Goal: Task Accomplishment & Management: Manage account settings

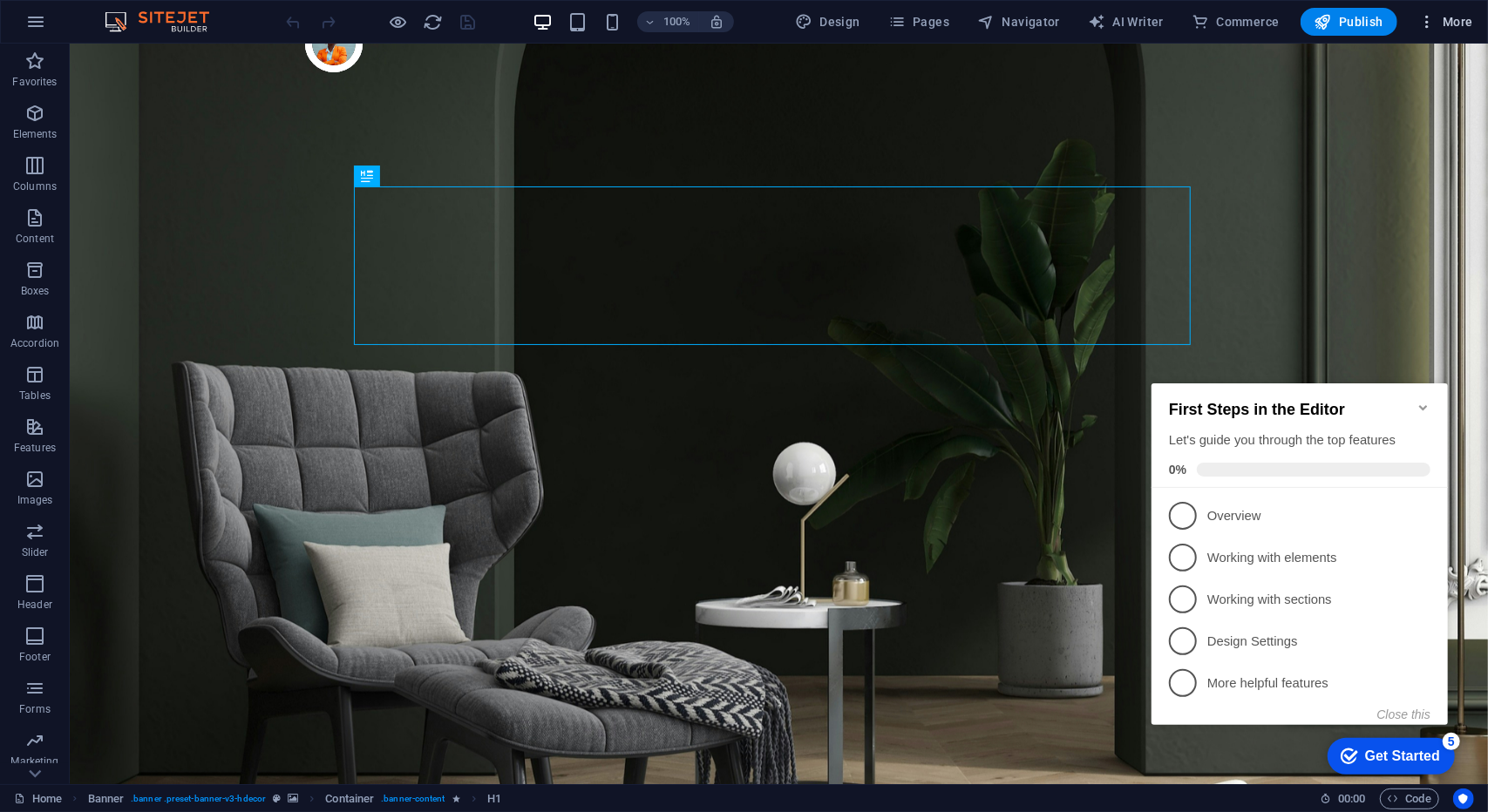
click at [1452, 17] on span "More" at bounding box center [1445, 22] width 55 height 18
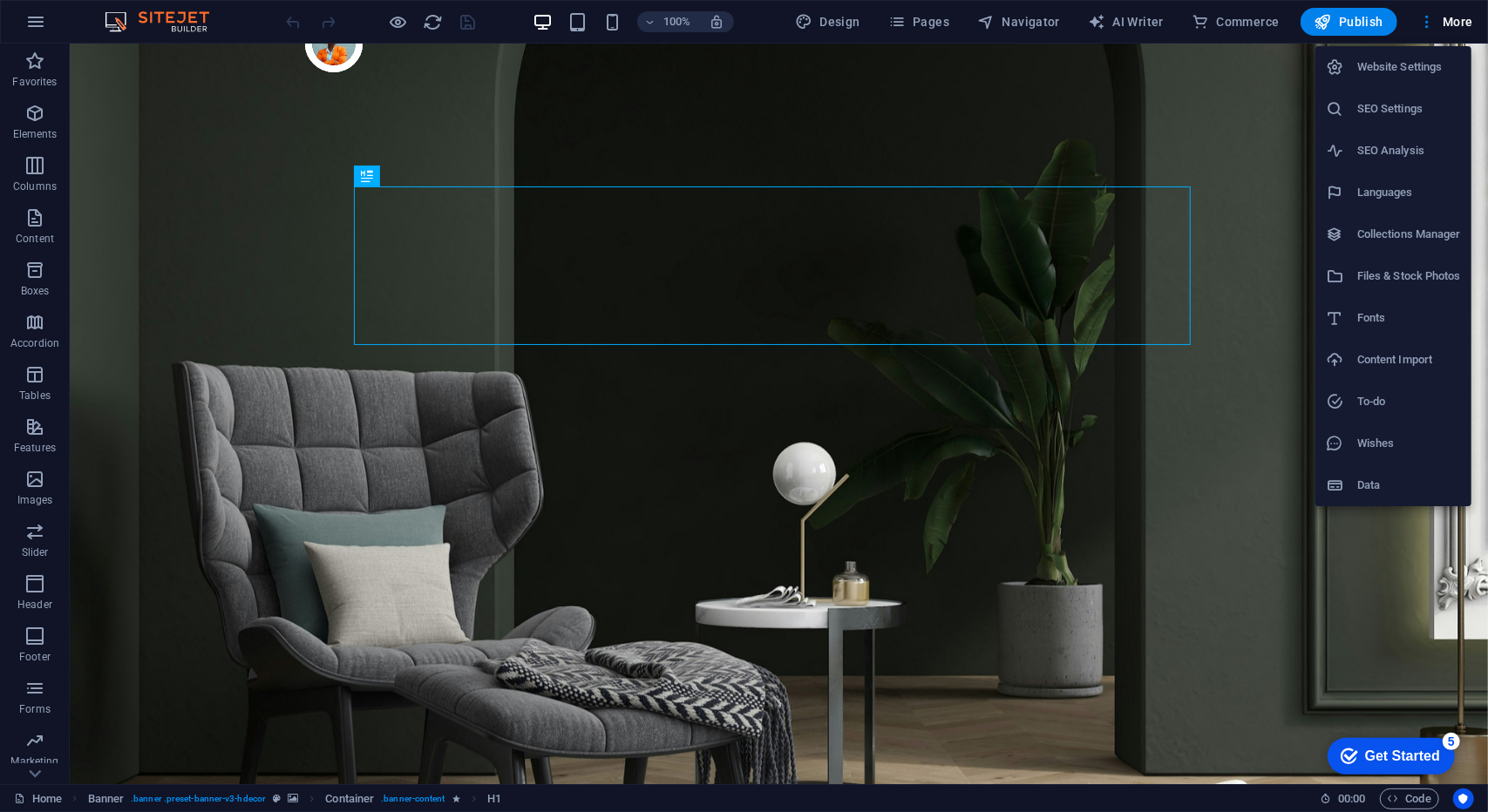
click at [1404, 81] on li "Website Settings" at bounding box center [1393, 67] width 156 height 42
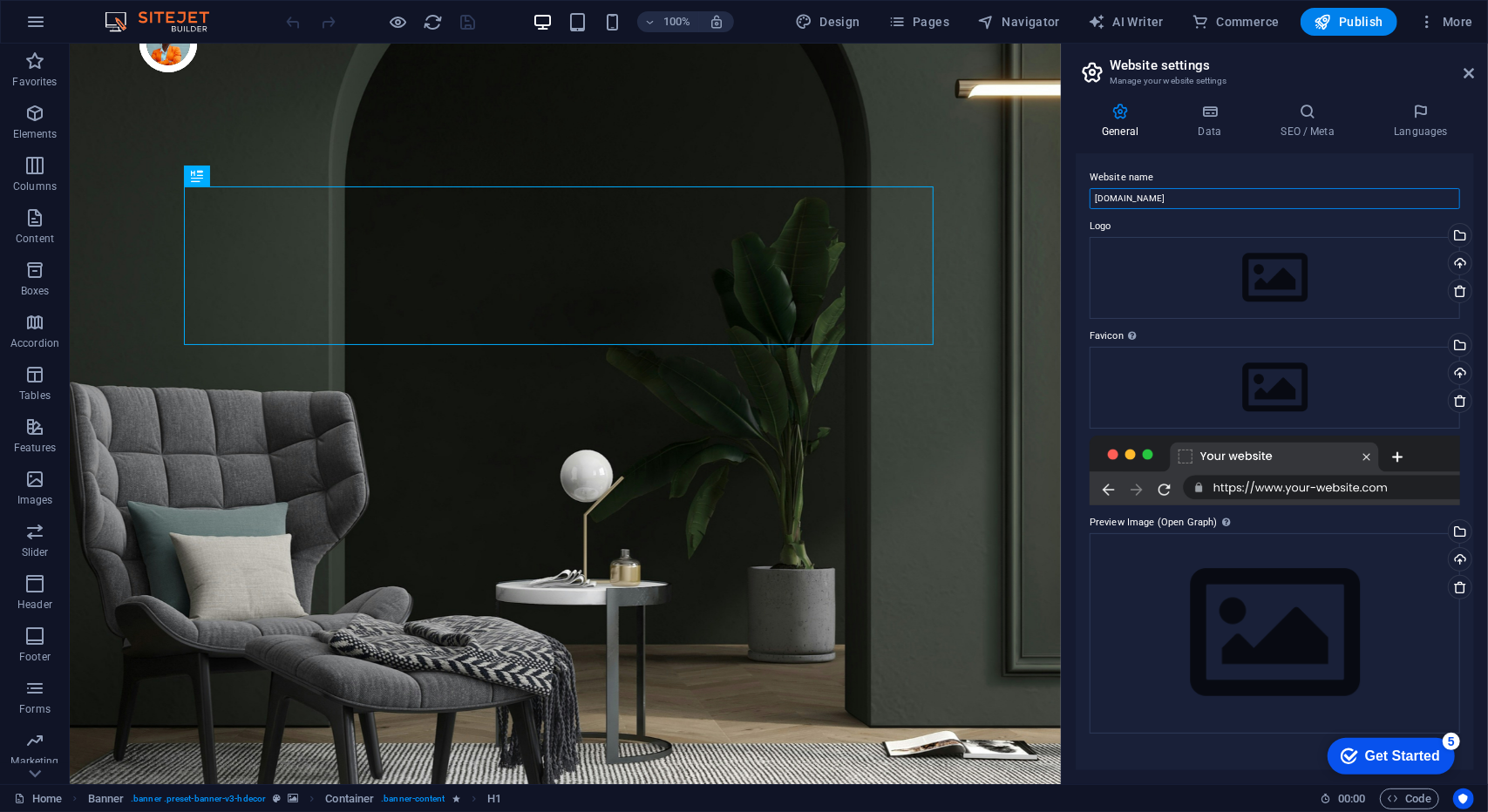
drag, startPoint x: 1265, startPoint y: 242, endPoint x: 1054, endPoint y: 193, distance: 216.6
type input "RevorscheID"
click at [1371, 761] on div "Get Started" at bounding box center [1401, 755] width 75 height 16
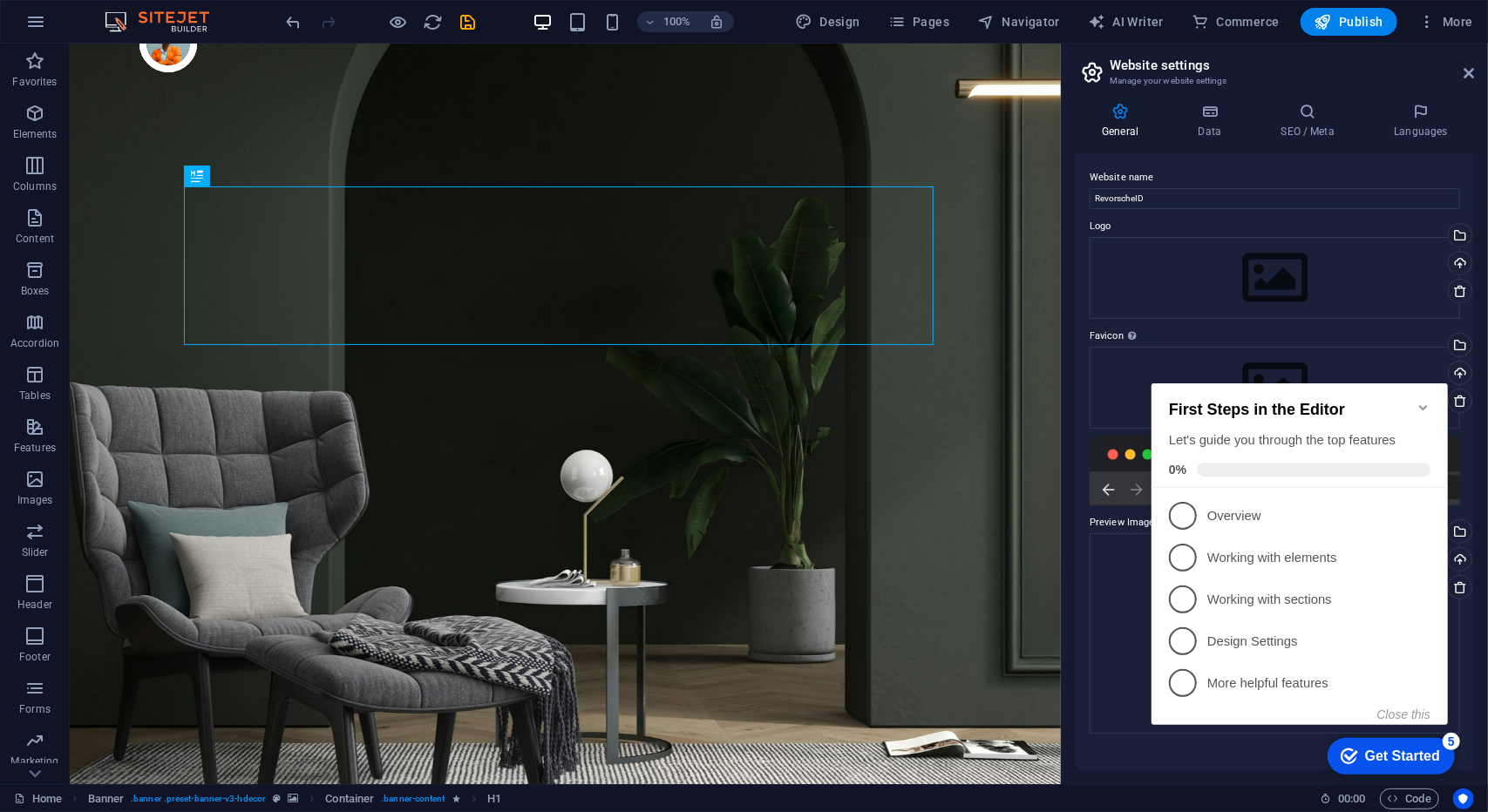
click at [1193, 750] on div "checkmark Get Started 5 First Steps in the Editor Let's guide you through the t…" at bounding box center [1302, 569] width 317 height 422
click at [1431, 392] on div "First Steps in the Editor Let's guide you through the top features 0%" at bounding box center [1299, 434] width 296 height 104
click at [1422, 399] on icon "Minimize checklist" at bounding box center [1422, 406] width 14 height 14
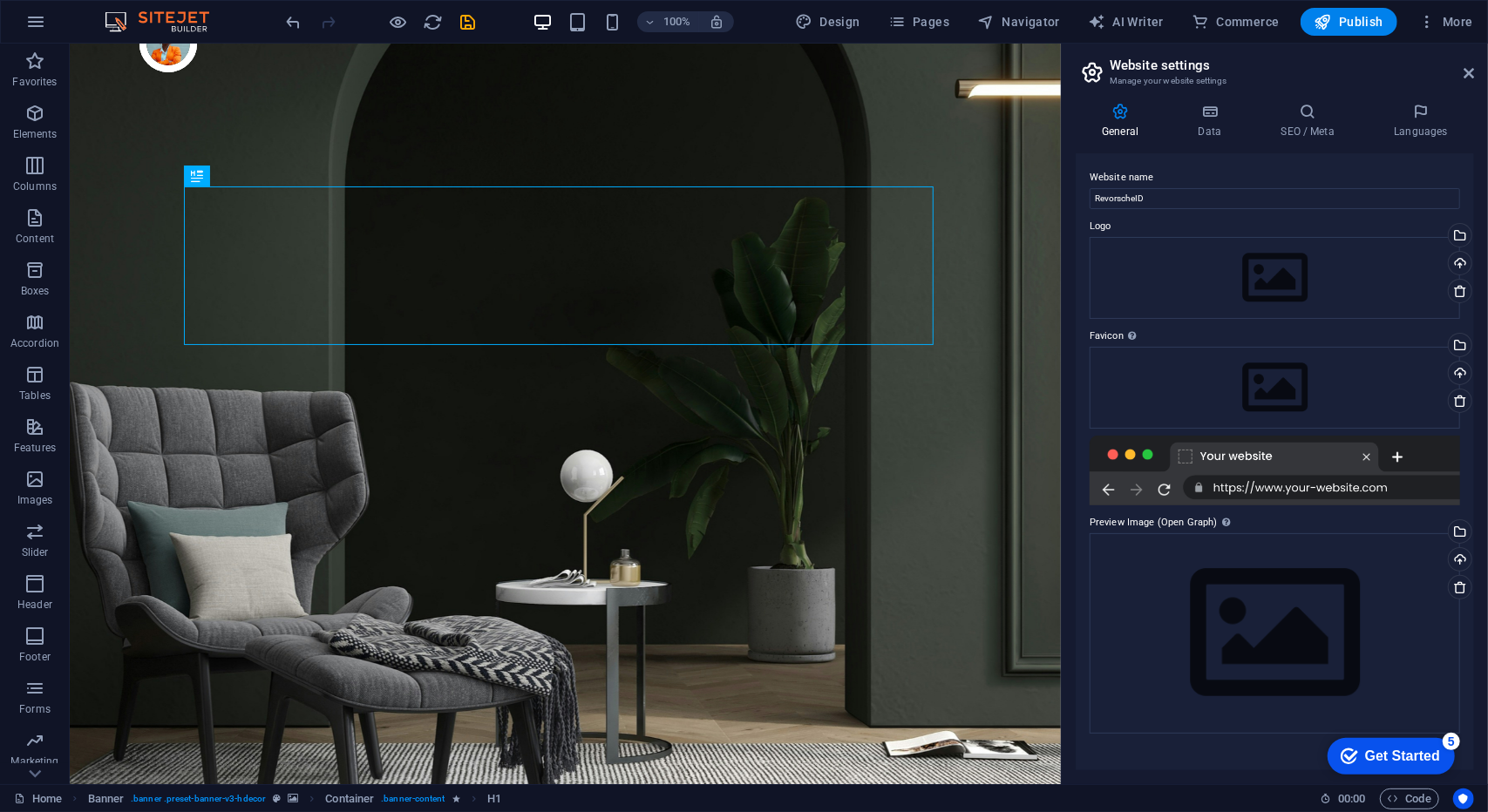
click at [1341, 44] on header "Website settings Manage your website settings" at bounding box center [1276, 67] width 395 height 46
click at [1369, 11] on button "Publish" at bounding box center [1349, 22] width 96 height 28
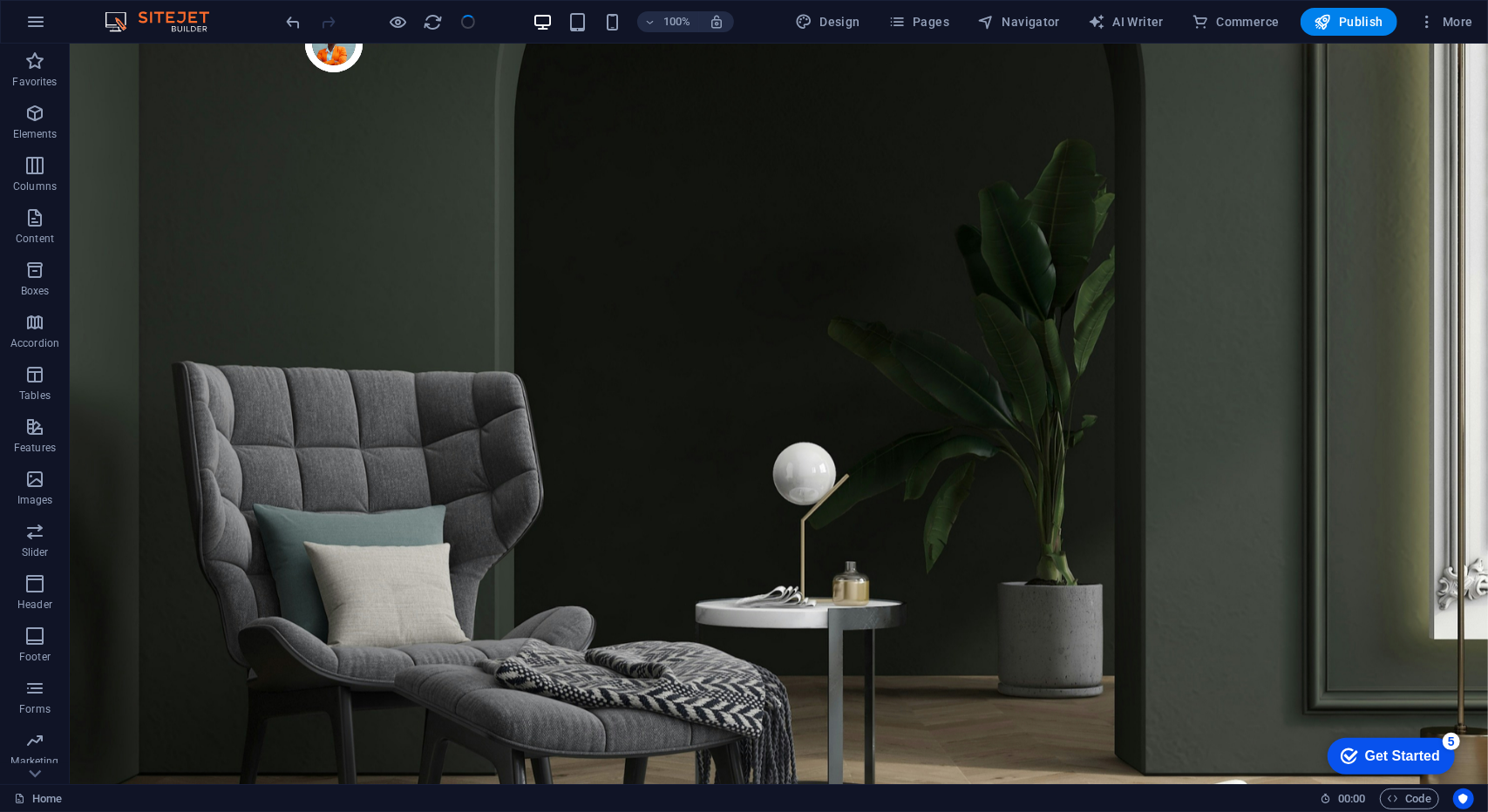
click at [1342, 37] on div "100% Design Pages Navigator AI Writer Commerce Publish More" at bounding box center [744, 22] width 1486 height 42
click at [1357, 13] on span "Publish" at bounding box center [1349, 22] width 69 height 18
click at [1351, 21] on span "Publish" at bounding box center [1349, 22] width 69 height 18
click at [1349, 23] on span "Publish" at bounding box center [1349, 22] width 69 height 18
click at [1346, 23] on span "Publish" at bounding box center [1349, 22] width 69 height 18
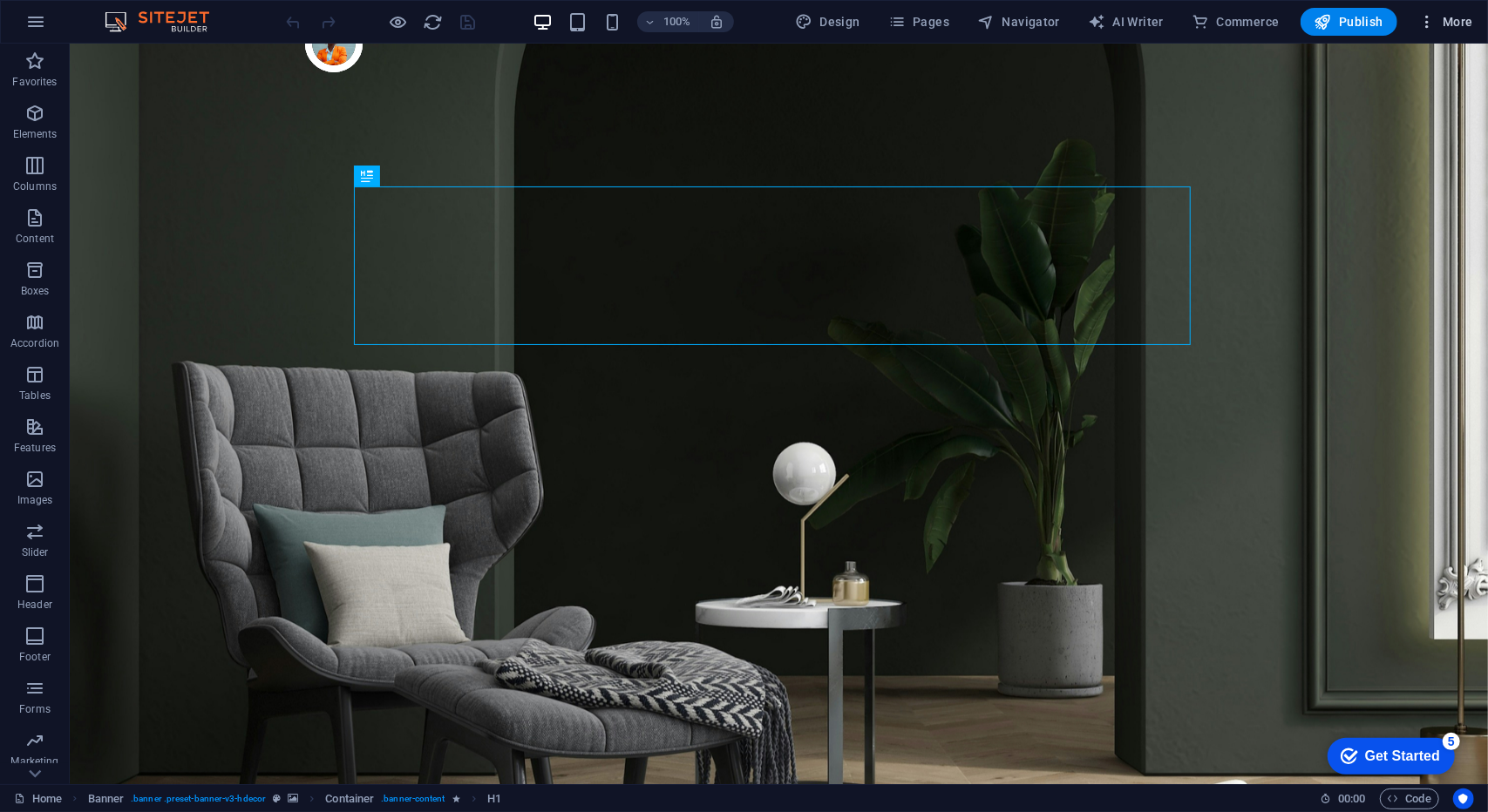
click at [1430, 18] on icon "button" at bounding box center [1427, 22] width 18 height 18
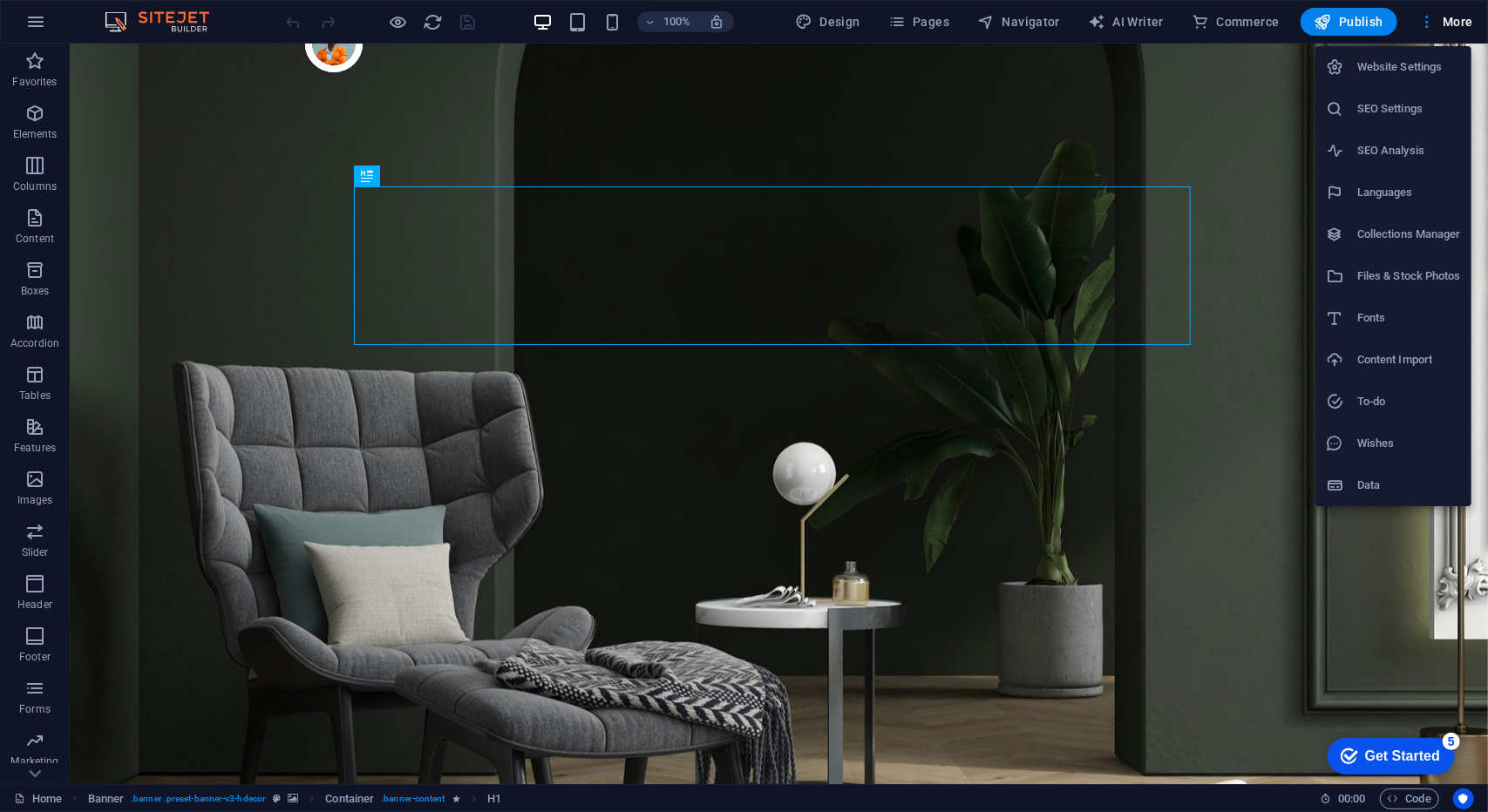
click at [1408, 63] on h6 "Website Settings" at bounding box center [1408, 67] width 103 height 21
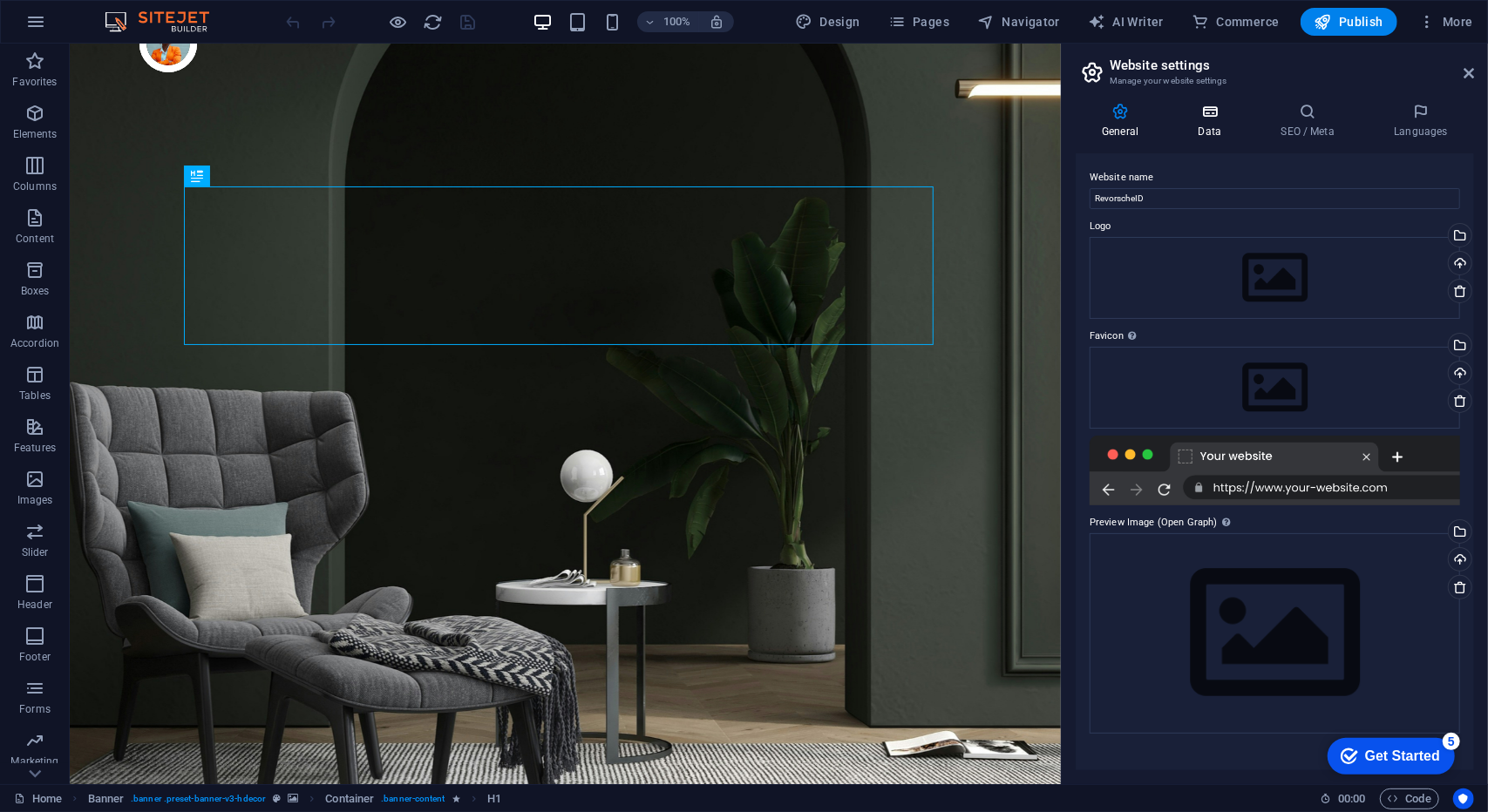
click at [1218, 118] on icon at bounding box center [1209, 111] width 76 height 18
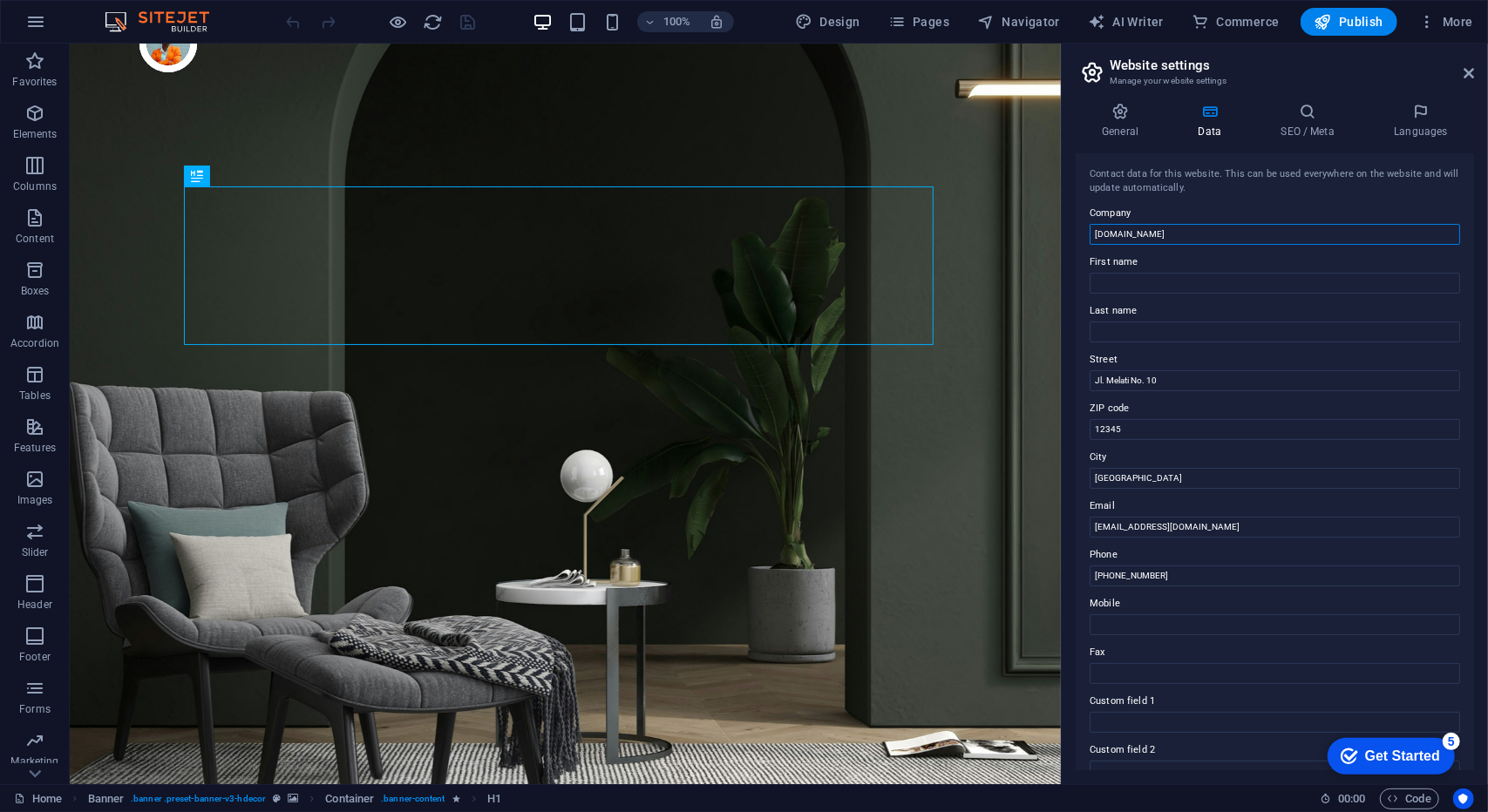
click at [1159, 238] on input "Revorsche.ID" at bounding box center [1274, 235] width 371 height 21
click at [1137, 235] on input "Revorsche.ID" at bounding box center [1274, 235] width 371 height 21
type input "RevorscheID"
click at [1177, 283] on input "First name" at bounding box center [1274, 283] width 371 height 21
type input "Revorsche"
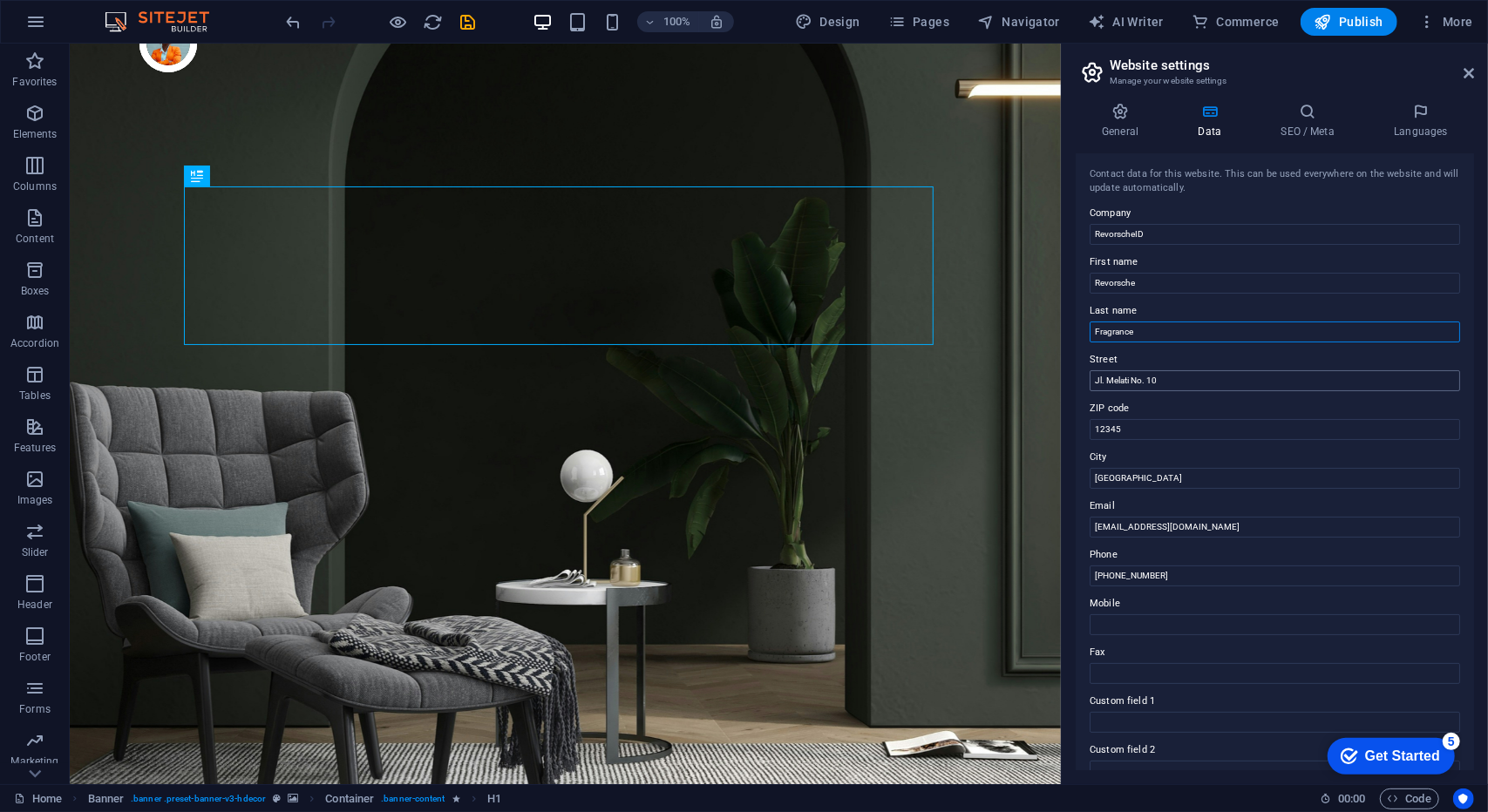
type input "Fragrance"
drag, startPoint x: 1195, startPoint y: 383, endPoint x: 1105, endPoint y: 376, distance: 90.3
click at [1105, 376] on input "Jl. Melati No. 10" at bounding box center [1274, 381] width 371 height 21
click at [1170, 381] on input "Jl. Melati No. 10" at bounding box center [1274, 381] width 371 height 21
drag, startPoint x: 1258, startPoint y: 422, endPoint x: 1028, endPoint y: 373, distance: 235.2
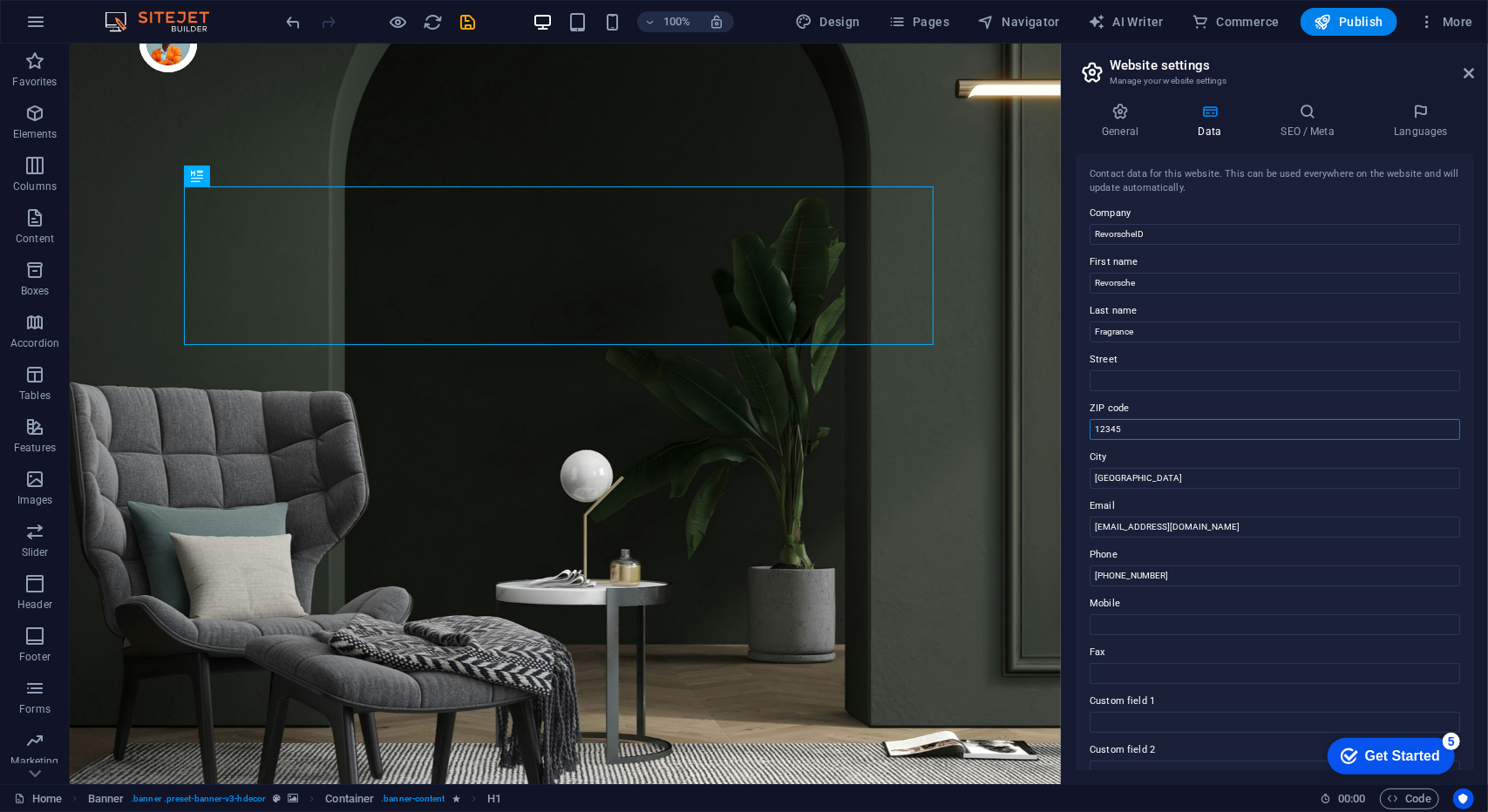
drag, startPoint x: 1223, startPoint y: 469, endPoint x: 1058, endPoint y: 414, distance: 173.9
drag, startPoint x: 1109, startPoint y: 529, endPoint x: 1074, endPoint y: 526, distance: 35.1
click at [1074, 526] on div "General Data SEO / Meta Languages Website name RevorscheID Logo Drag files here…" at bounding box center [1274, 436] width 426 height 695
type input "cs.support@revorsche.com"
drag, startPoint x: 1178, startPoint y: 568, endPoint x: 1111, endPoint y: 581, distance: 68.2
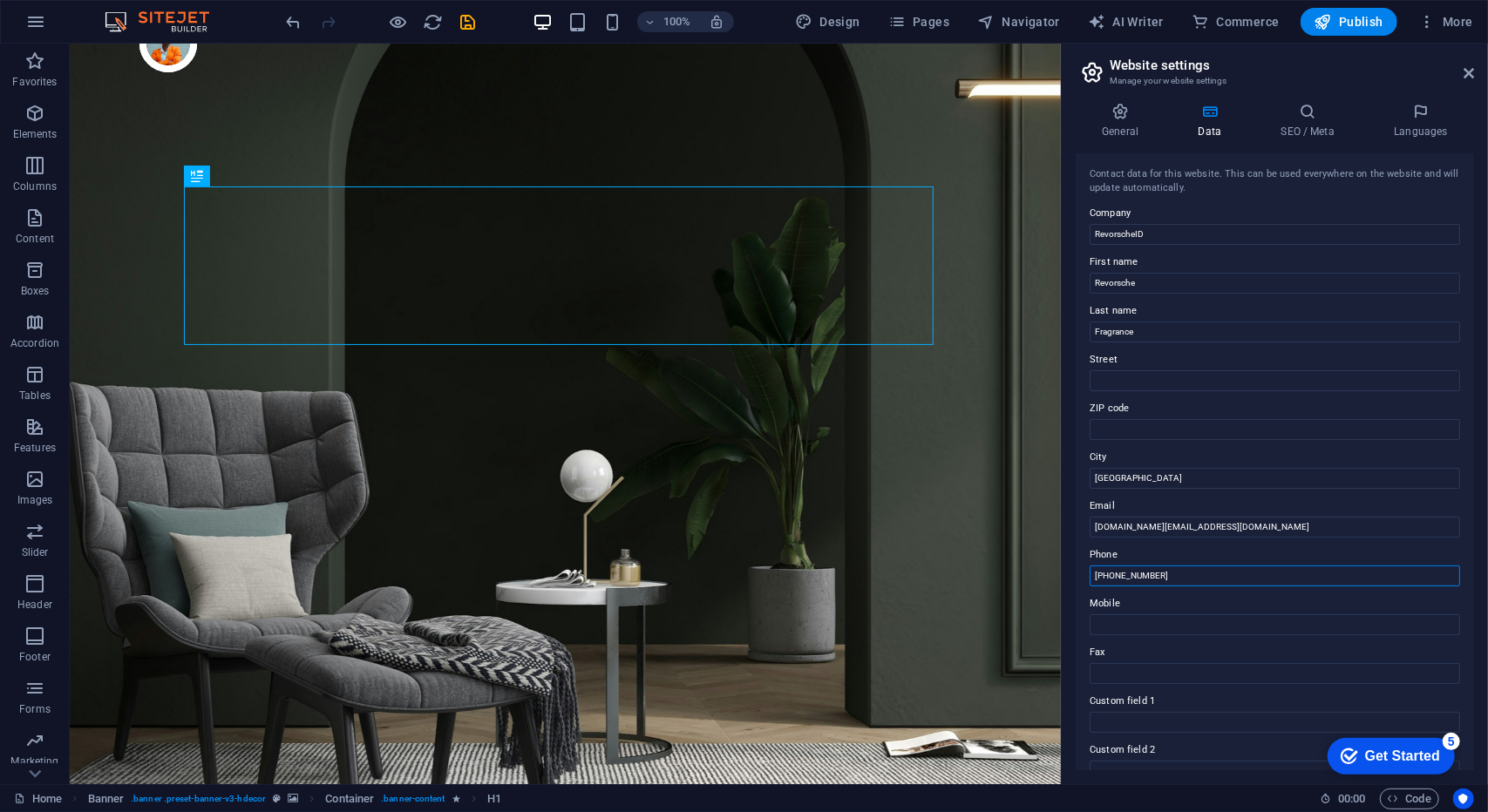
click at [1111, 581] on input "+62 21 1234 5678" at bounding box center [1274, 575] width 371 height 21
type input "+62 899 9901 525"
click at [1302, 123] on h4 "SEO / Meta" at bounding box center [1310, 121] width 113 height 37
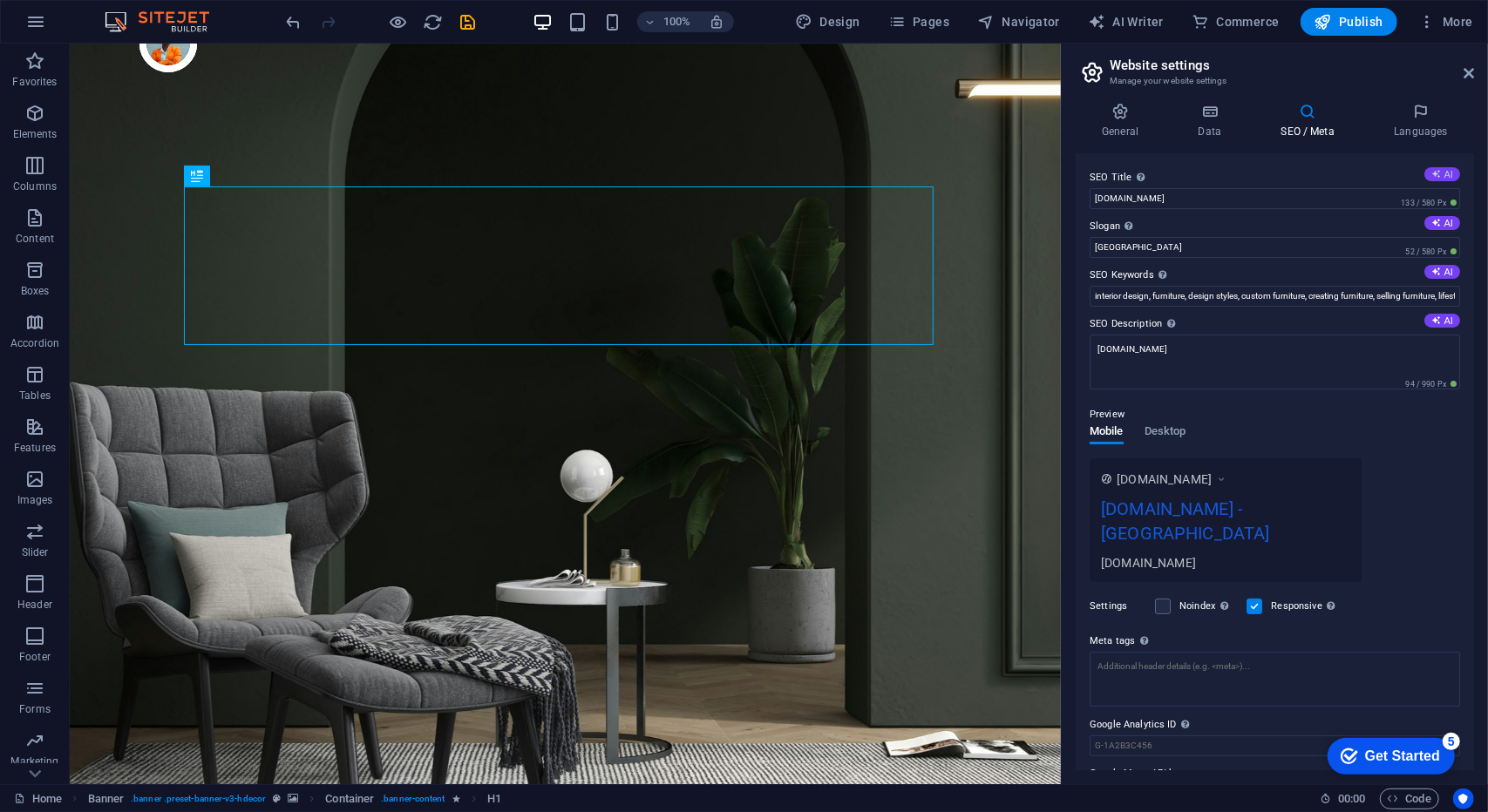
click at [1437, 170] on button "AI" at bounding box center [1442, 174] width 36 height 14
drag, startPoint x: 1258, startPoint y: 201, endPoint x: 1074, endPoint y: 198, distance: 184.0
click at [1074, 198] on div "General Data SEO / Meta Languages Website name RevorscheID Logo Drag files here…" at bounding box center [1274, 436] width 426 height 695
drag, startPoint x: 1205, startPoint y: 286, endPoint x: 1056, endPoint y: 227, distance: 160.3
drag, startPoint x: 1291, startPoint y: 238, endPoint x: 982, endPoint y: 175, distance: 315.4
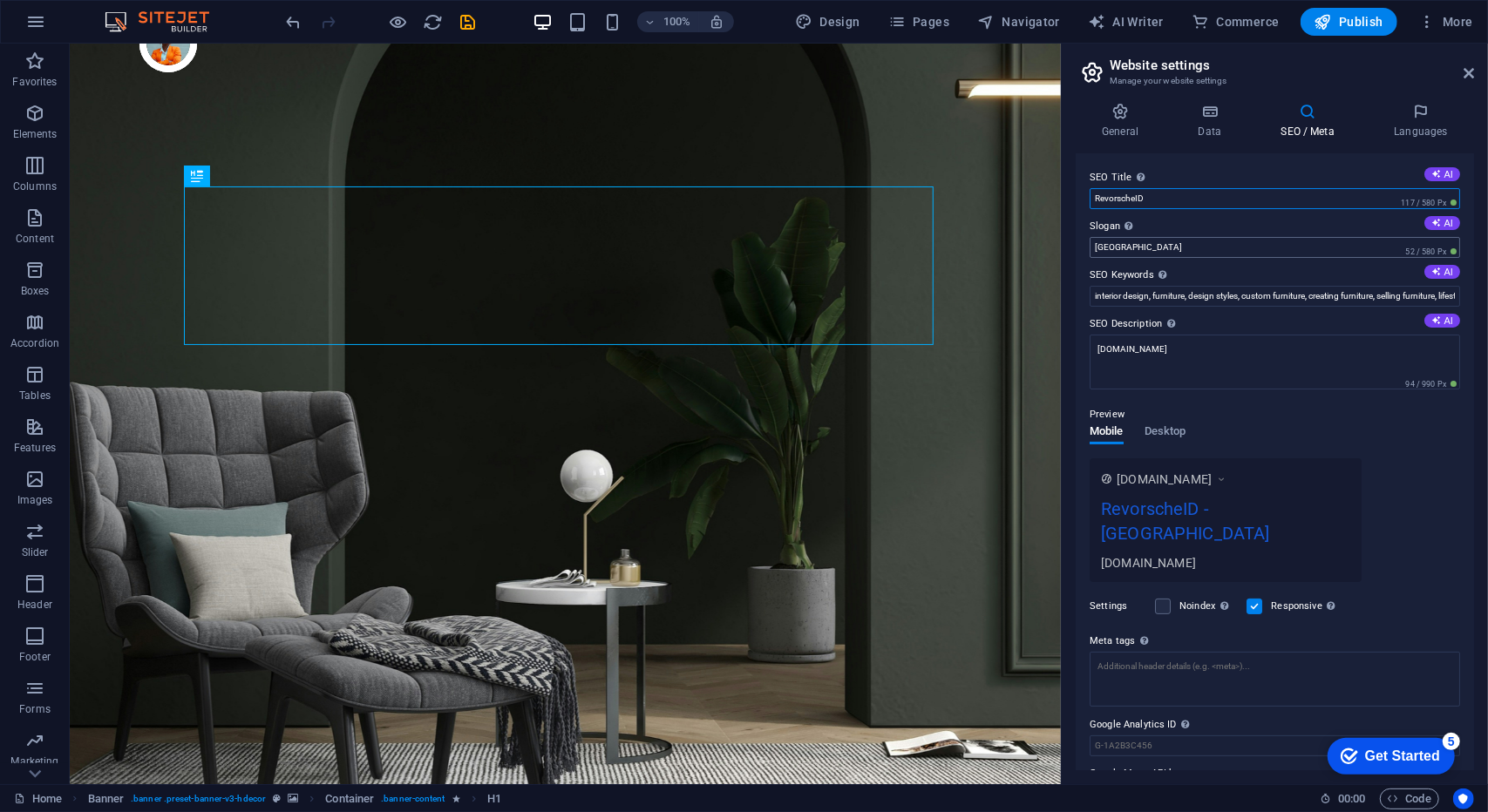
type input "RevorscheID"
drag, startPoint x: 1198, startPoint y: 291, endPoint x: 1003, endPoint y: 234, distance: 203.2
type input "Ignite Your Presence"
click at [1436, 273] on icon at bounding box center [1435, 271] width 10 height 10
type input "minimalist interior design, modern furniture, high-quality materials, Scandinav…"
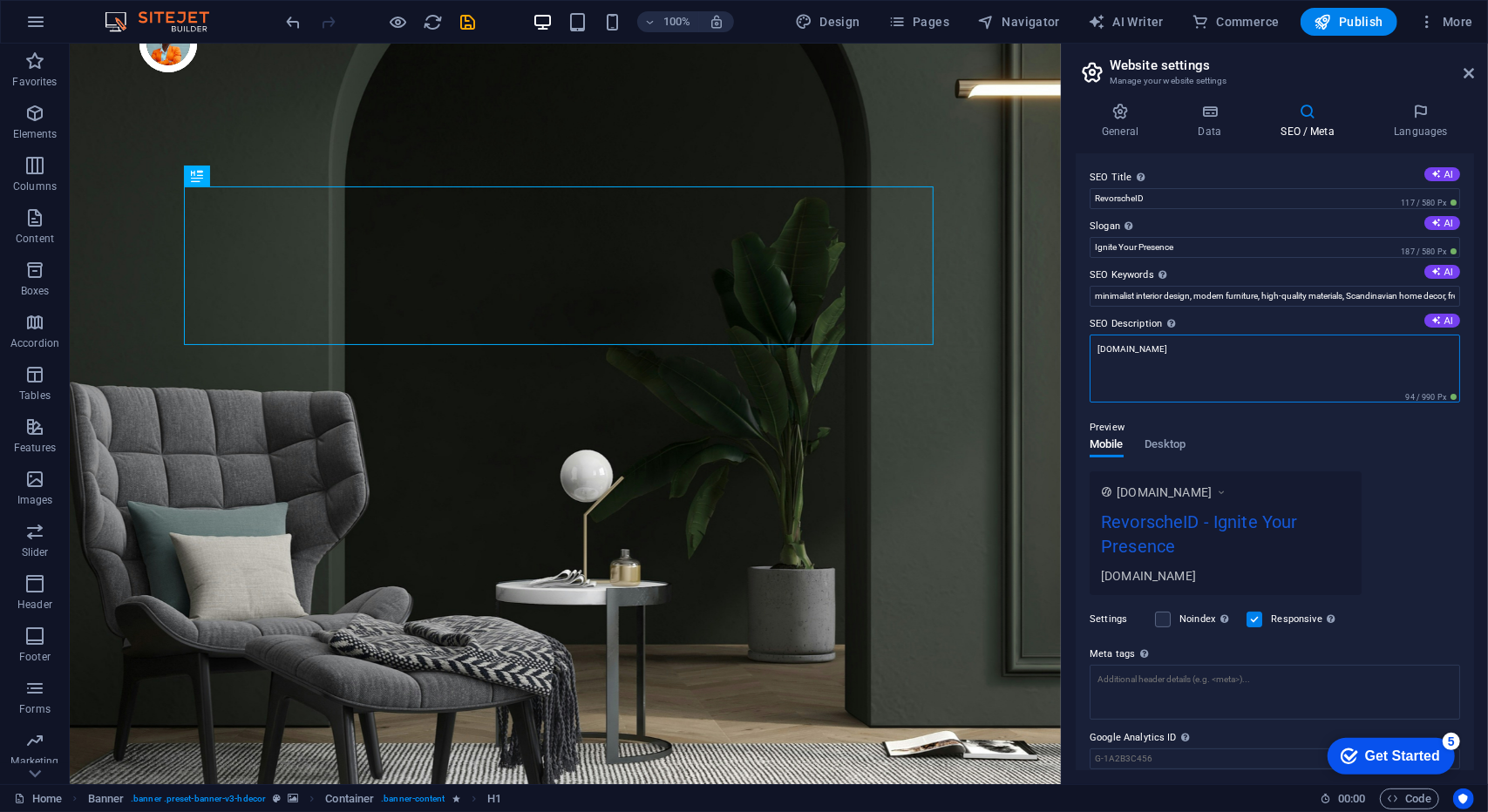
drag, startPoint x: 1301, startPoint y: 396, endPoint x: 1049, endPoint y: 326, distance: 261.5
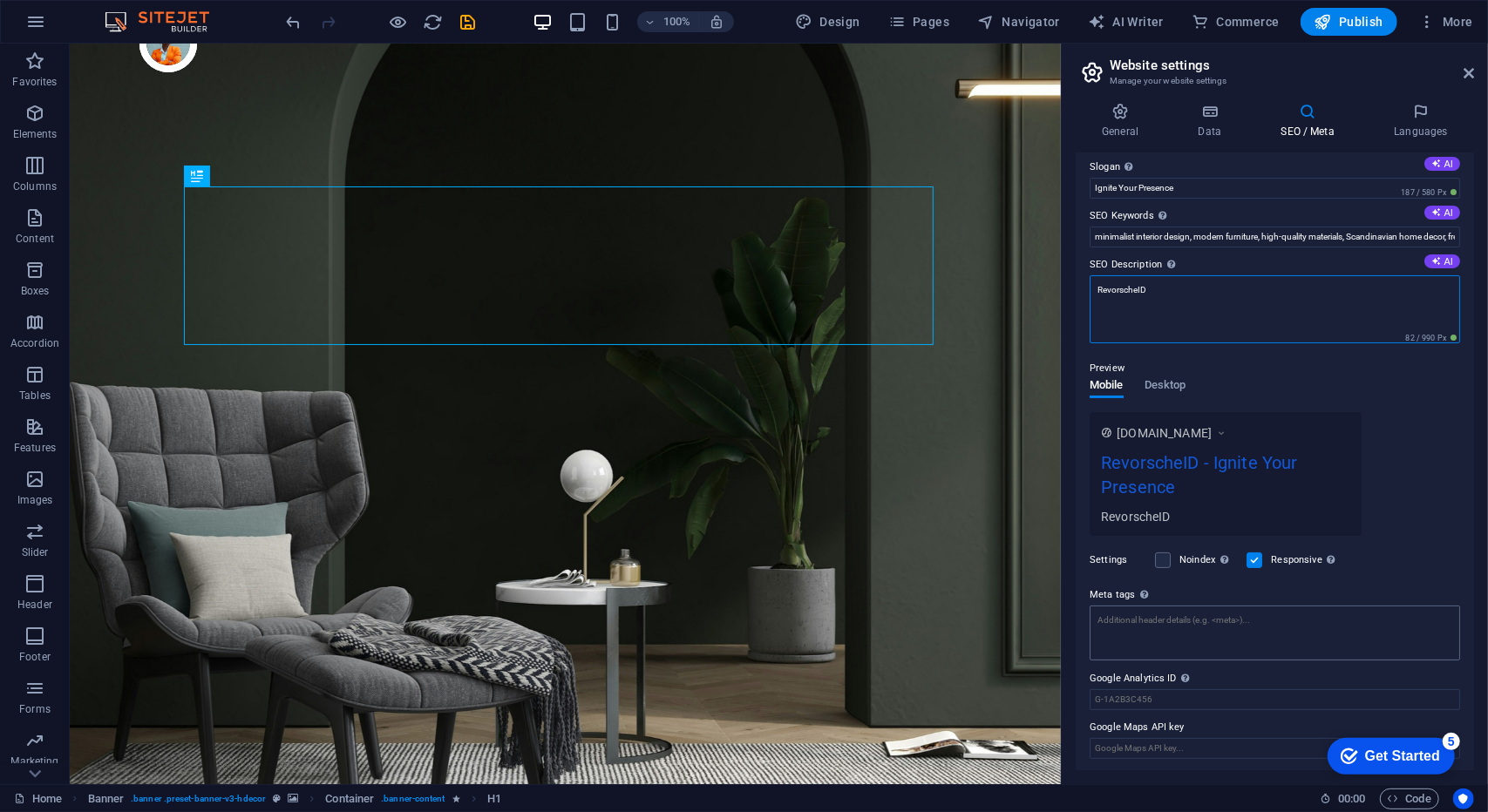
type textarea "RevorscheID"
click at [1198, 635] on textarea "Meta tags Enter HTML code here that will be placed inside the tags of your webs…" at bounding box center [1274, 632] width 371 height 55
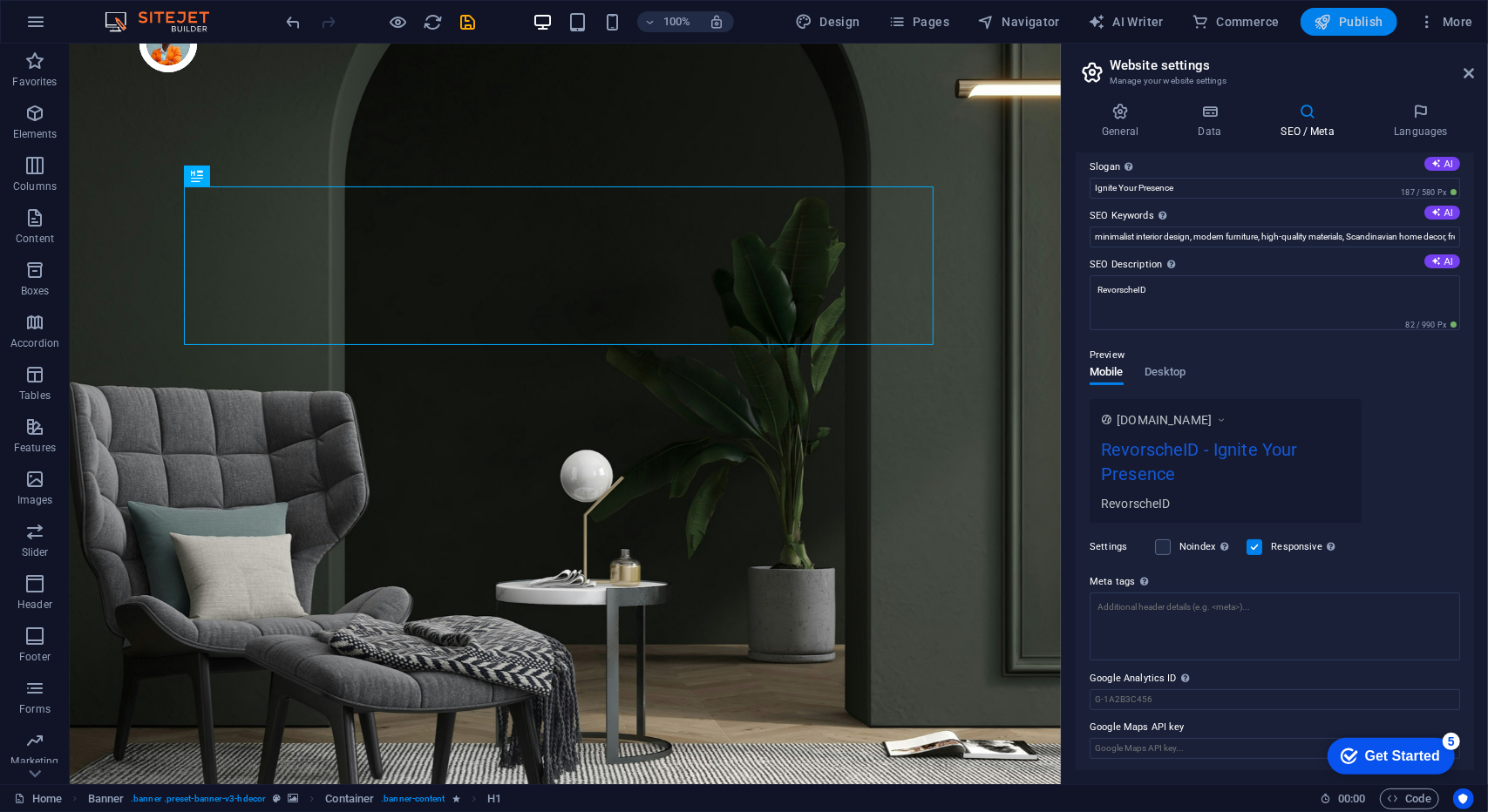
scroll to position [46, 0]
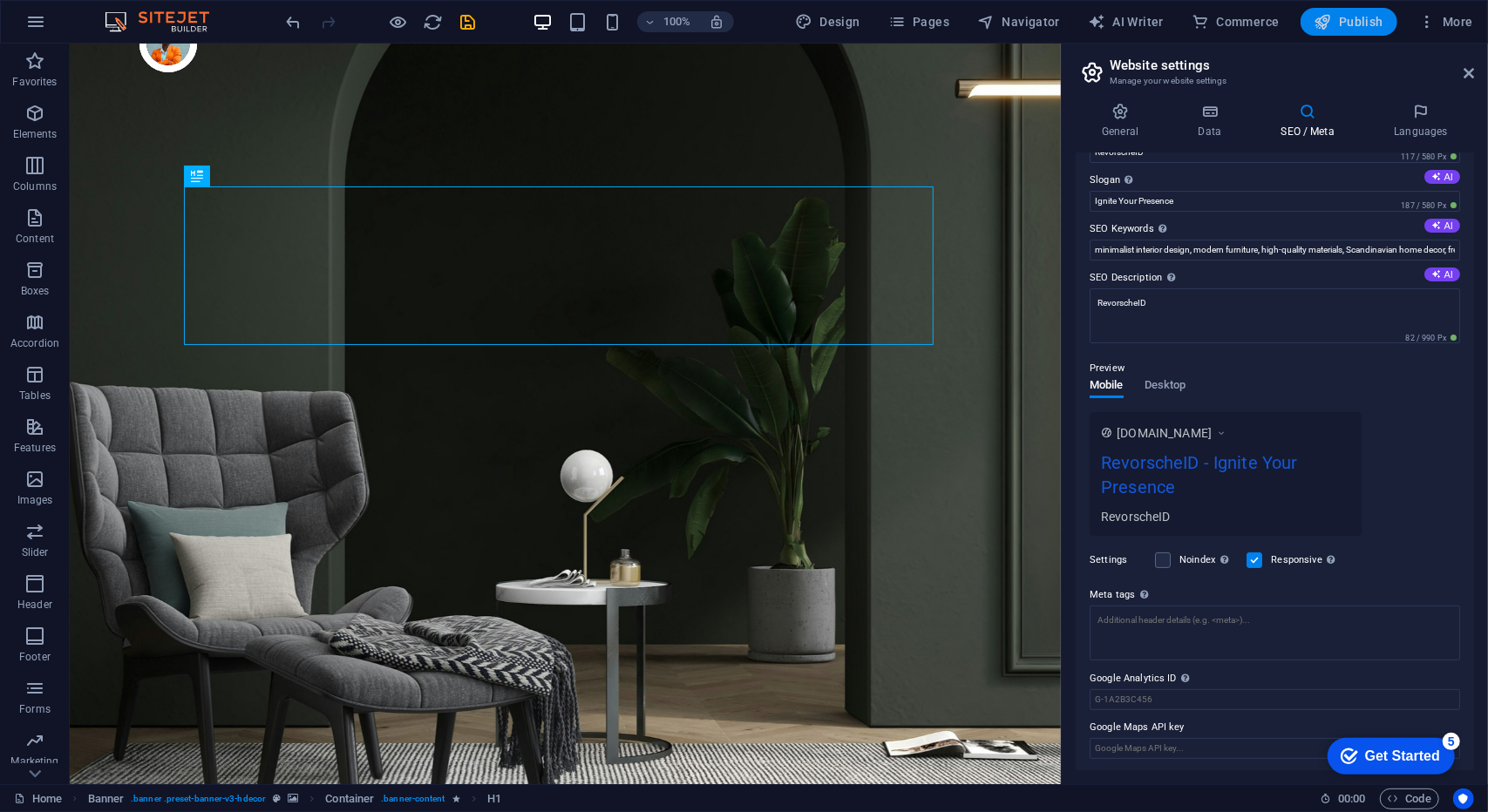
click at [1337, 25] on span "Publish" at bounding box center [1349, 22] width 69 height 18
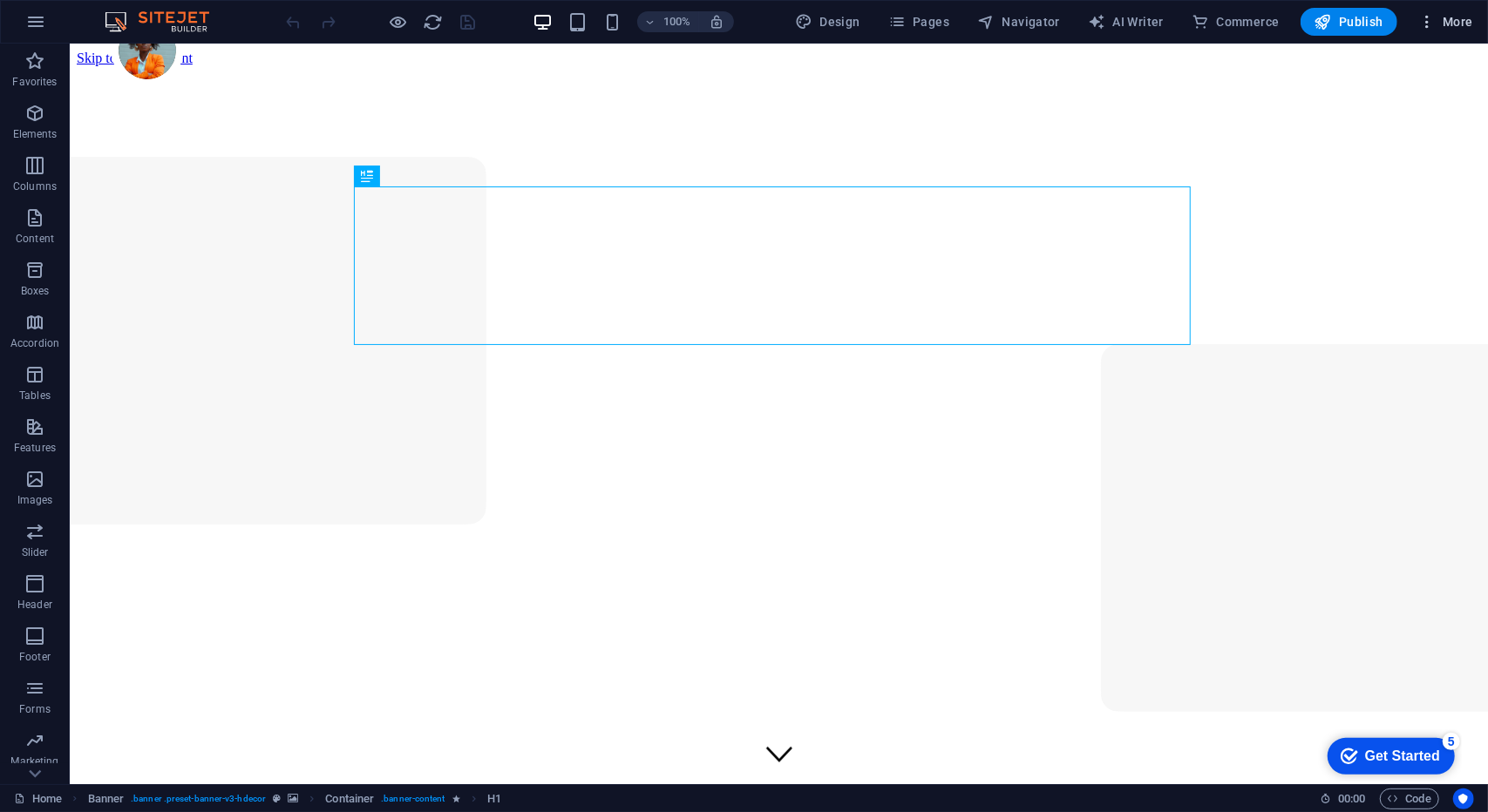
click at [1450, 18] on span "More" at bounding box center [1445, 22] width 55 height 18
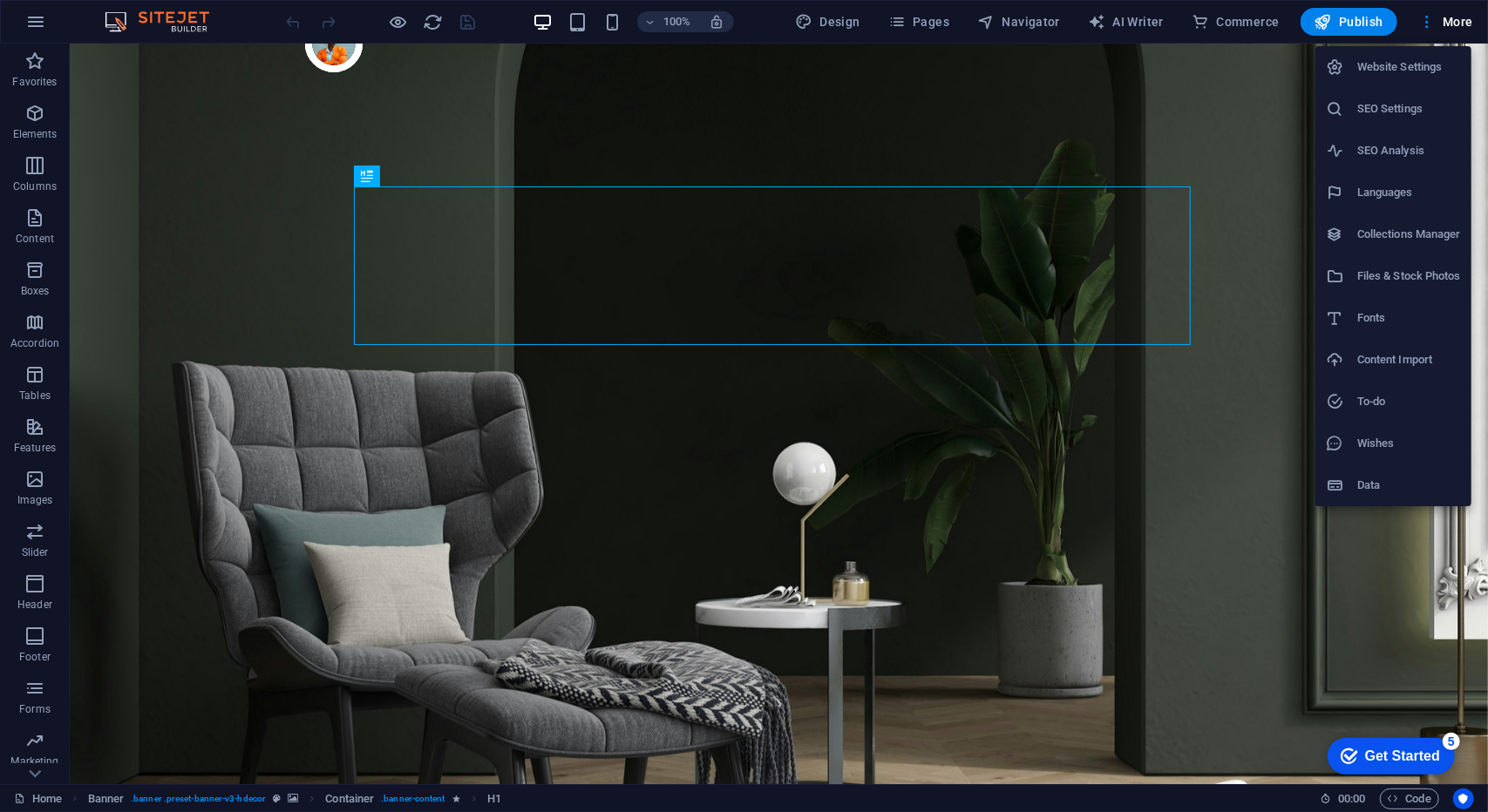
click at [1373, 73] on h6 "Website Settings" at bounding box center [1408, 67] width 103 height 21
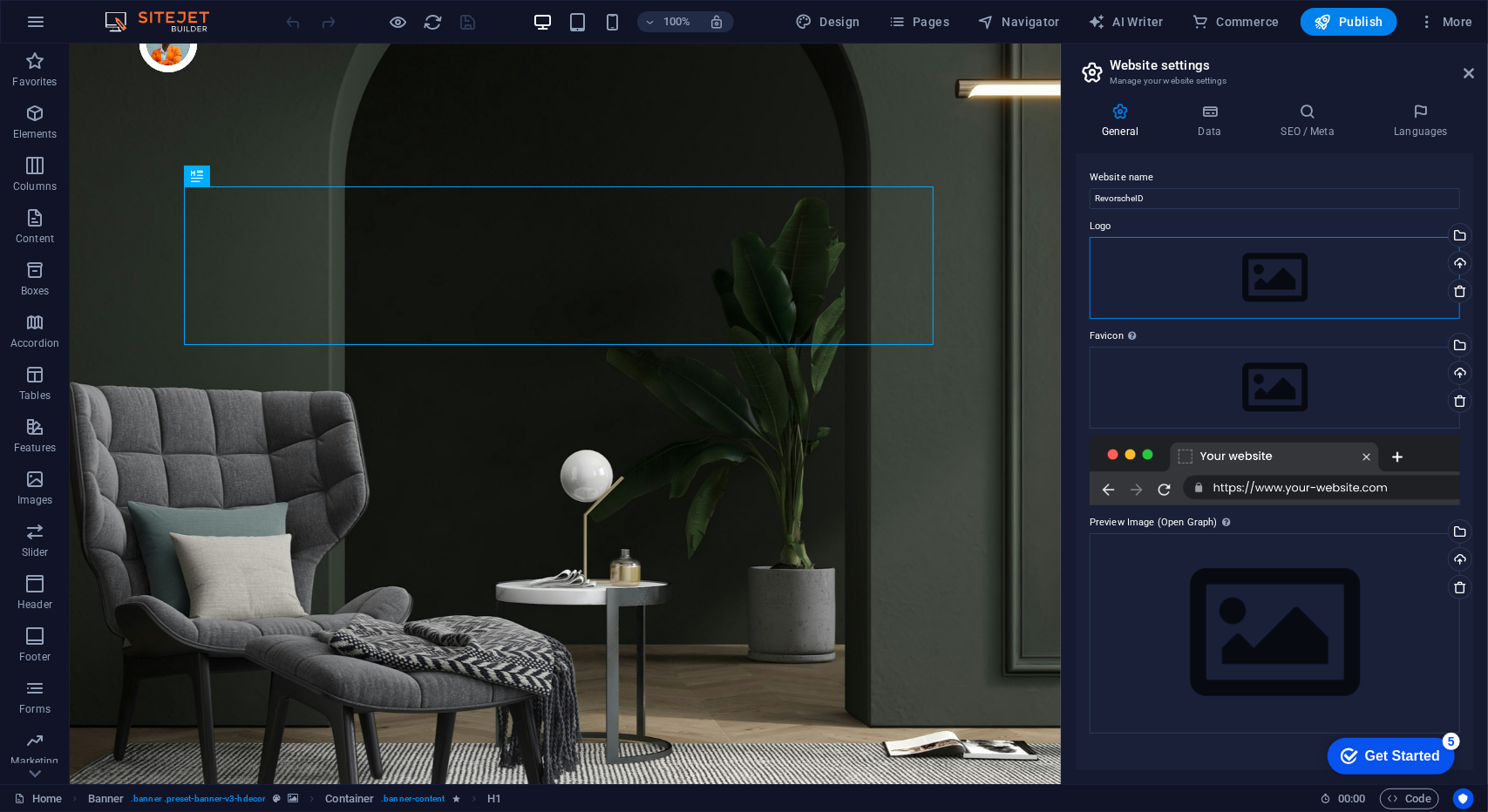
click at [1215, 285] on div "Drag files here, click to choose files or select files from Files or our free s…" at bounding box center [1274, 278] width 371 height 81
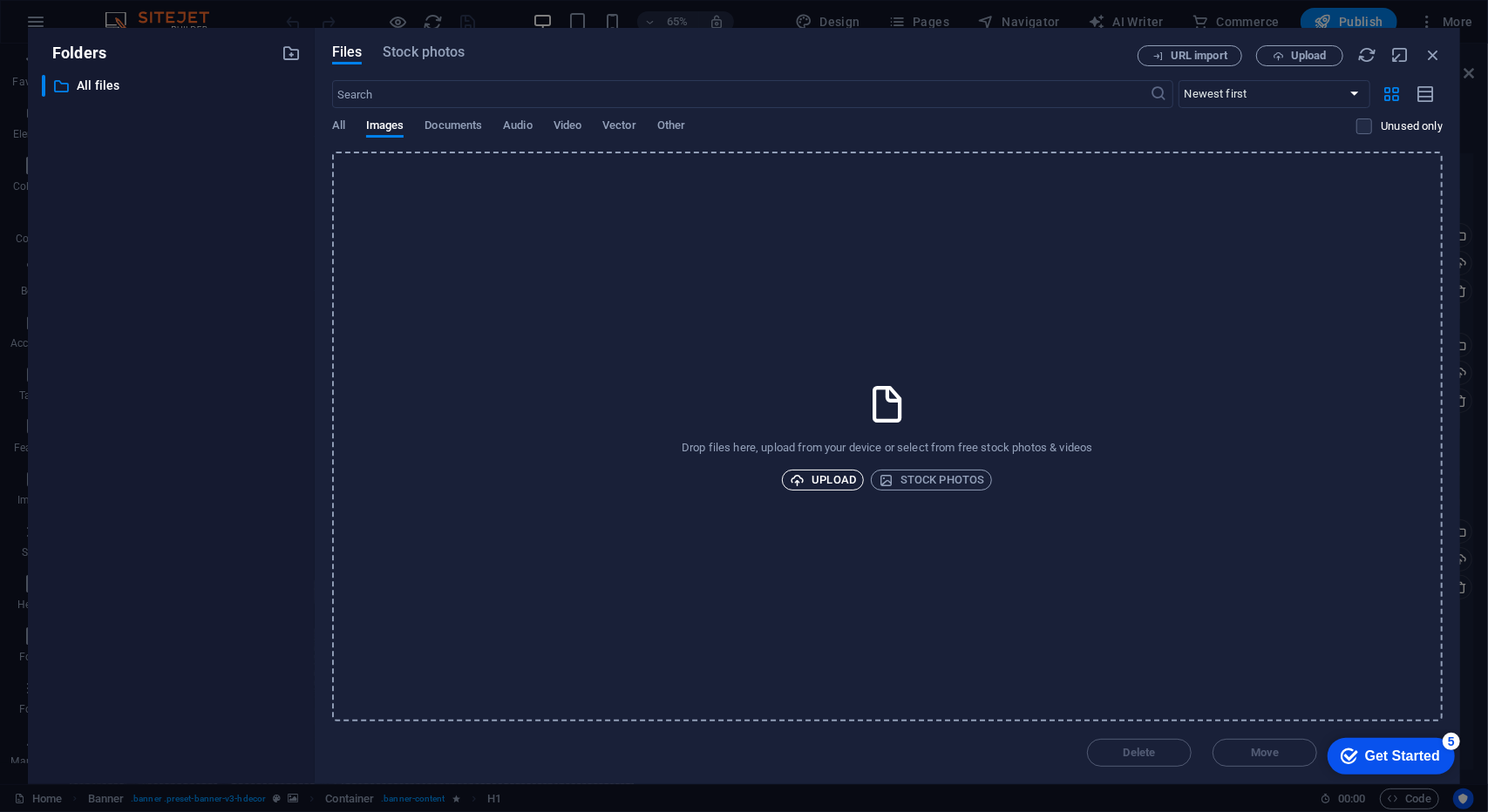
click at [801, 489] on span "Upload" at bounding box center [823, 480] width 67 height 21
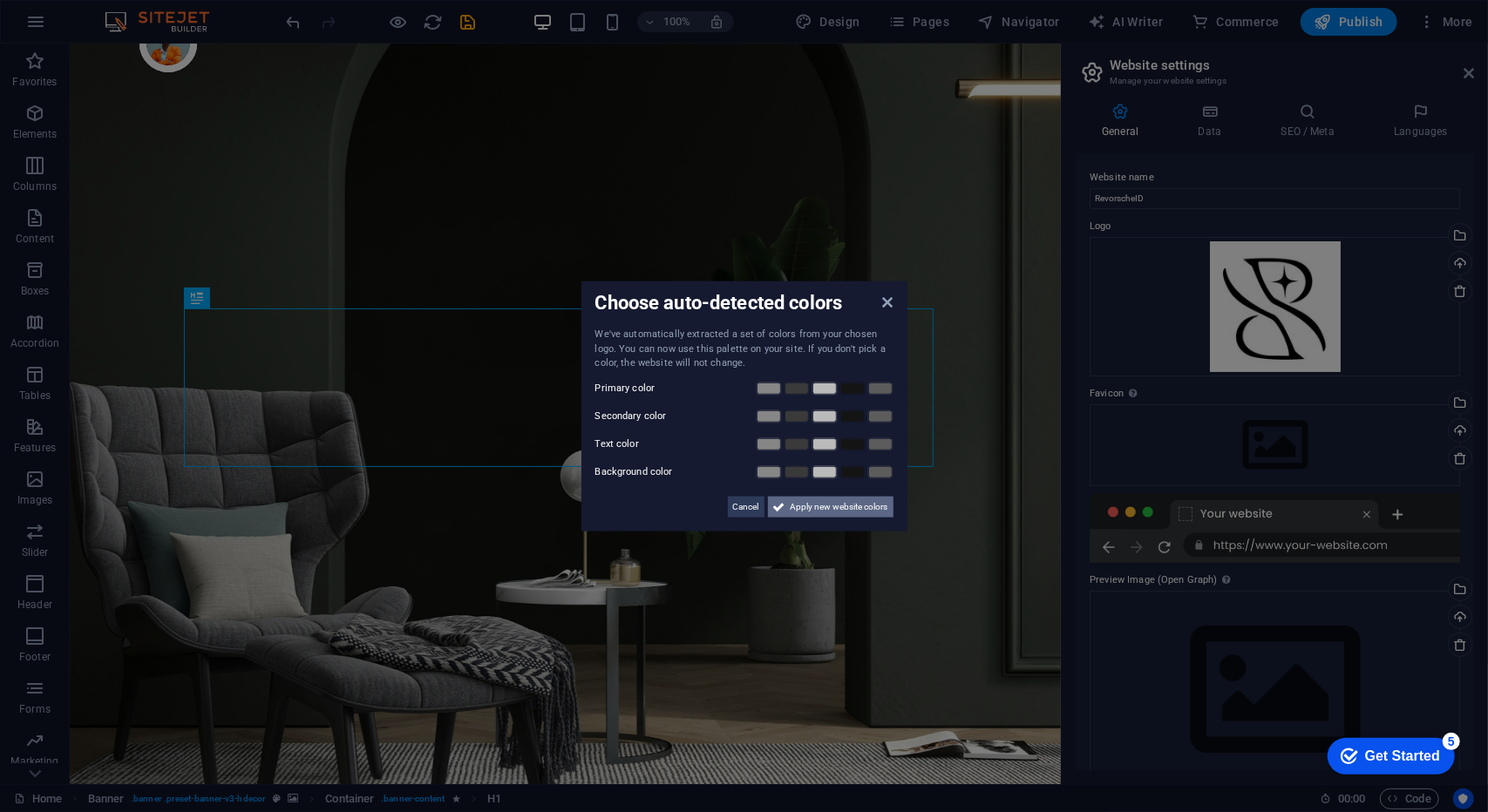
click at [811, 508] on span "Apply new website colors" at bounding box center [839, 506] width 97 height 21
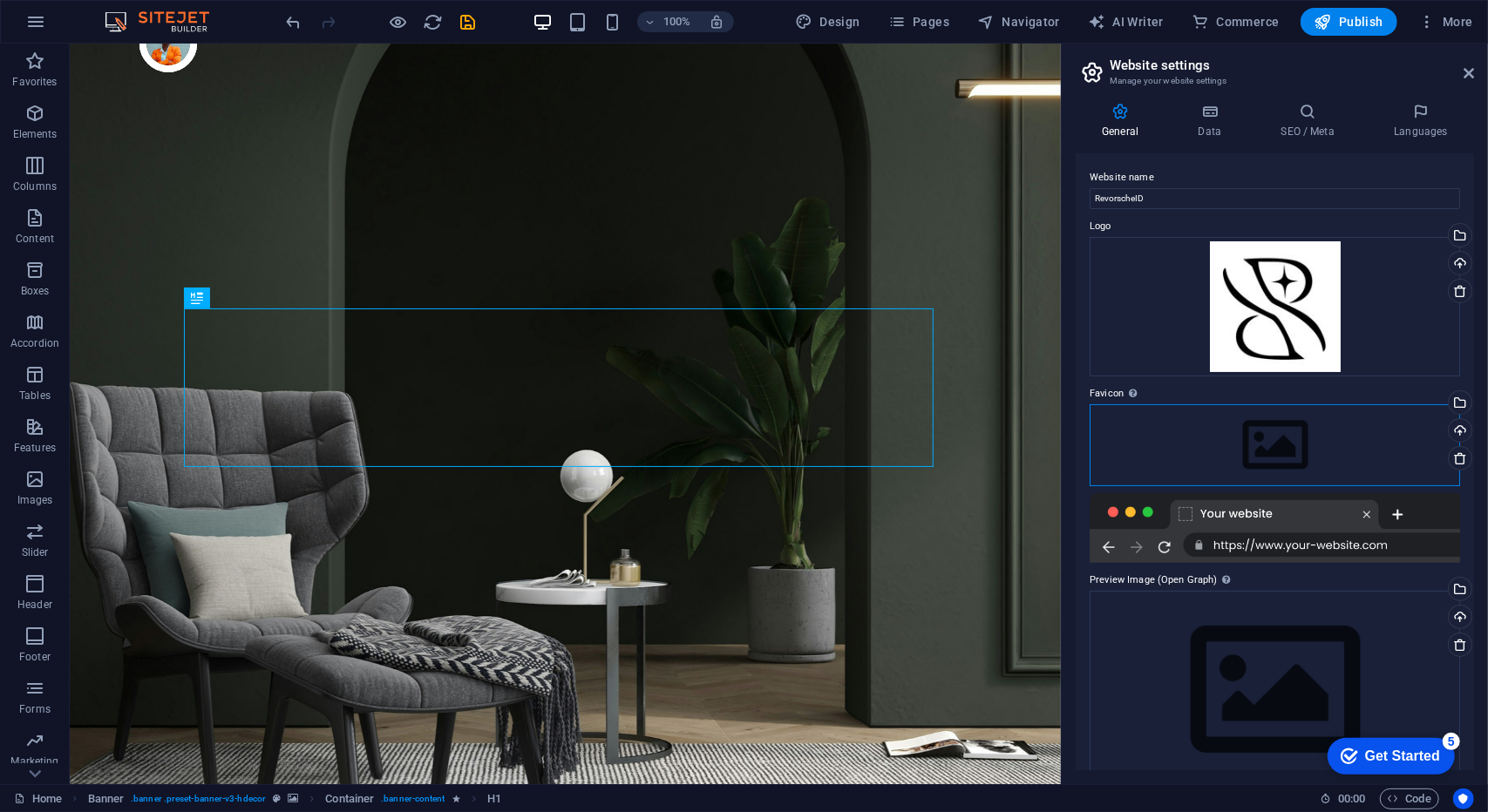
click at [1269, 426] on div "Drag files here, click to choose files or select files from Files or our free s…" at bounding box center [1274, 444] width 371 height 81
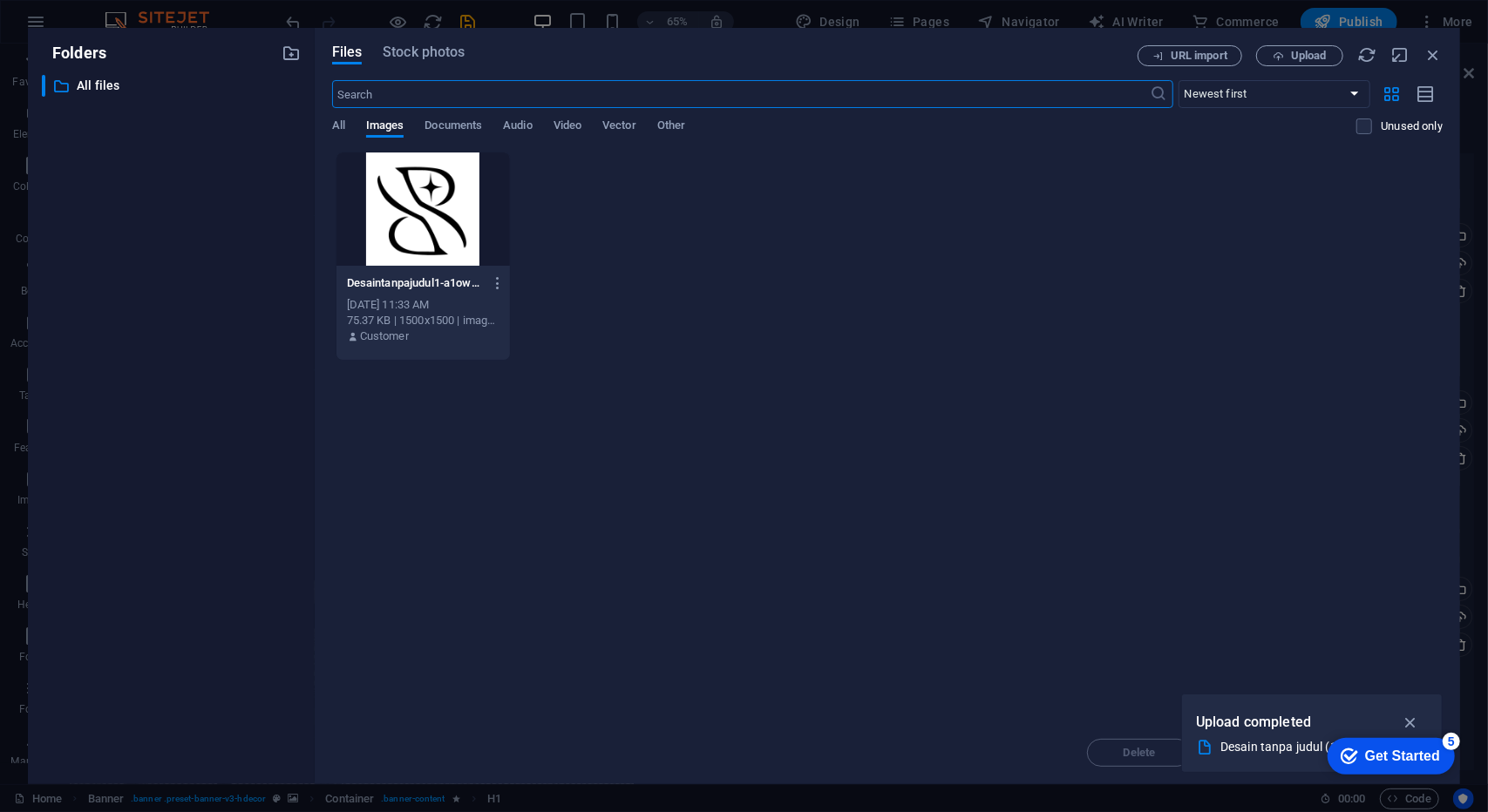
click at [409, 226] on div at bounding box center [423, 208] width 174 height 113
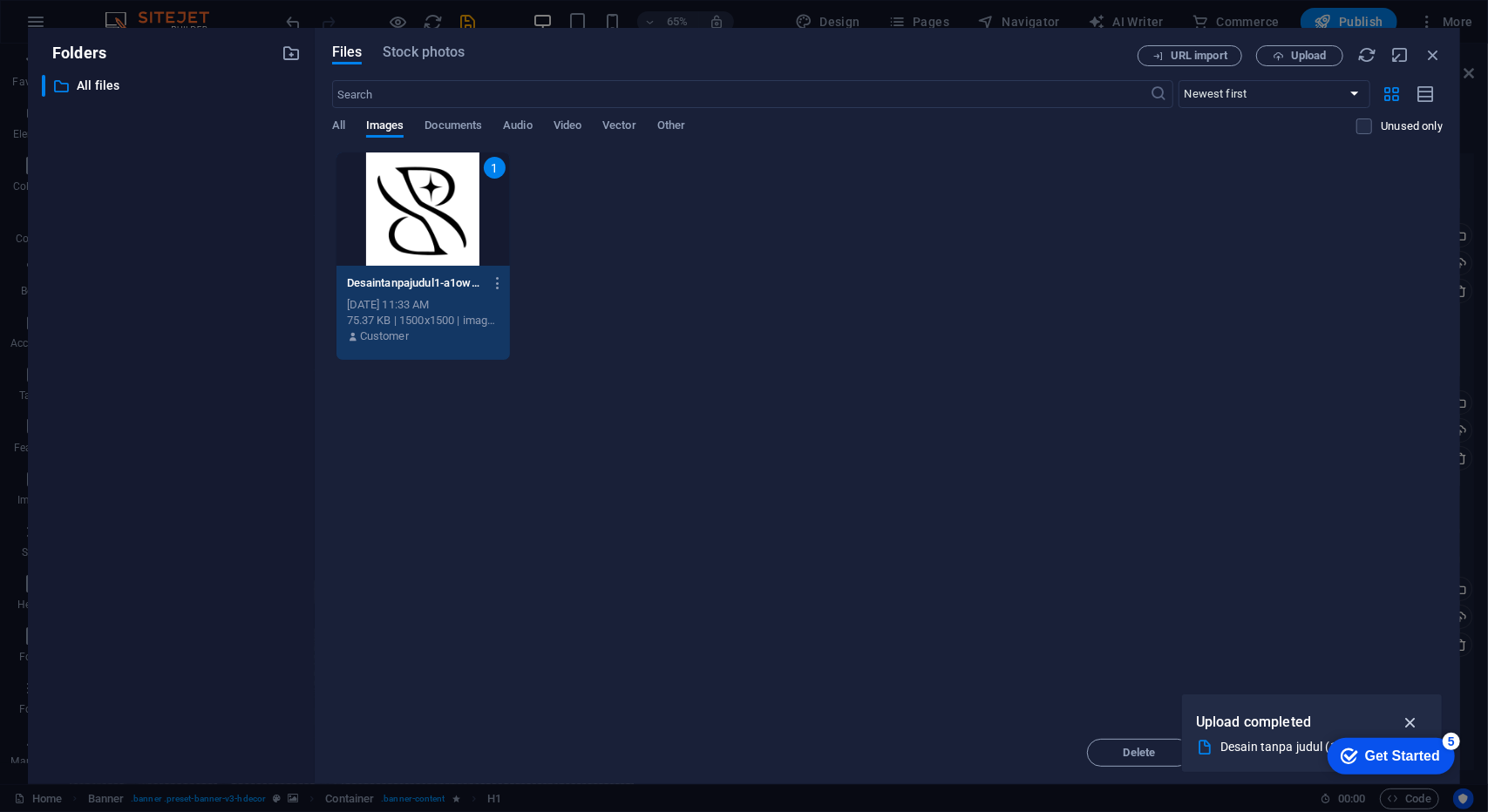
click at [1415, 724] on icon "button" at bounding box center [1410, 723] width 20 height 19
click at [454, 187] on div "1" at bounding box center [423, 208] width 174 height 113
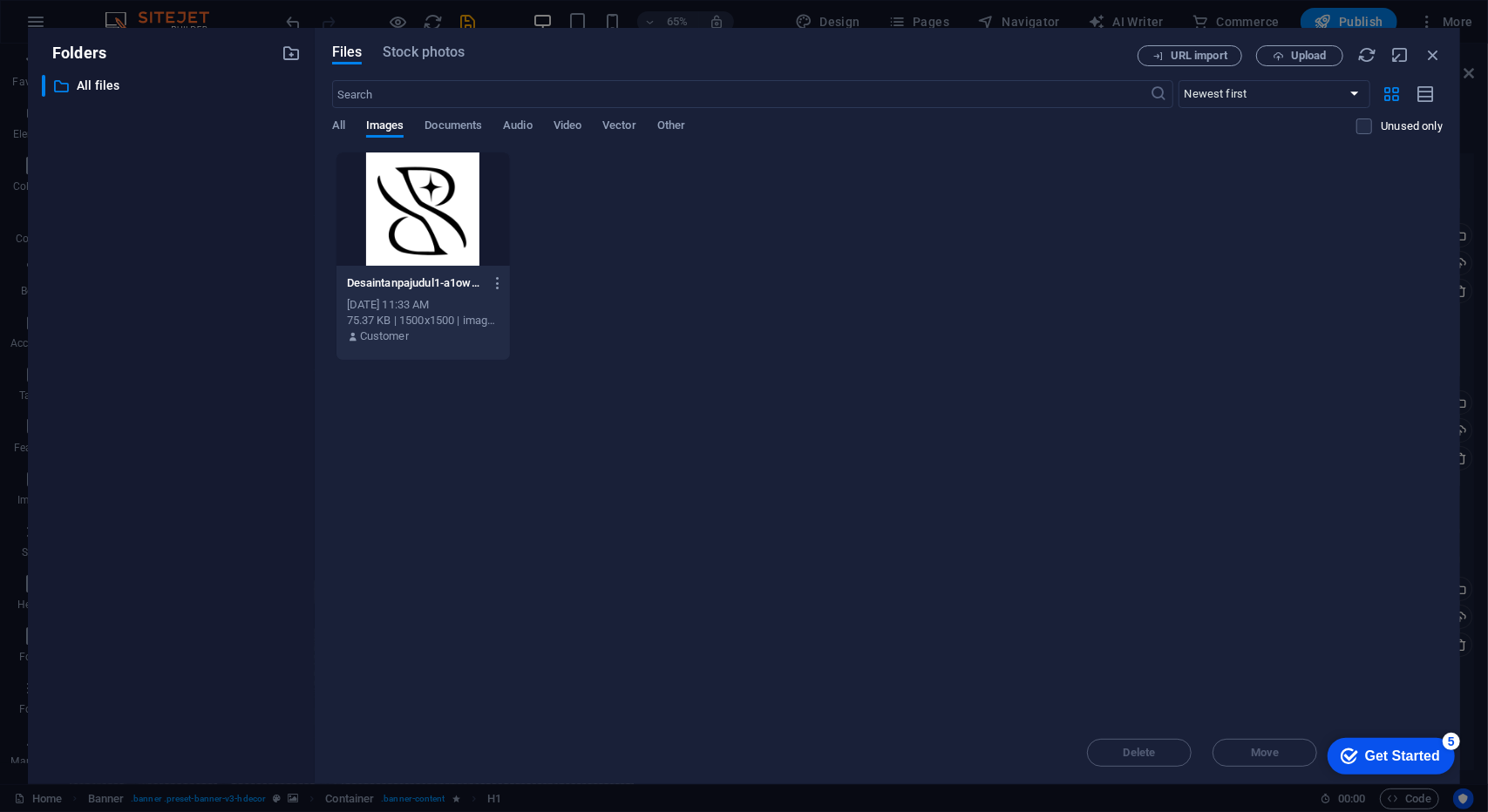
click at [454, 187] on div at bounding box center [423, 208] width 174 height 113
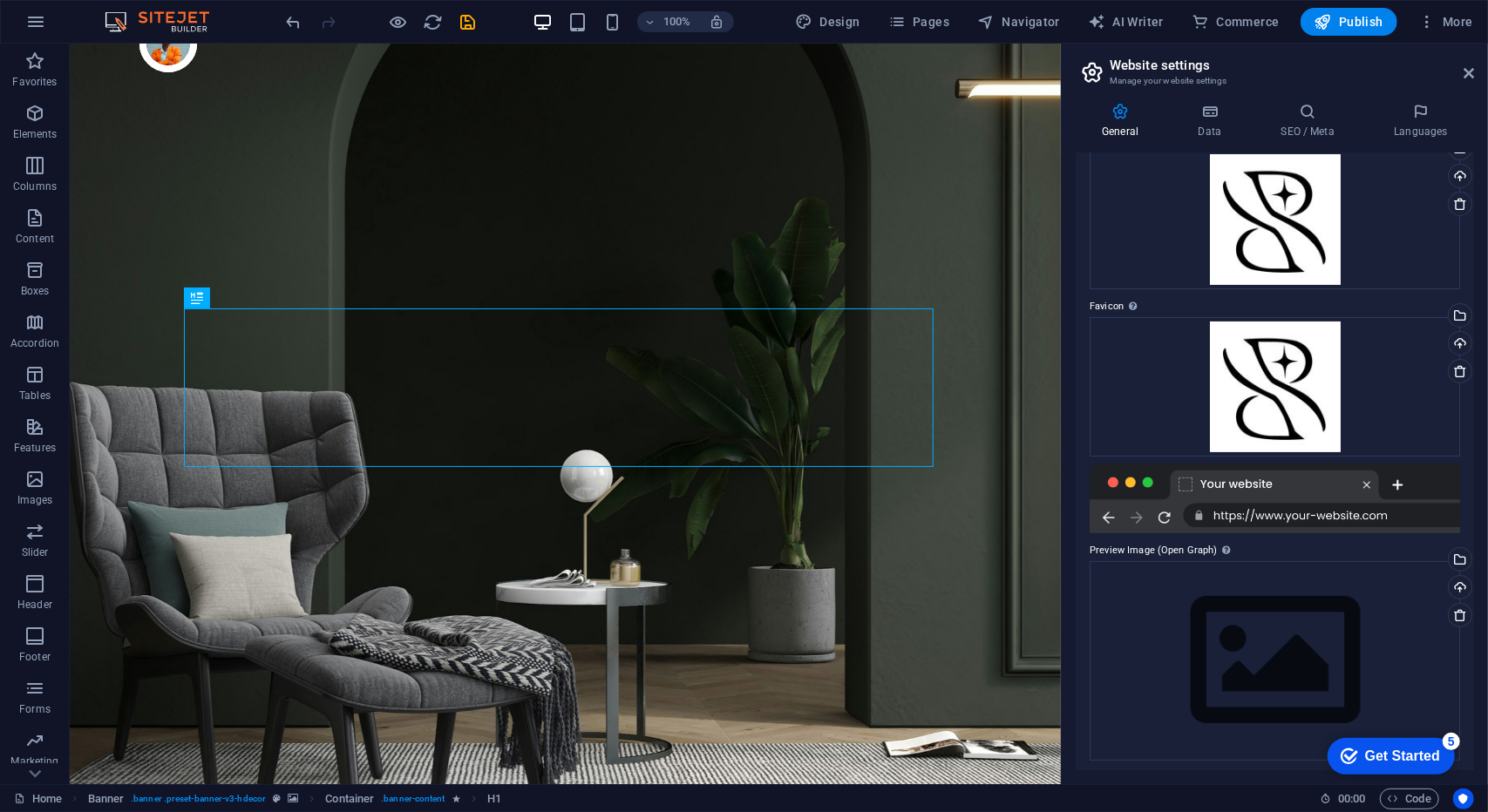
scroll to position [90, 0]
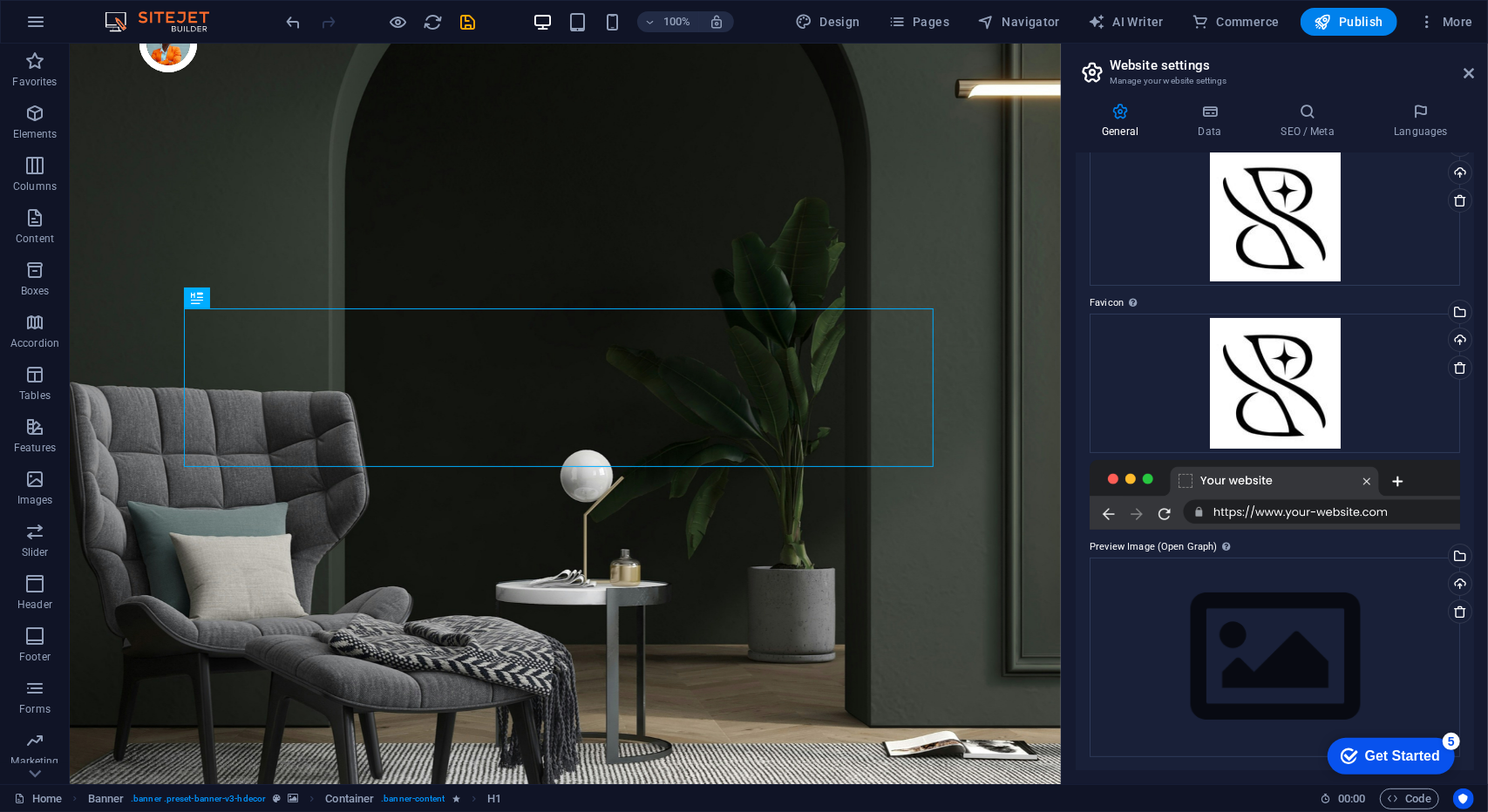
click at [1177, 481] on div at bounding box center [1274, 495] width 371 height 70
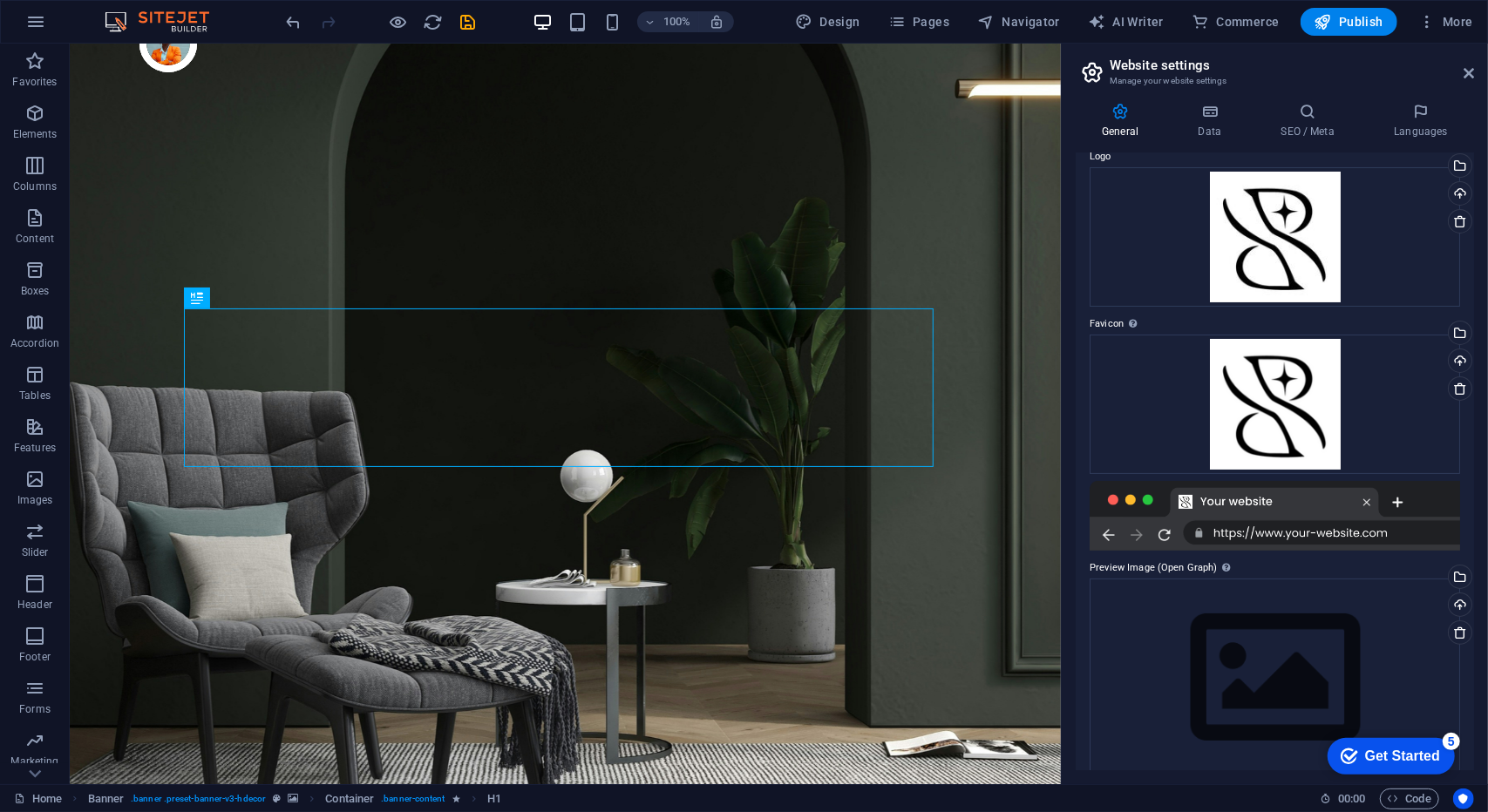
scroll to position [0, 0]
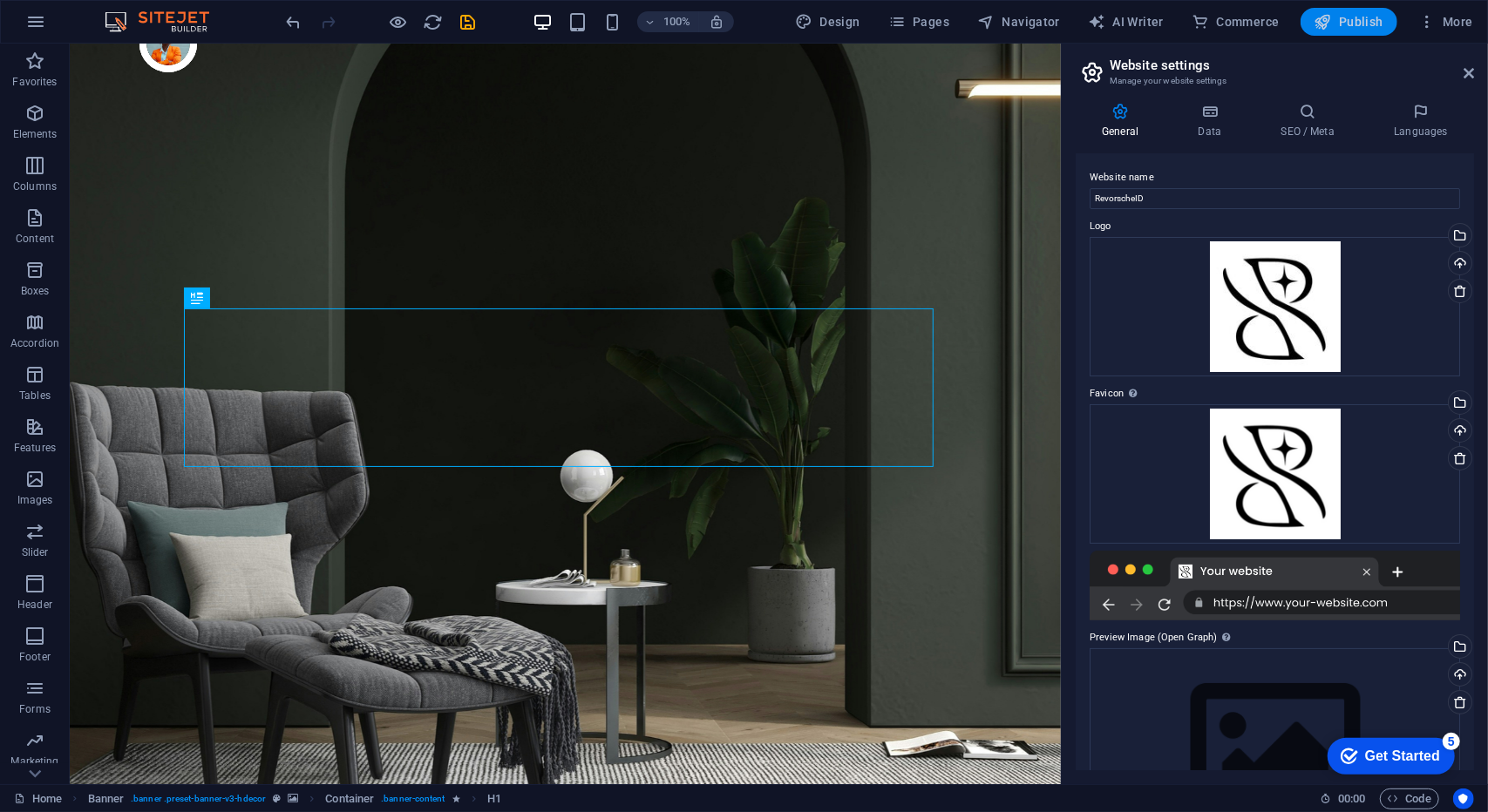
click at [1358, 15] on span "Publish" at bounding box center [1349, 22] width 69 height 18
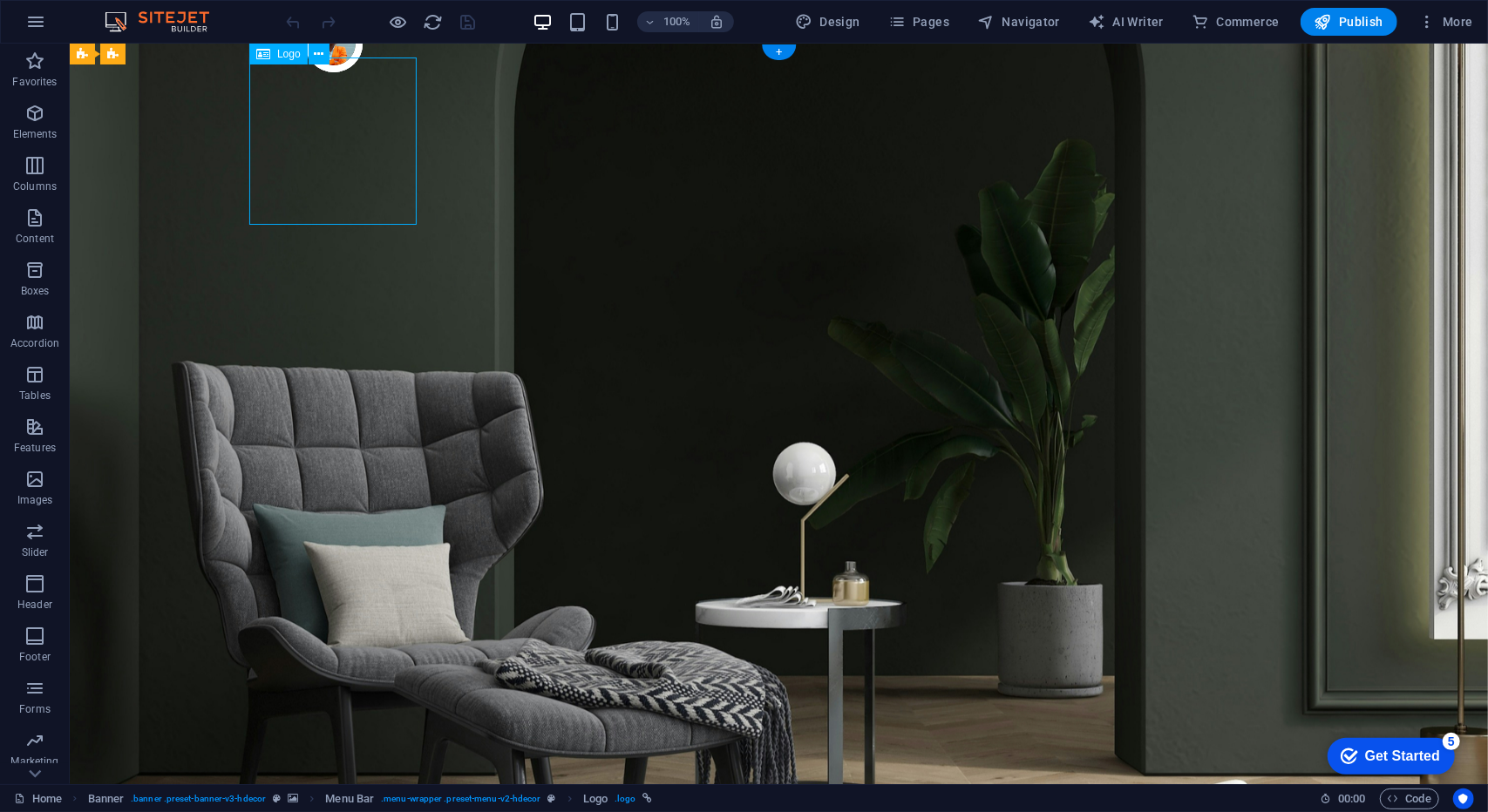
select select "px"
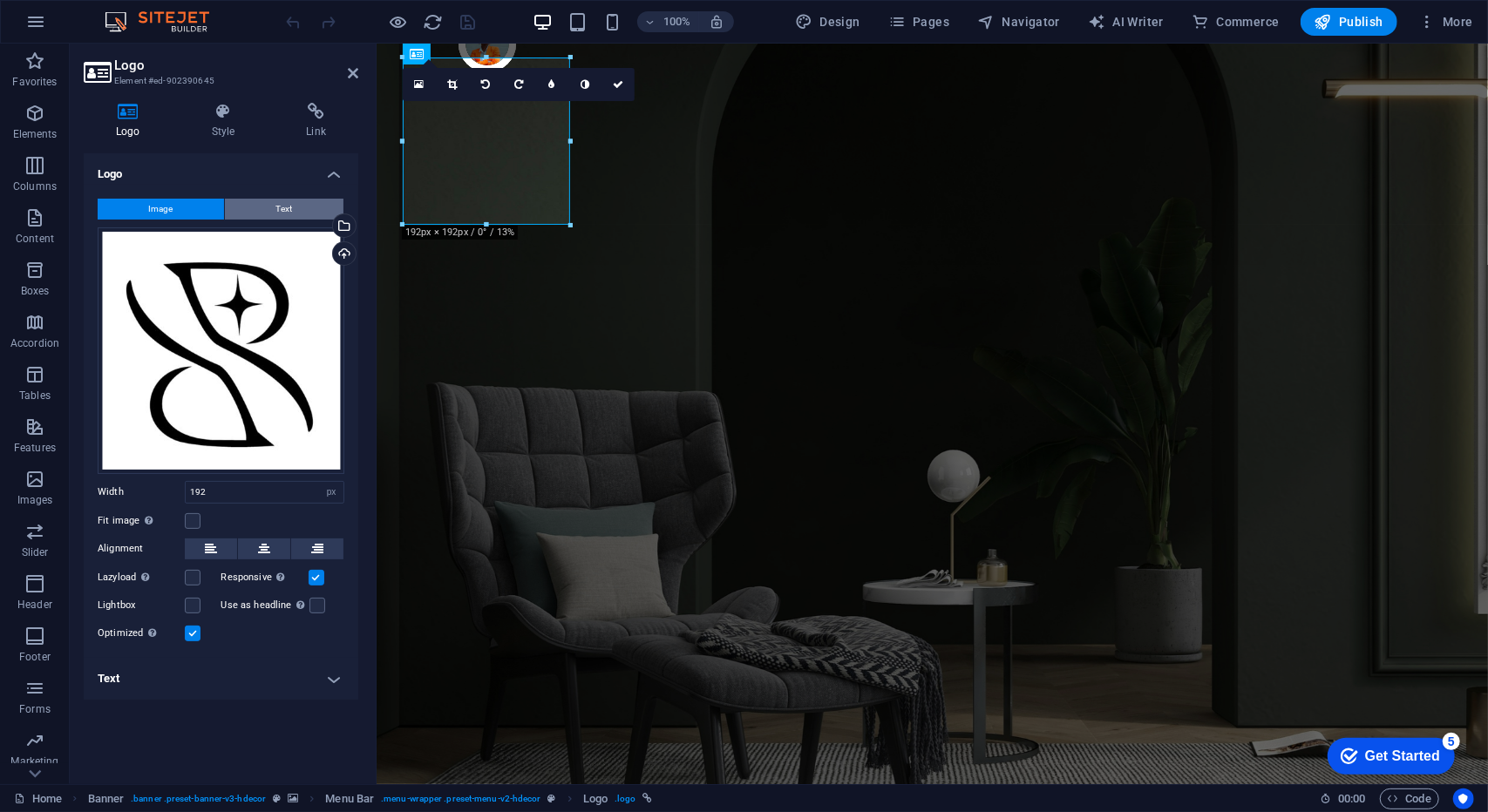
click at [290, 206] on span "Text" at bounding box center [284, 209] width 17 height 21
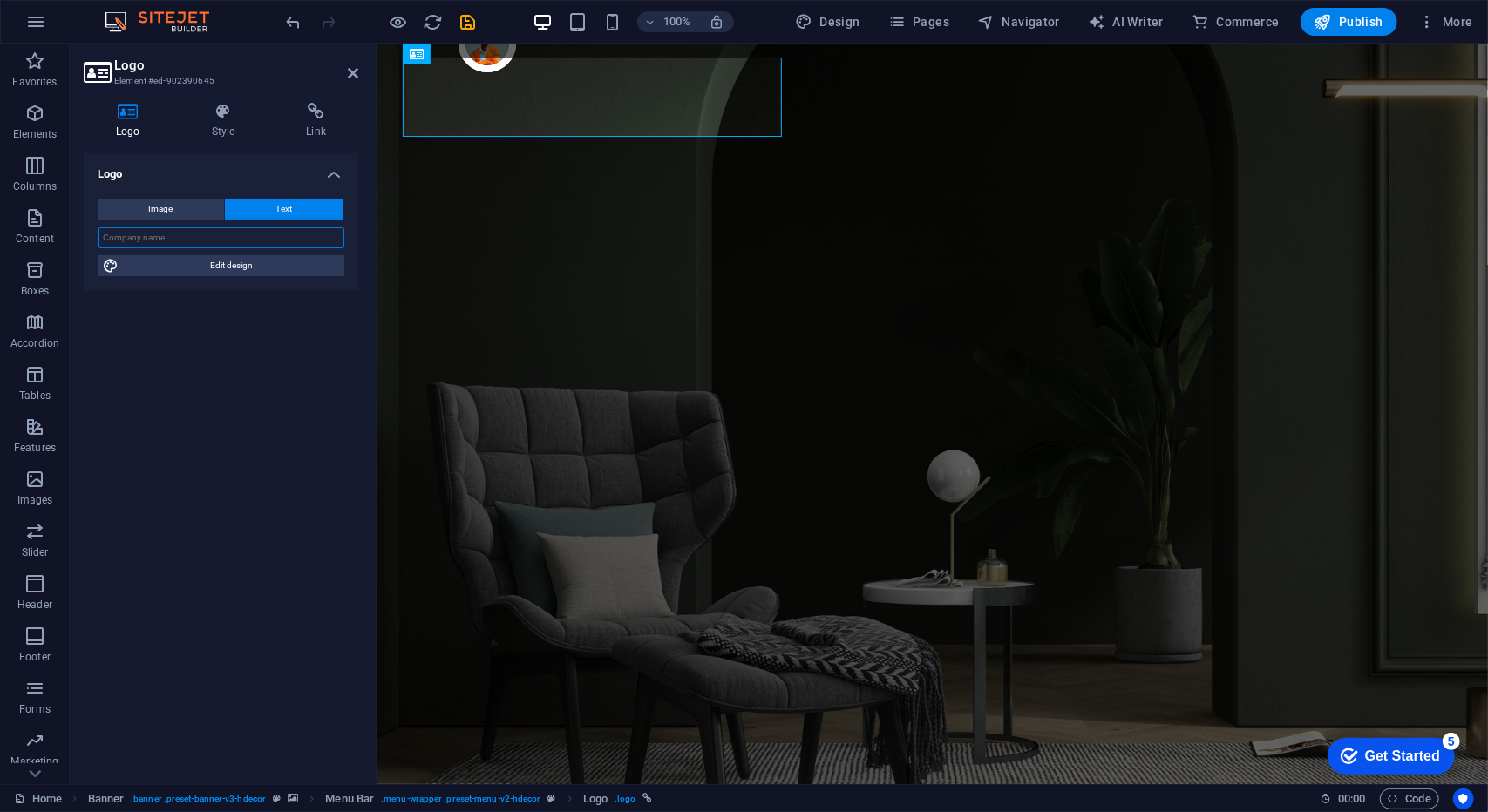
click at [216, 245] on input "text" at bounding box center [220, 238] width 246 height 21
click at [216, 501] on div "Logo Image Text Drag files here, click to choose files or select files from Fil…" at bounding box center [220, 462] width 274 height 617
click at [215, 132] on h4 "Style" at bounding box center [227, 121] width 95 height 37
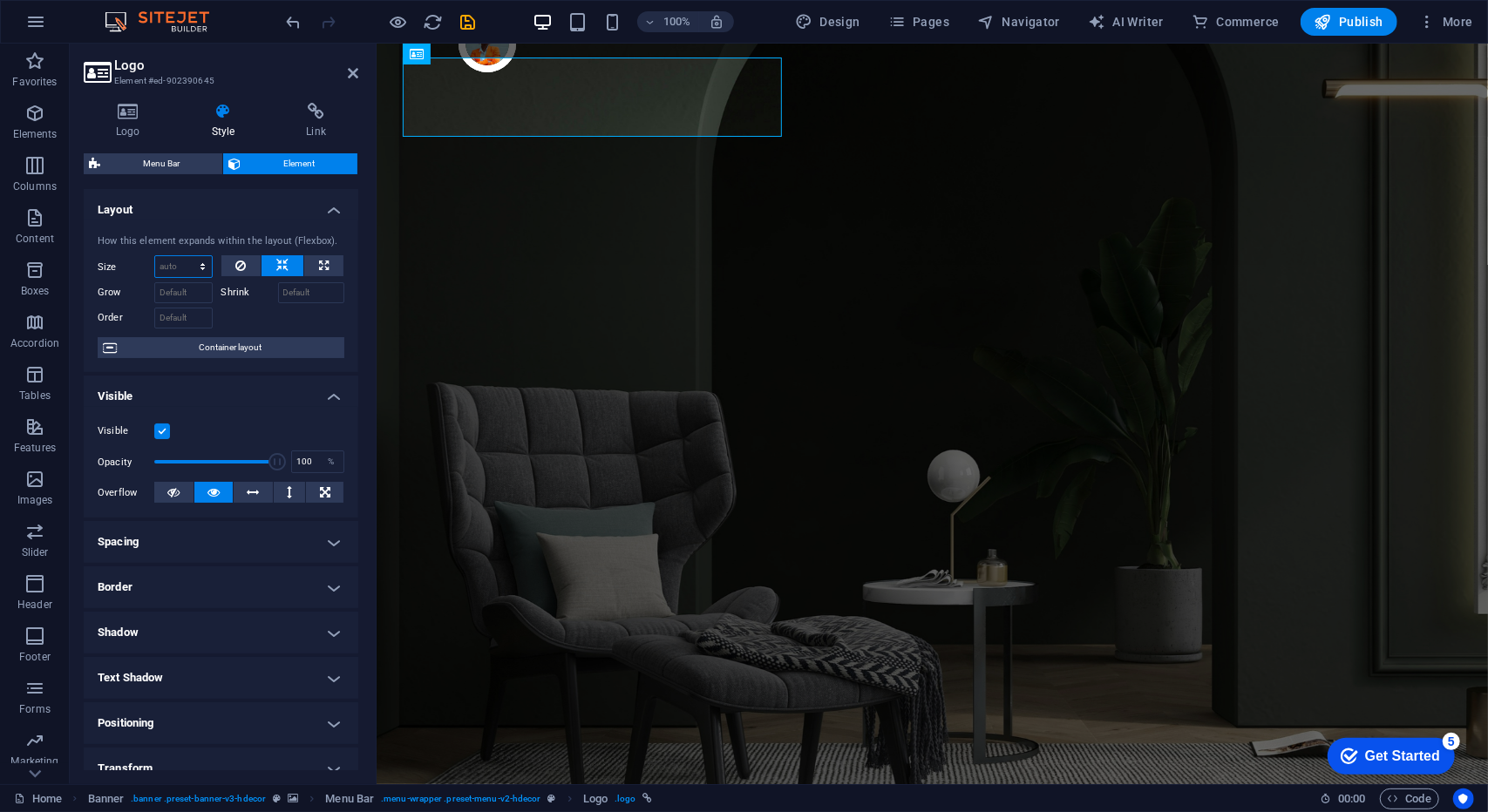
click at [176, 270] on select "Default auto px % 1/1 1/2 1/3 1/4 1/5 1/6 1/7 1/8 1/9 1/10" at bounding box center [183, 266] width 57 height 21
select select "1/2"
click at [186, 256] on select "Default auto px % 1/1 1/2 1/3 1/4 1/5 1/6 1/7 1/8 1/9 1/10" at bounding box center [183, 266] width 57 height 21
type input "50"
click at [188, 271] on select "Default auto px % 1/1 1/2 1/3 1/4 1/5 1/6 1/7 1/8 1/9 1/10" at bounding box center [200, 266] width 25 height 21
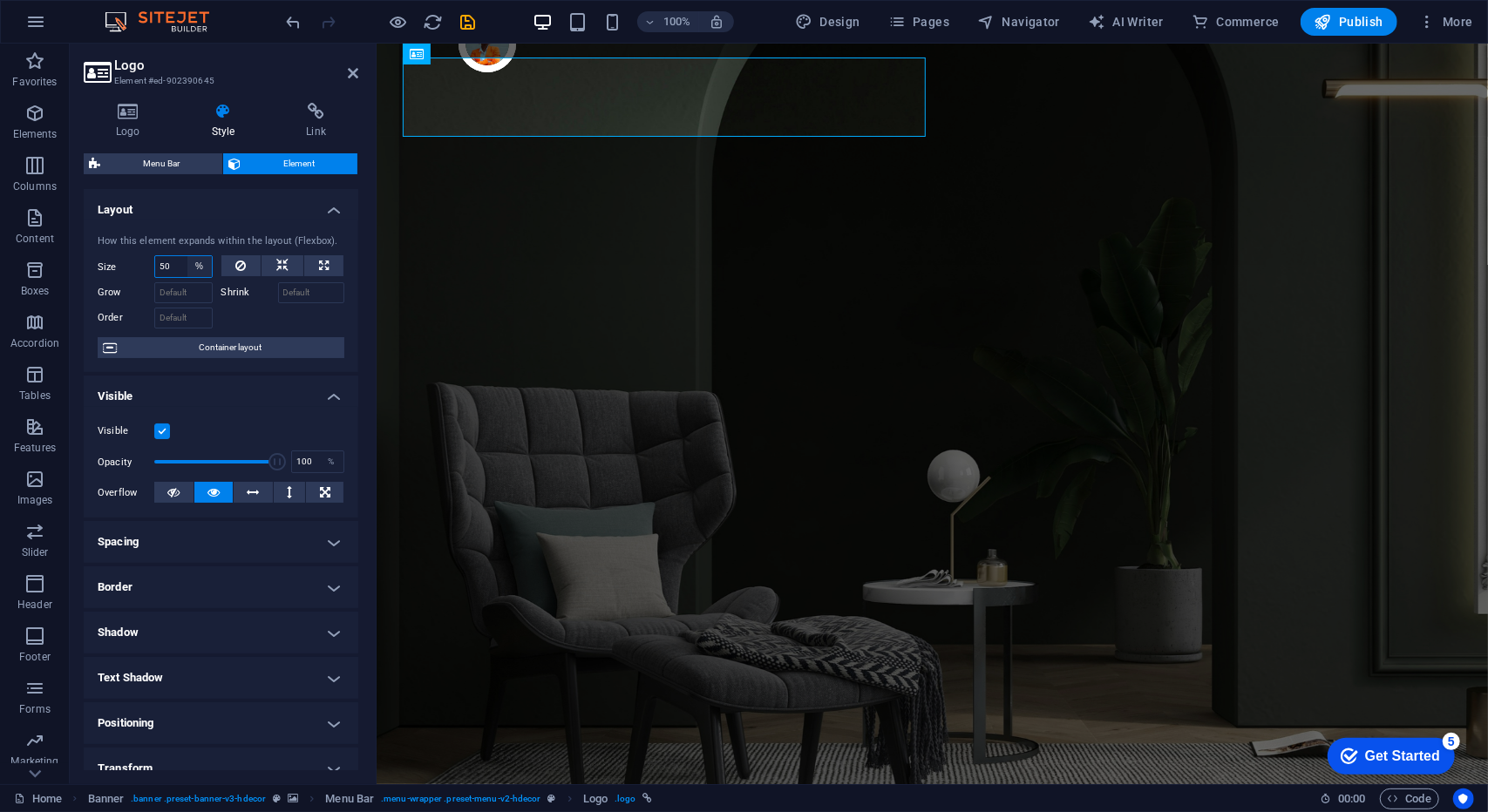
select select "umfqha0vgcg"
click at [188, 256] on select "Default auto px % 1/1 1/2 1/3 1/4 1/5 1/6 1/7 1/8 1/9 1/10" at bounding box center [200, 266] width 25 height 21
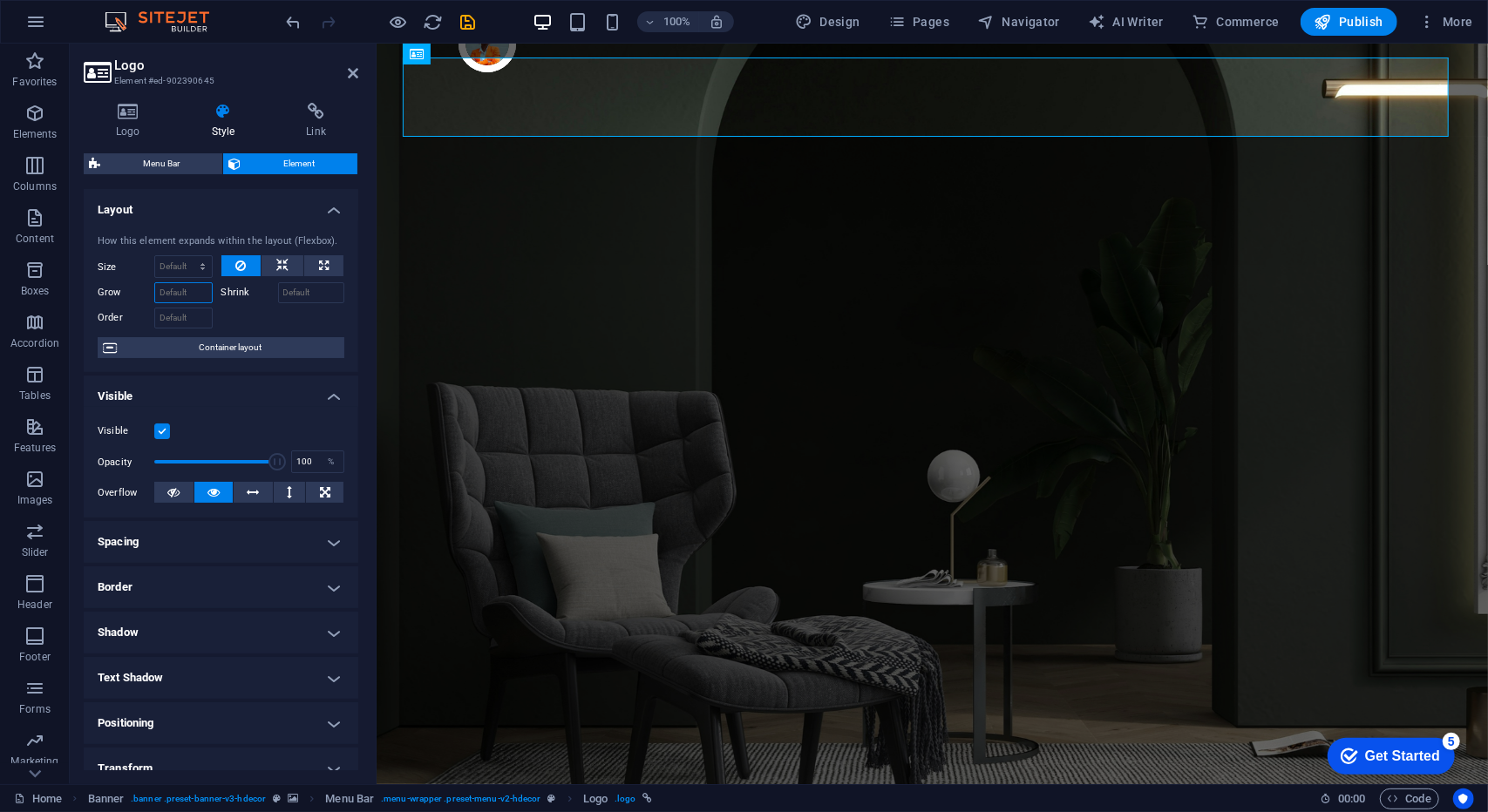
click at [195, 286] on input "Grow" at bounding box center [183, 293] width 59 height 21
click at [195, 274] on select "Default auto px % 1/1 1/2 1/3 1/4 1/5 1/6 1/7 1/8 1/9 1/10" at bounding box center [183, 266] width 57 height 21
click at [155, 256] on select "Default auto px % 1/1 1/2 1/3 1/4 1/5 1/6 1/7 1/8 1/9 1/10" at bounding box center [183, 266] width 57 height 21
select select "DISABLED_OPTION_VALUE"
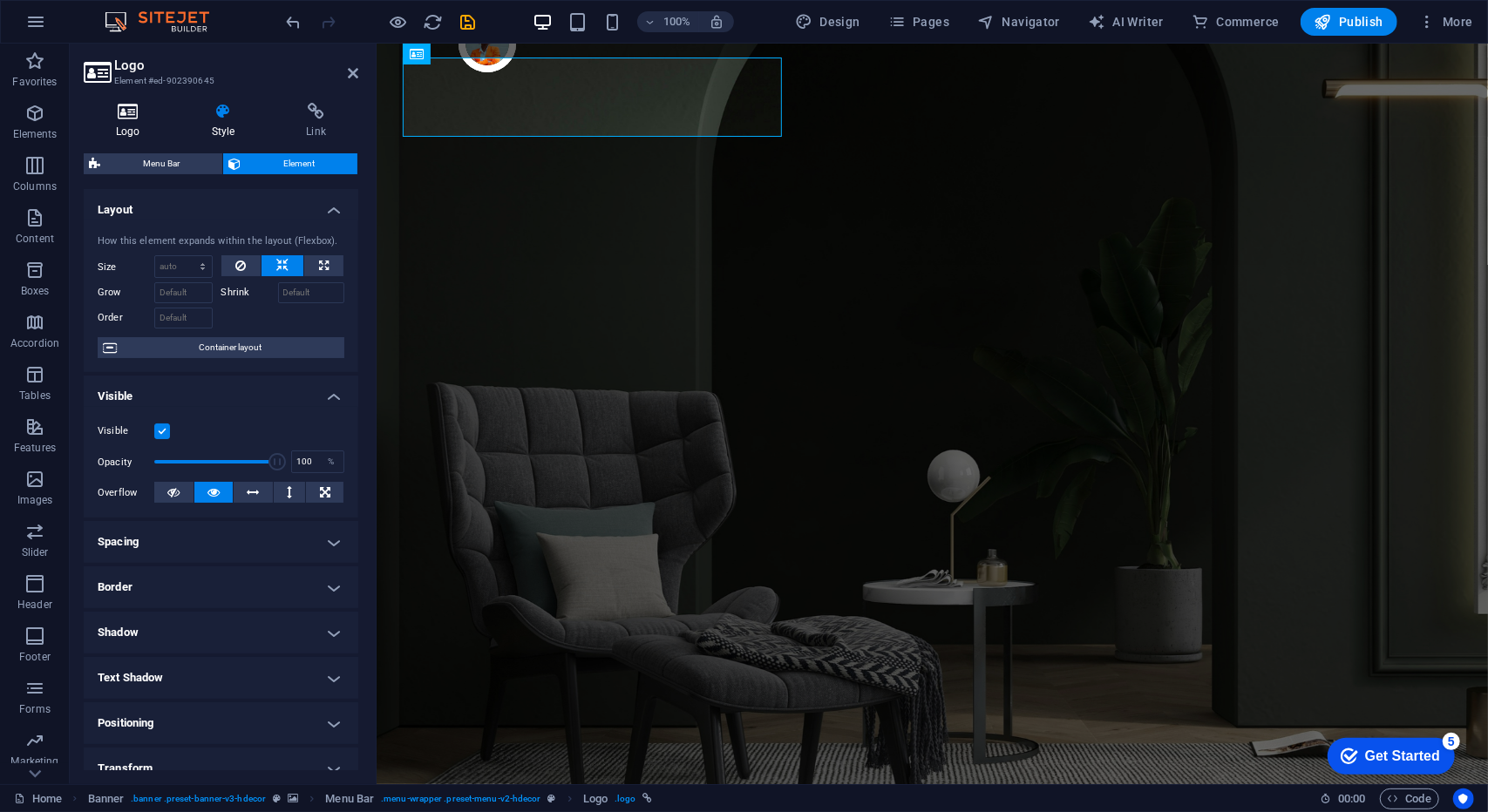
click at [145, 117] on icon at bounding box center [127, 111] width 89 height 18
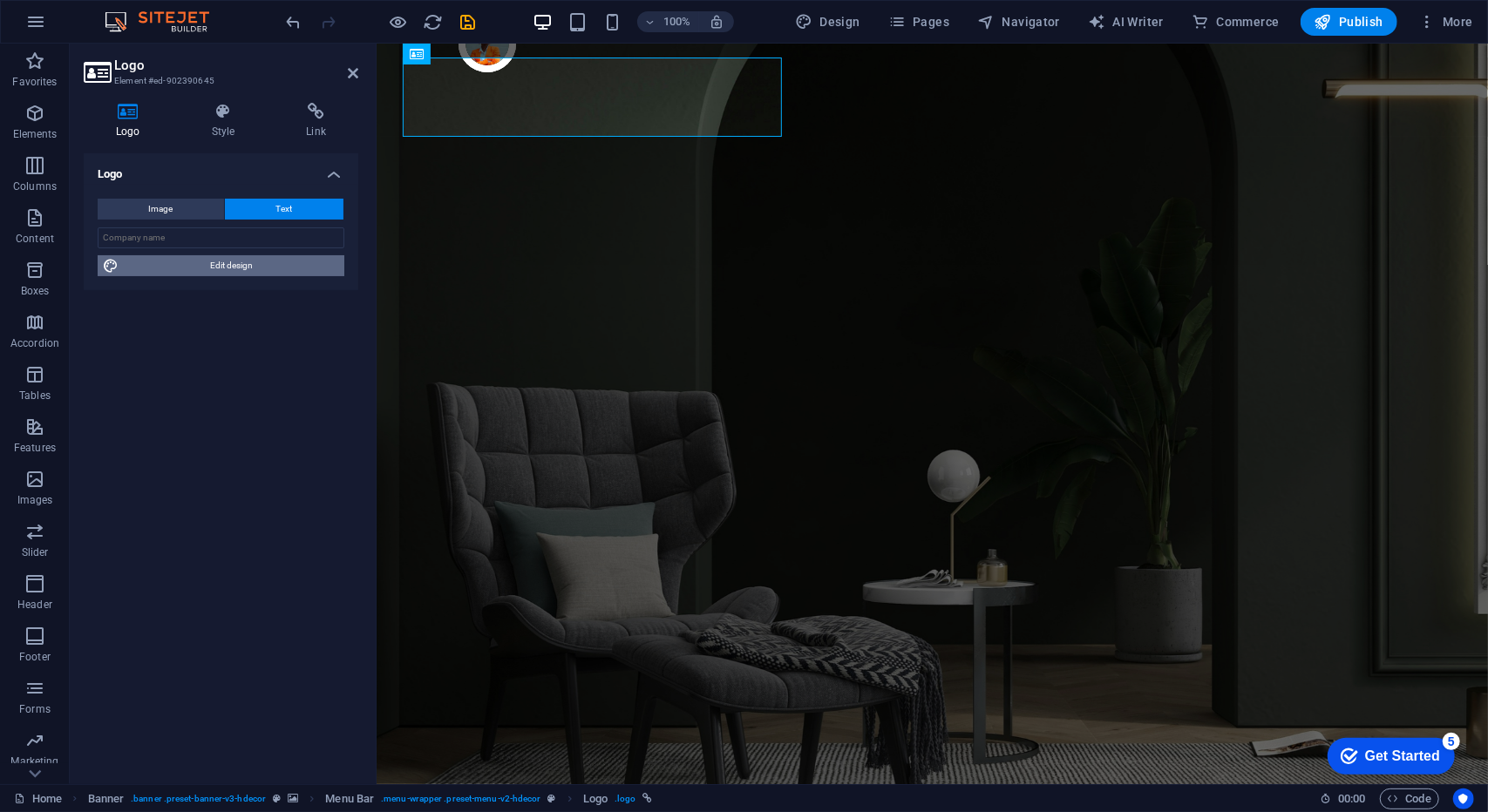
click at [235, 269] on span "Edit design" at bounding box center [231, 265] width 216 height 21
select select "px"
select select "400"
select select "px"
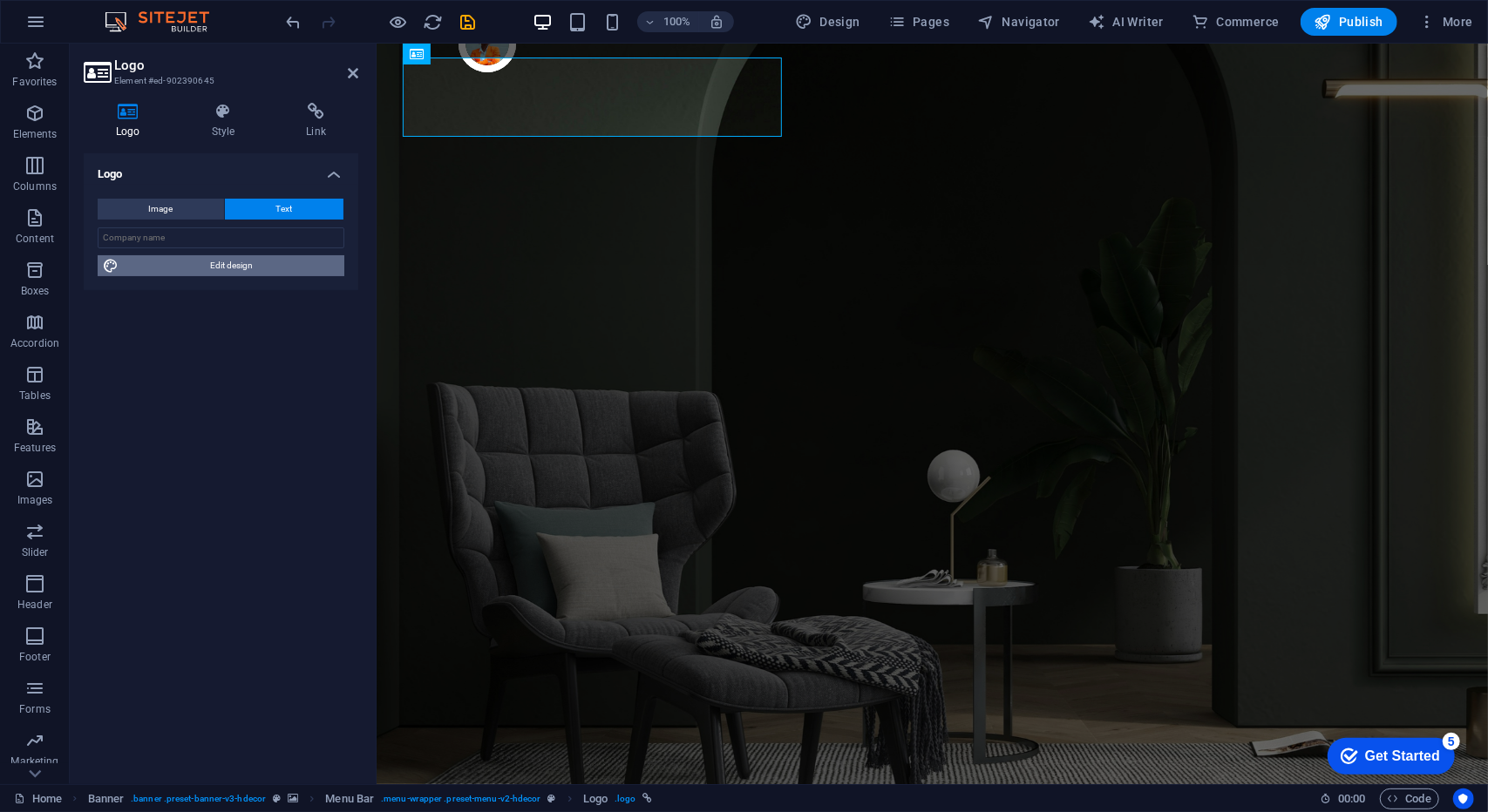
select select "400"
select select "px"
select select "rem"
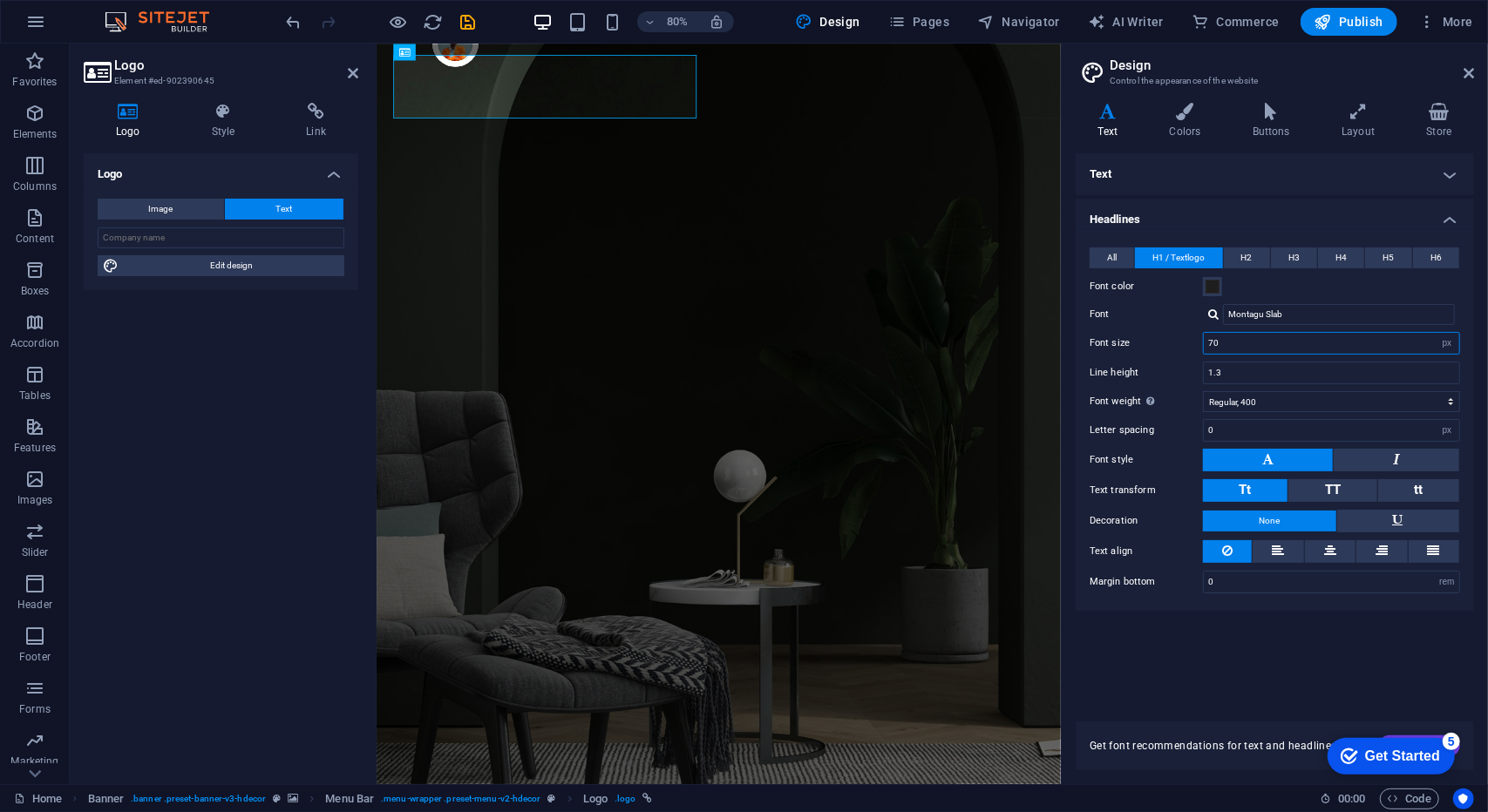
drag, startPoint x: 1220, startPoint y: 341, endPoint x: 1187, endPoint y: 342, distance: 33.0
click at [1187, 342] on div "Font size 70 rem px em %" at bounding box center [1274, 343] width 371 height 23
click at [1278, 666] on div "Text Standard Bold Links Font color Font Poppins Font size 18 rem px Line heigh…" at bounding box center [1274, 427] width 398 height 547
drag, startPoint x: 1236, startPoint y: 343, endPoint x: 1166, endPoint y: 334, distance: 70.6
click at [1166, 334] on div "Font size 50 rem px em %" at bounding box center [1274, 343] width 371 height 23
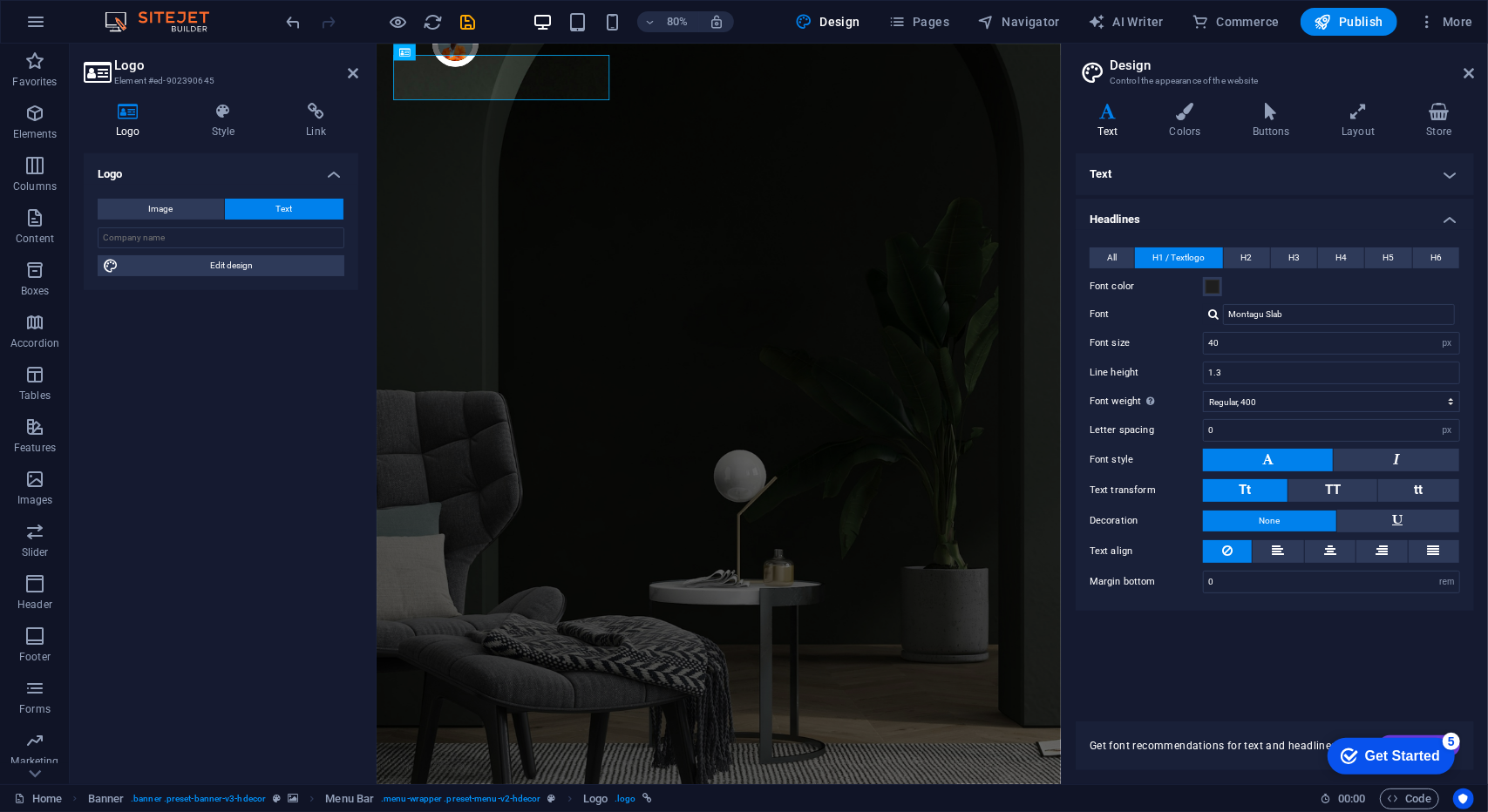
click at [1236, 632] on div "Text Standard Bold Links Font color Font Poppins Font size 18 rem px Line heigh…" at bounding box center [1274, 427] width 398 height 547
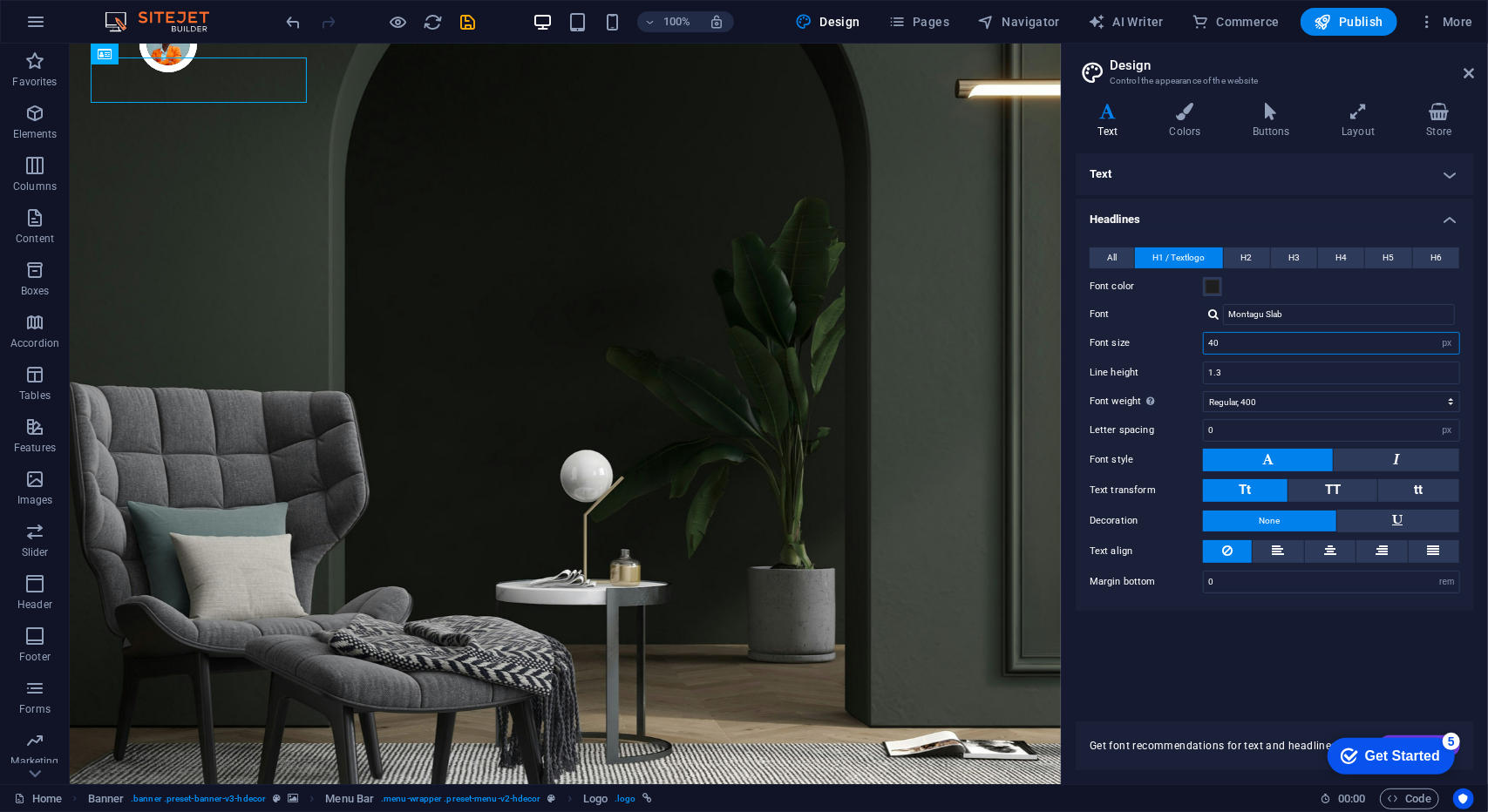
drag, startPoint x: 1222, startPoint y: 341, endPoint x: 1179, endPoint y: 335, distance: 43.4
click at [1179, 335] on div "Font size 40 rem px em %" at bounding box center [1274, 343] width 371 height 23
type input "30"
click at [1229, 673] on div "Text Standard Bold Links Font color Font Poppins Font size 18 rem px Line heigh…" at bounding box center [1274, 427] width 398 height 547
click at [1208, 283] on span at bounding box center [1212, 286] width 14 height 14
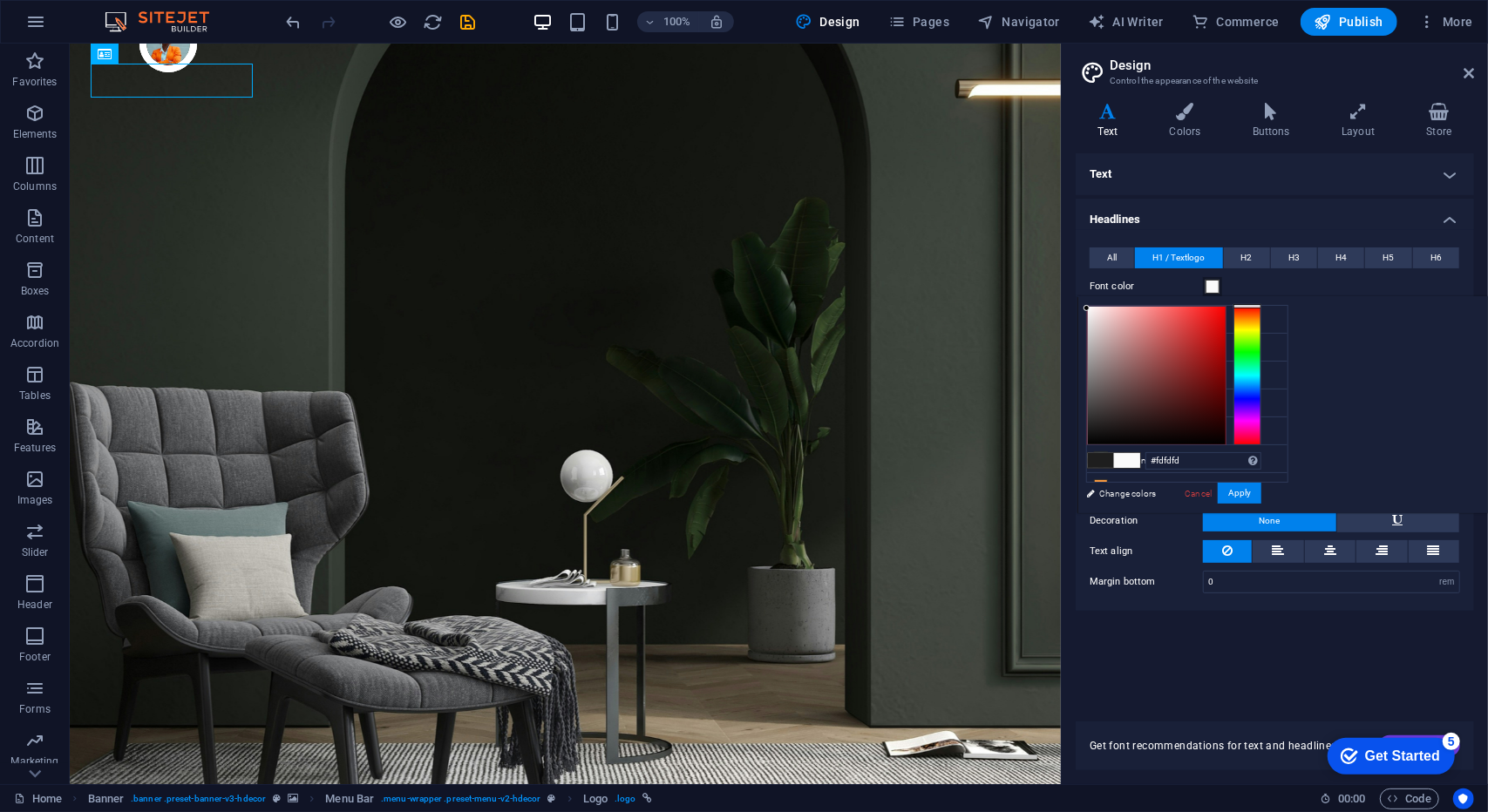
type input "#ffffff"
drag, startPoint x: 1321, startPoint y: 314, endPoint x: 1283, endPoint y: 299, distance: 40.9
click at [1283, 299] on div "less Background color #ffffff Primary color #1e1e1e Secondary color #3f7673 Fon…" at bounding box center [1282, 405] width 410 height 217
click at [1209, 661] on div "Text Standard Bold Links Font color Font Poppins Font size 18 rem px Line heigh…" at bounding box center [1274, 427] width 398 height 547
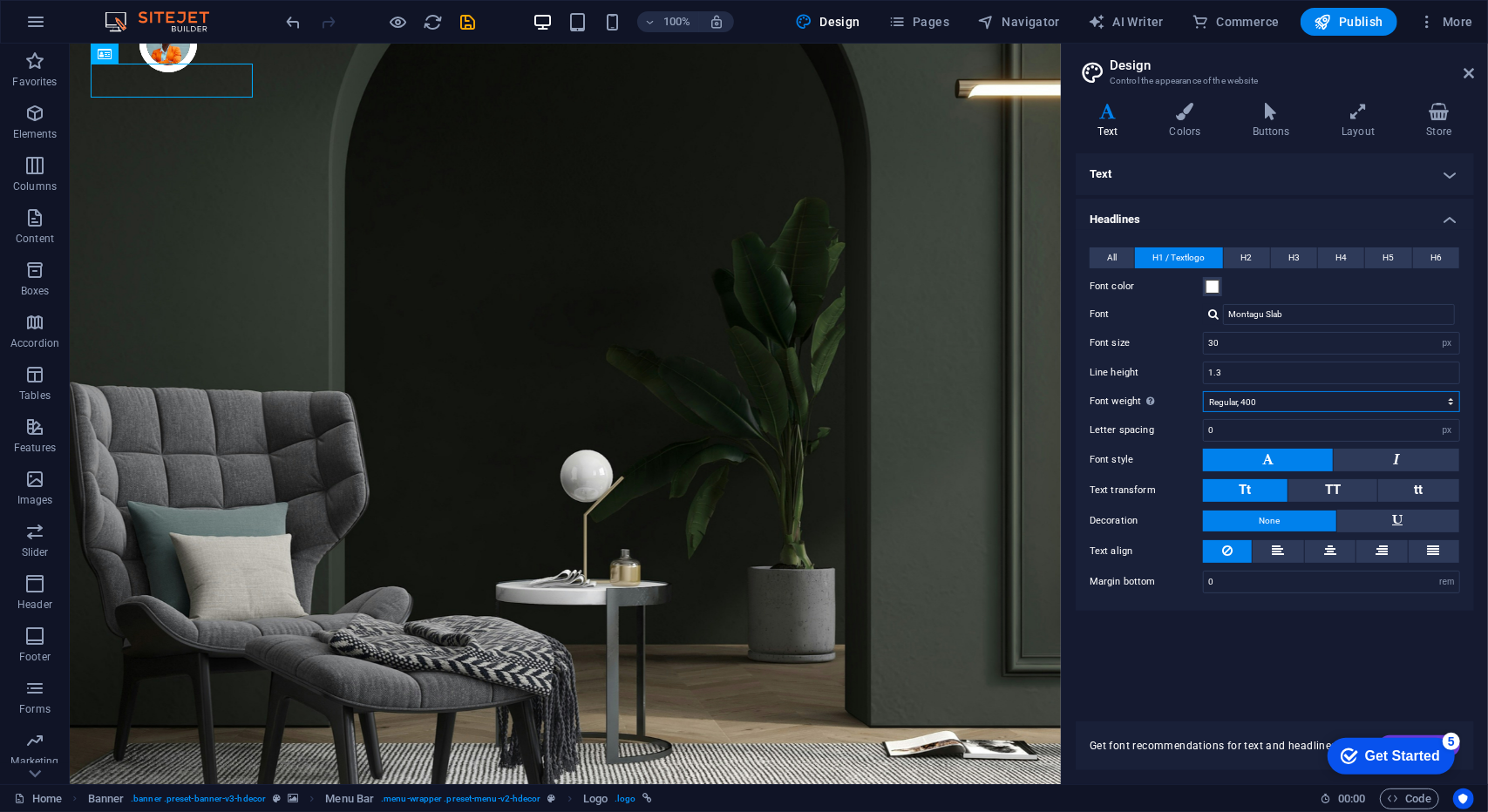
click at [1249, 396] on select "Thin, 100 Extra-light, 200 Light, 300 Regular, 400 Medium, 500 Semi-bold, 600 B…" at bounding box center [1330, 402] width 257 height 21
select select "900"
click at [1202, 392] on select "Thin, 100 Extra-light, 200 Light, 300 Regular, 400 Medium, 500 Semi-bold, 600 B…" at bounding box center [1330, 402] width 257 height 21
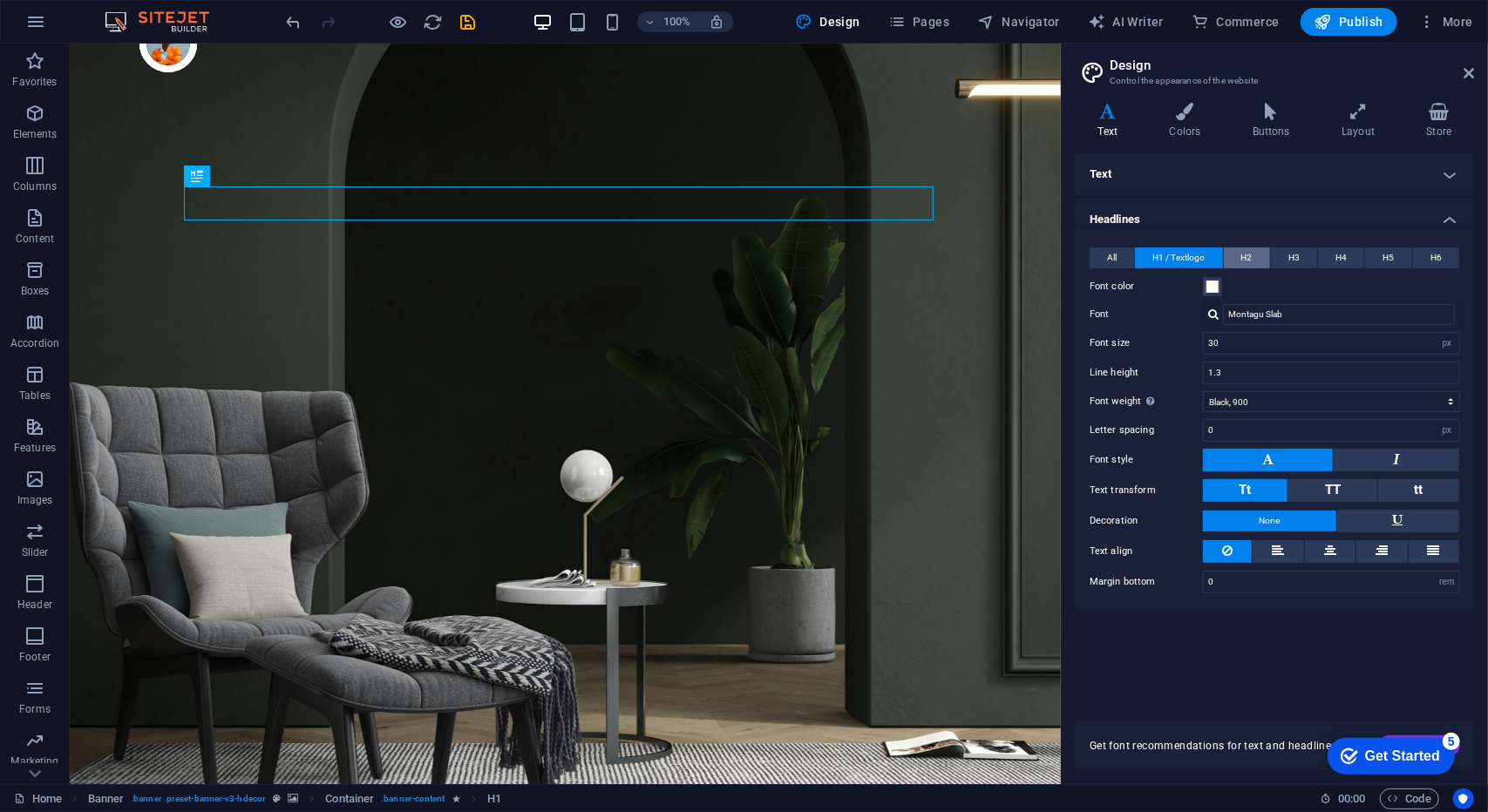
click at [1251, 251] on span "H2" at bounding box center [1246, 258] width 11 height 21
click at [1232, 405] on select "Thin, 100 Extra-light, 200 Light, 300 Regular, 400 Medium, 500 Semi-bold, 600 B…" at bounding box center [1330, 402] width 257 height 21
select select "300"
click at [1202, 392] on select "Thin, 100 Extra-light, 200 Light, 300 Regular, 400 Medium, 500 Semi-bold, 600 B…" at bounding box center [1330, 402] width 257 height 21
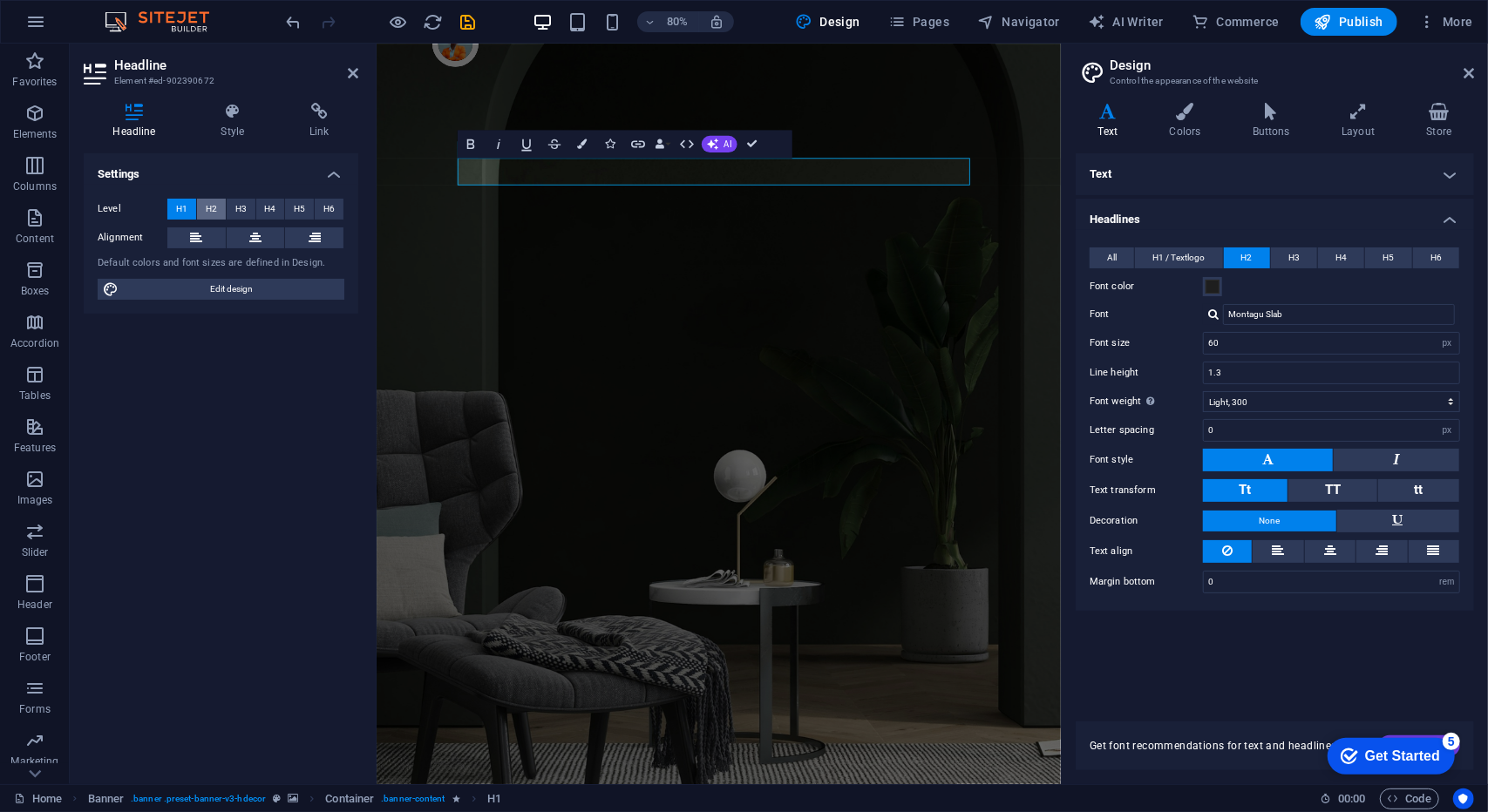
click at [211, 206] on span "H2" at bounding box center [211, 209] width 11 height 21
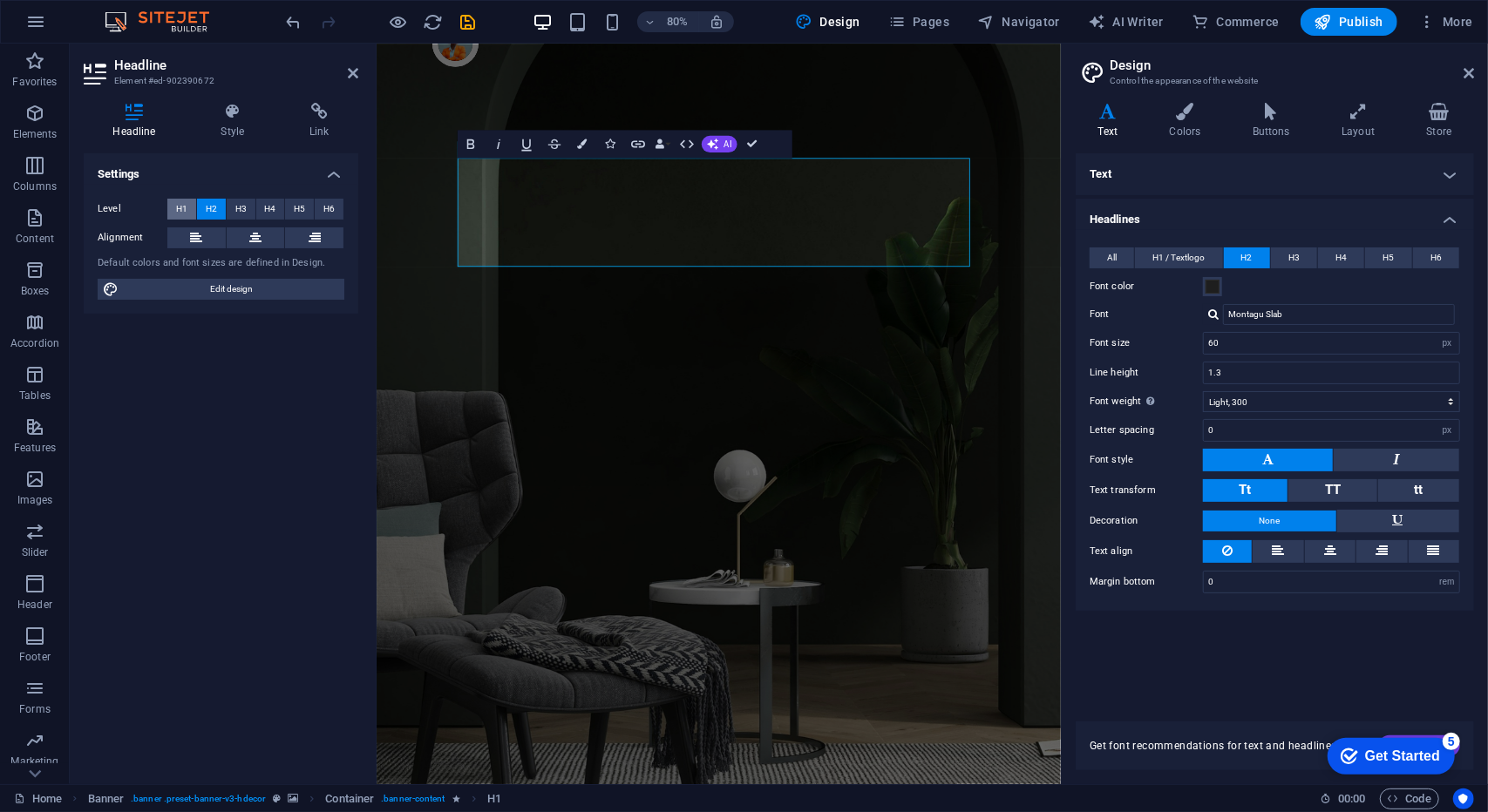
click at [173, 210] on button "H1" at bounding box center [181, 209] width 29 height 21
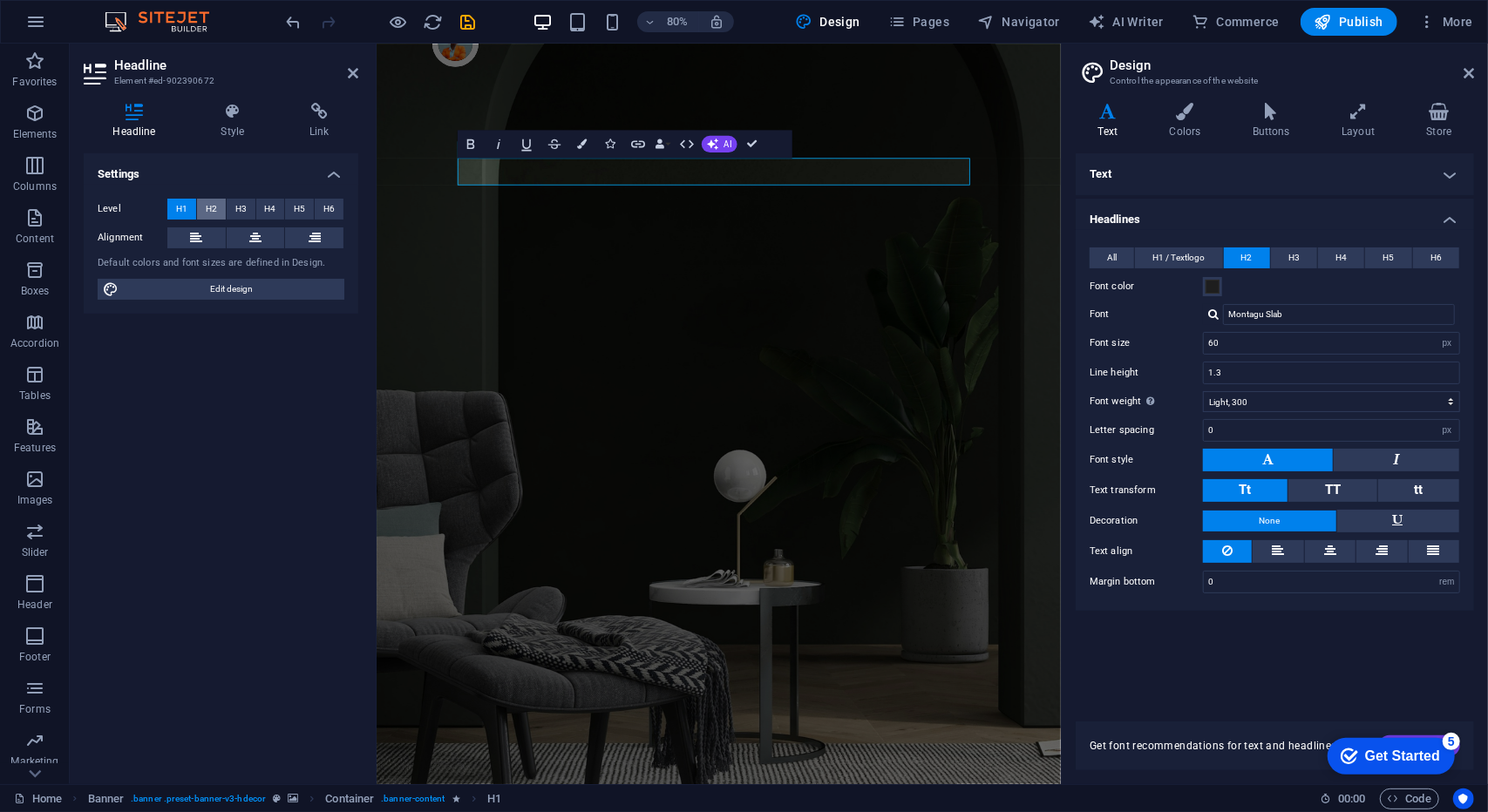
click at [212, 206] on span "H2" at bounding box center [211, 209] width 11 height 21
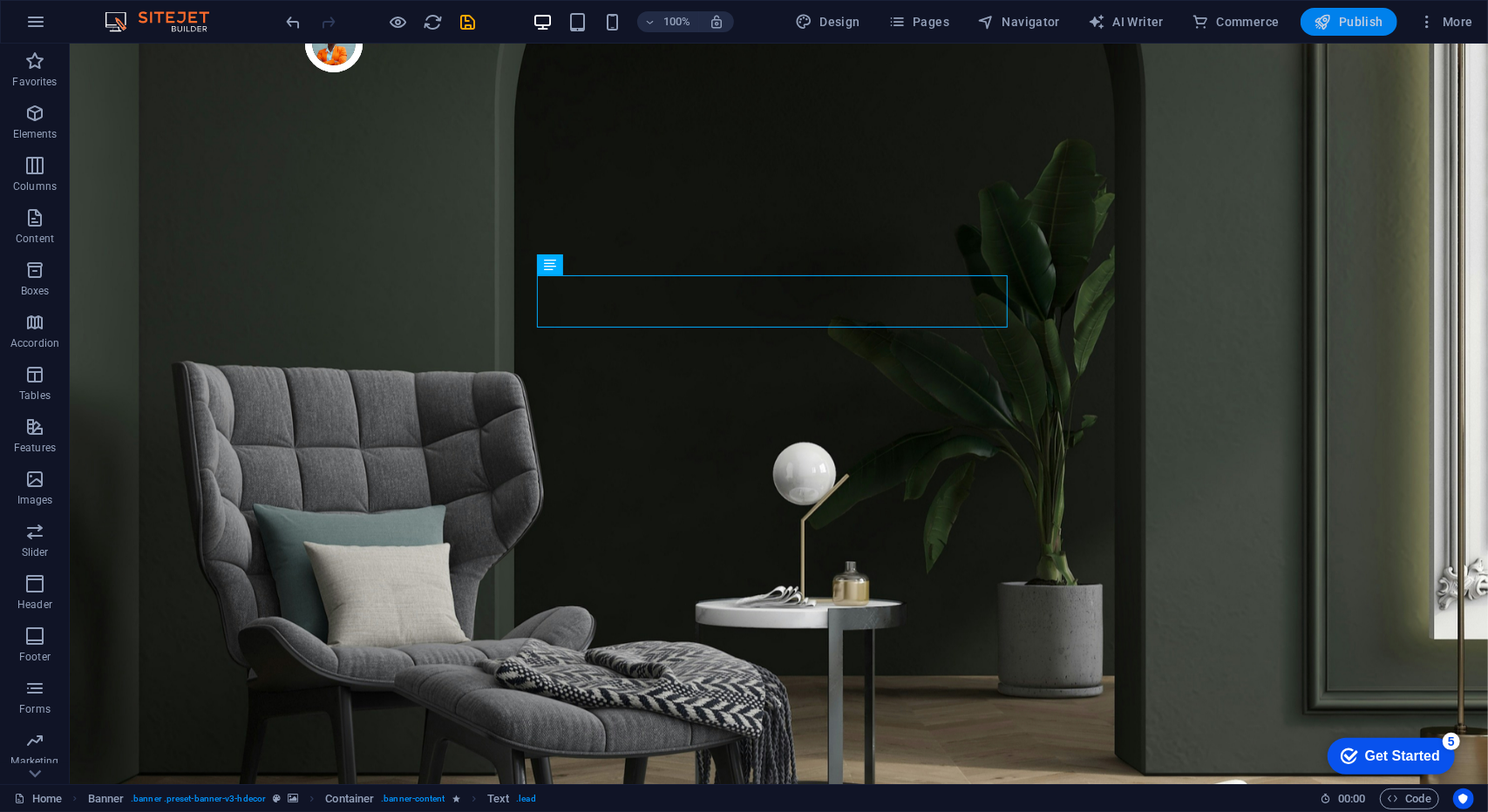
click at [1339, 18] on span "Publish" at bounding box center [1349, 22] width 69 height 18
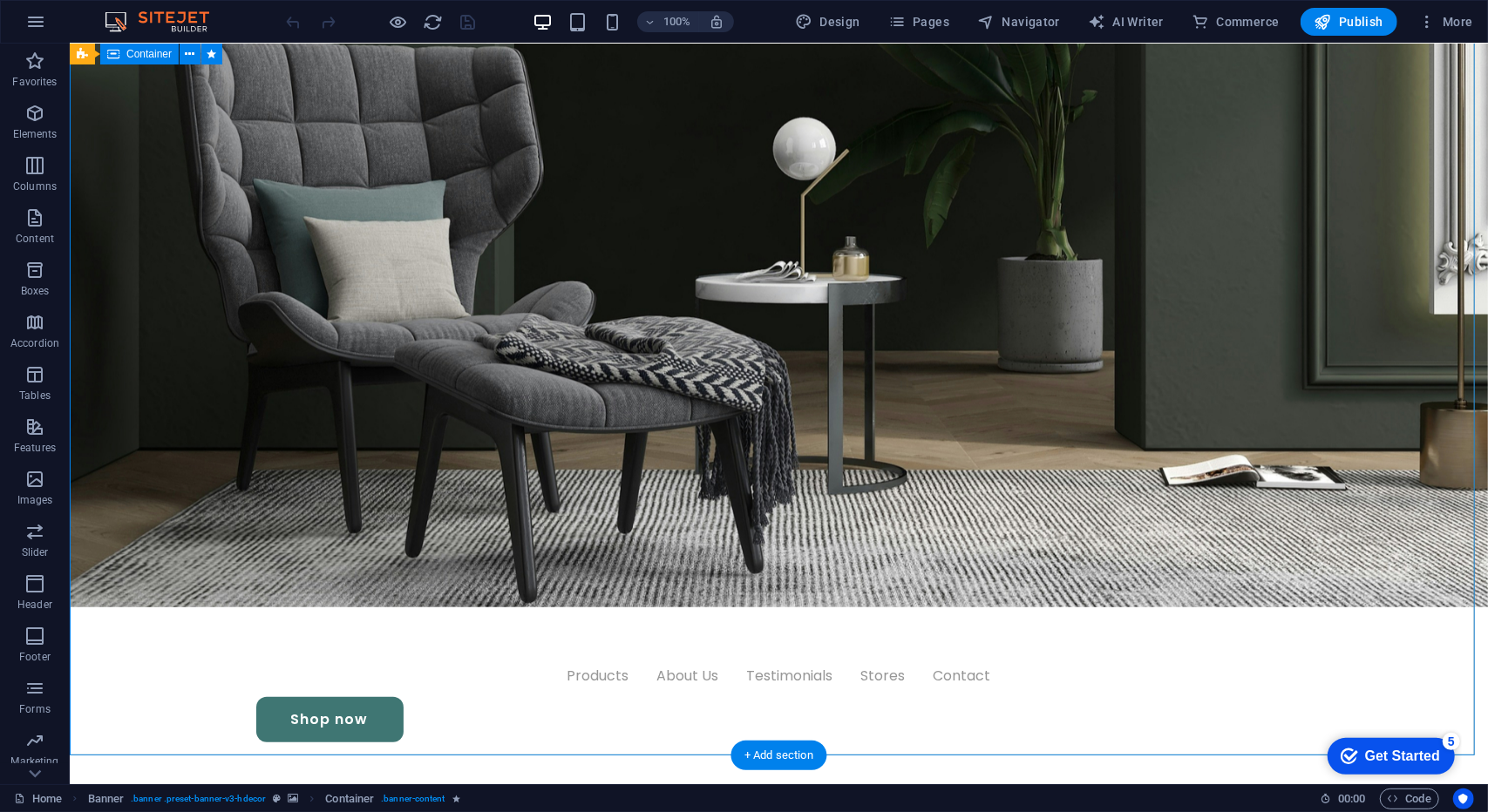
scroll to position [349, 0]
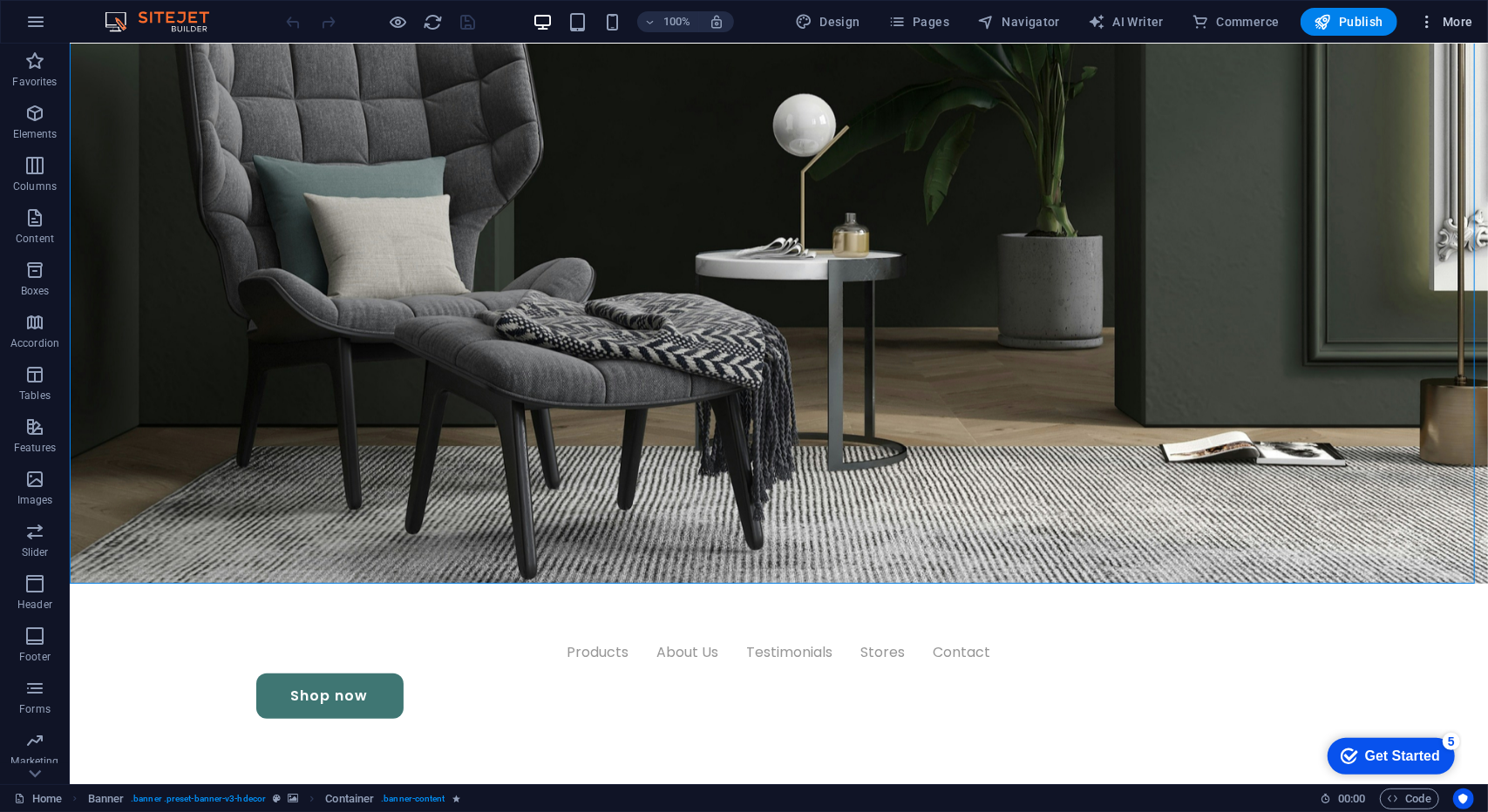
click at [1433, 17] on icon "button" at bounding box center [1427, 22] width 18 height 18
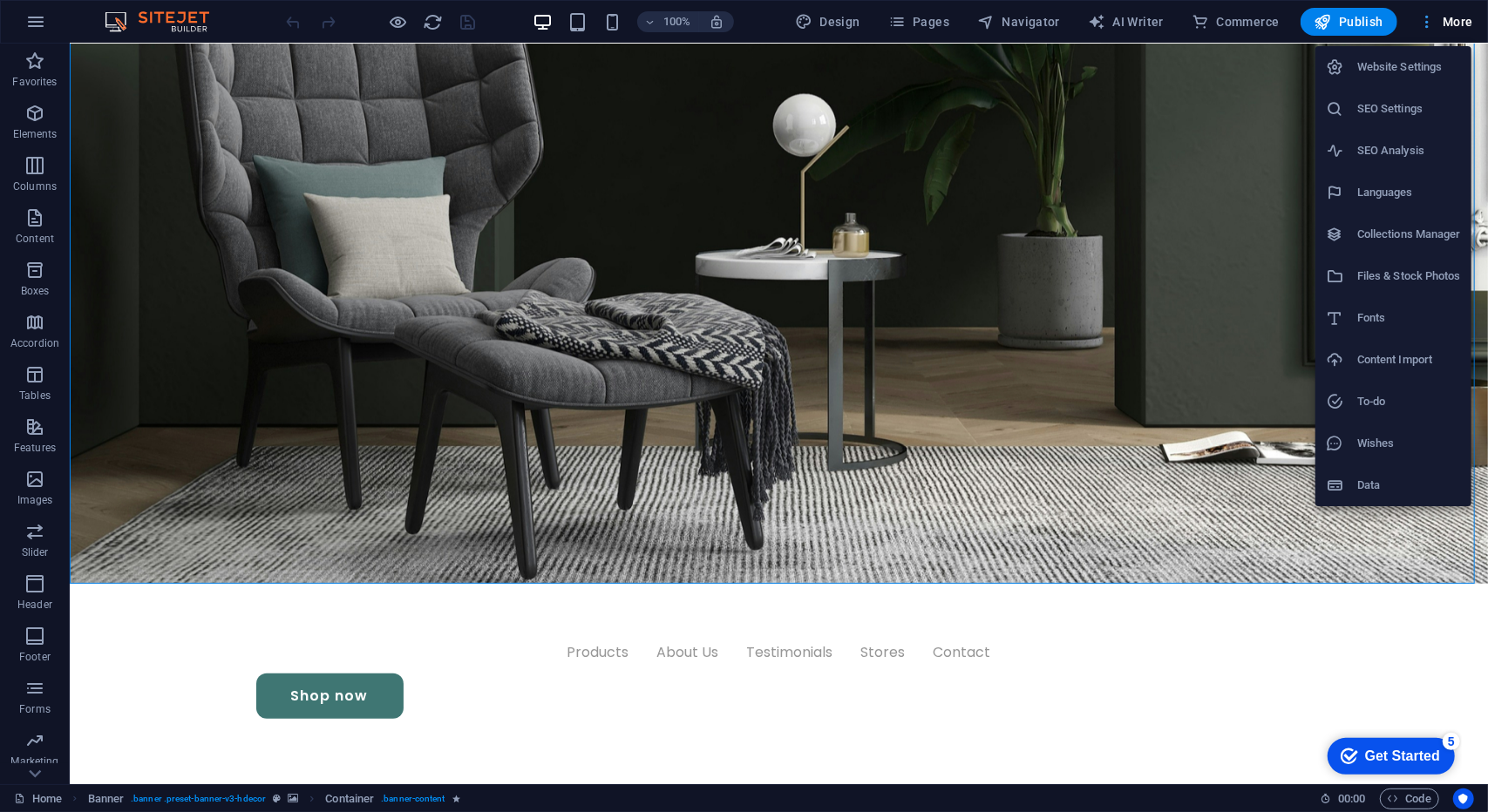
click at [1433, 17] on div at bounding box center [744, 406] width 1488 height 812
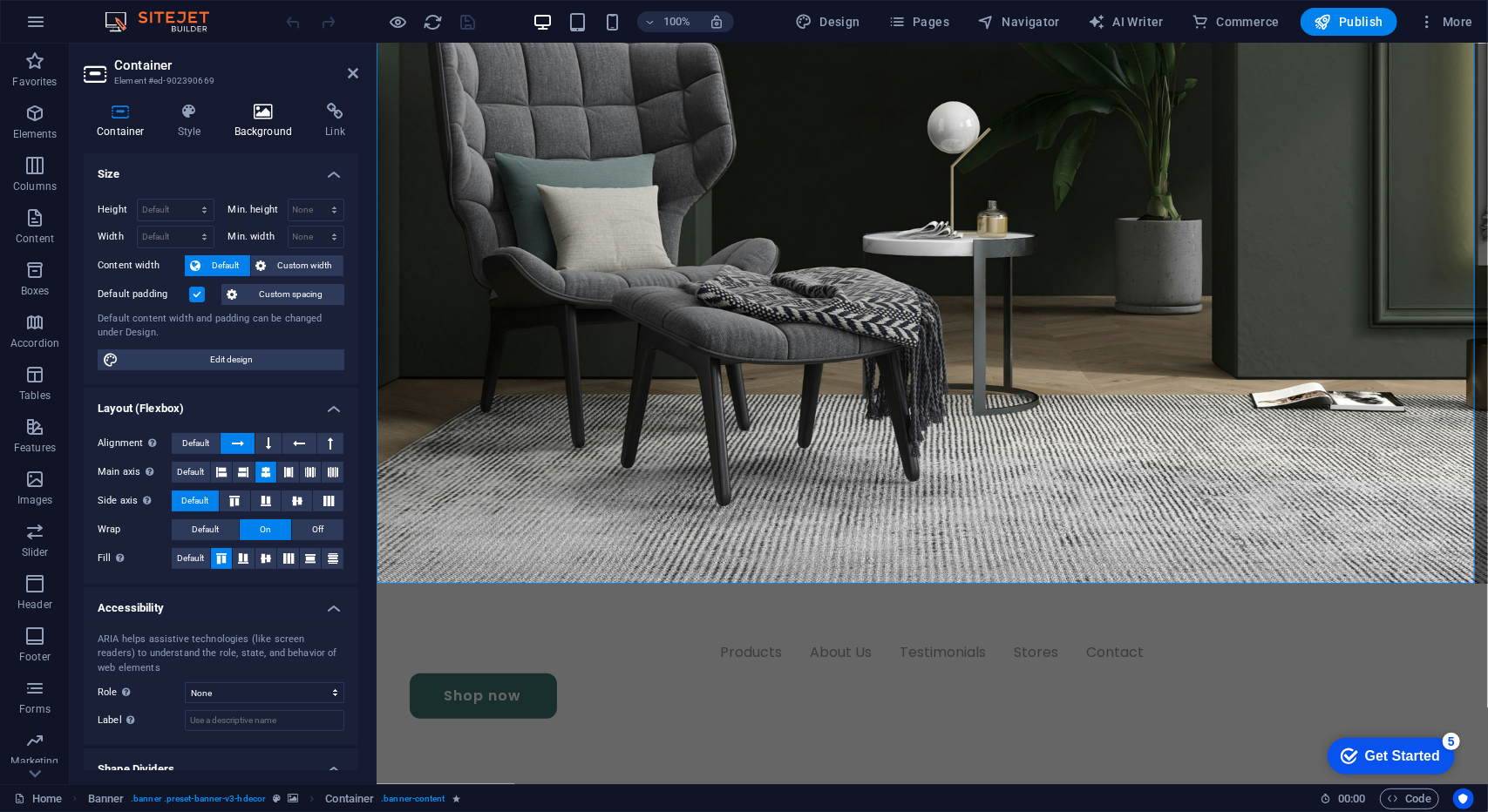
click at [256, 116] on icon at bounding box center [264, 111] width 84 height 18
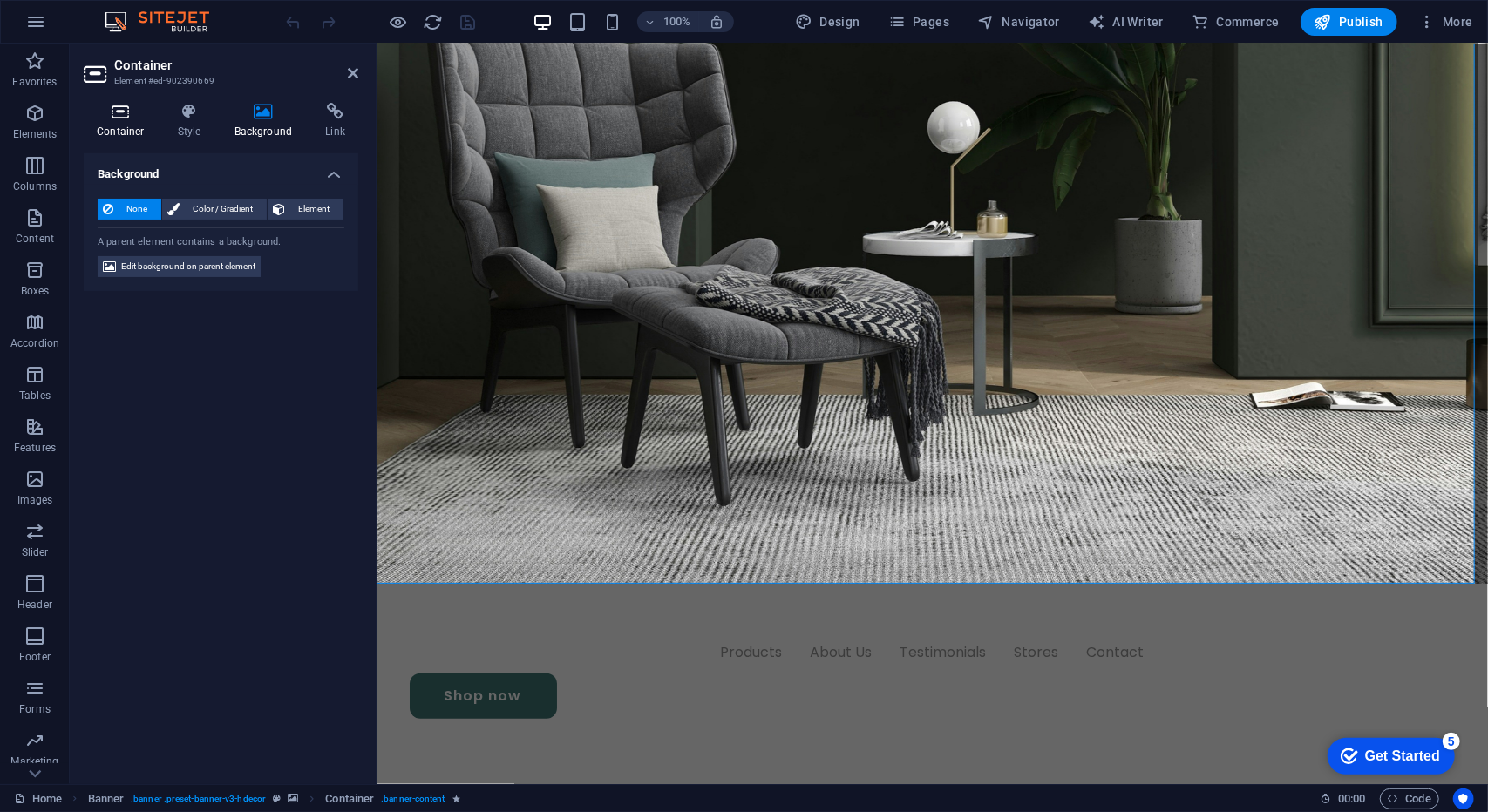
click at [89, 117] on icon at bounding box center [120, 111] width 74 height 18
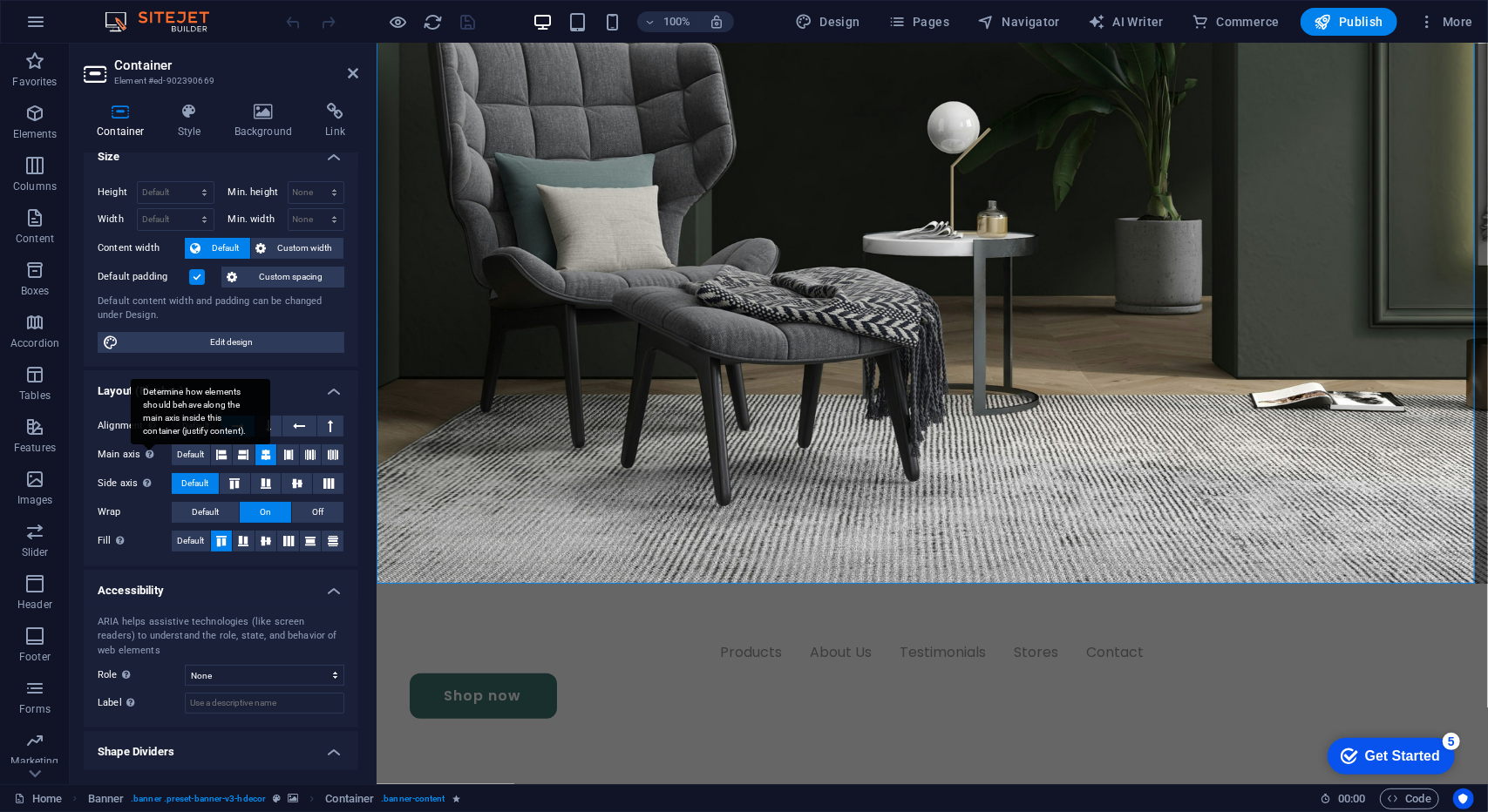
scroll to position [57, 0]
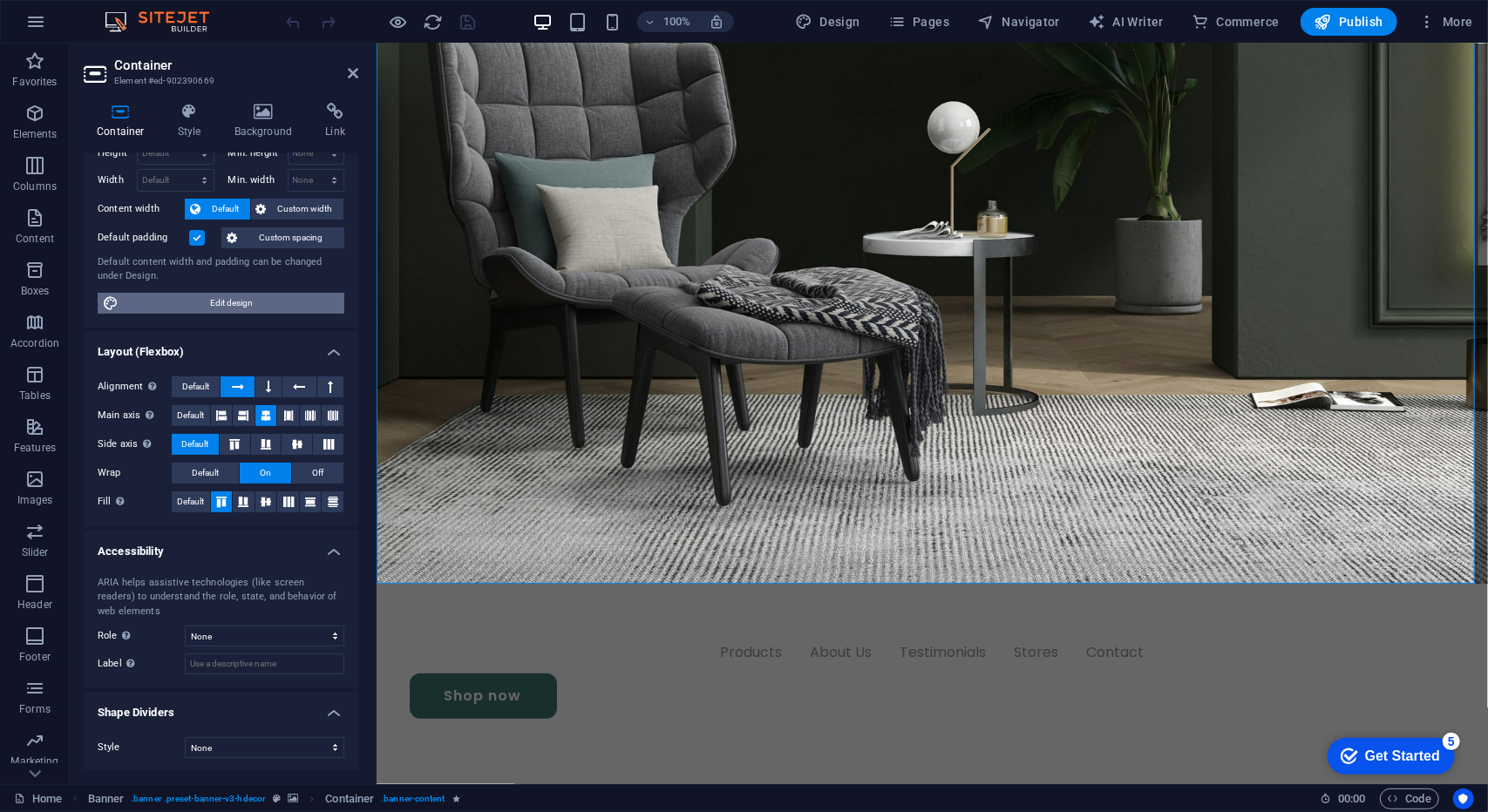
click at [211, 294] on span "Edit design" at bounding box center [231, 303] width 216 height 21
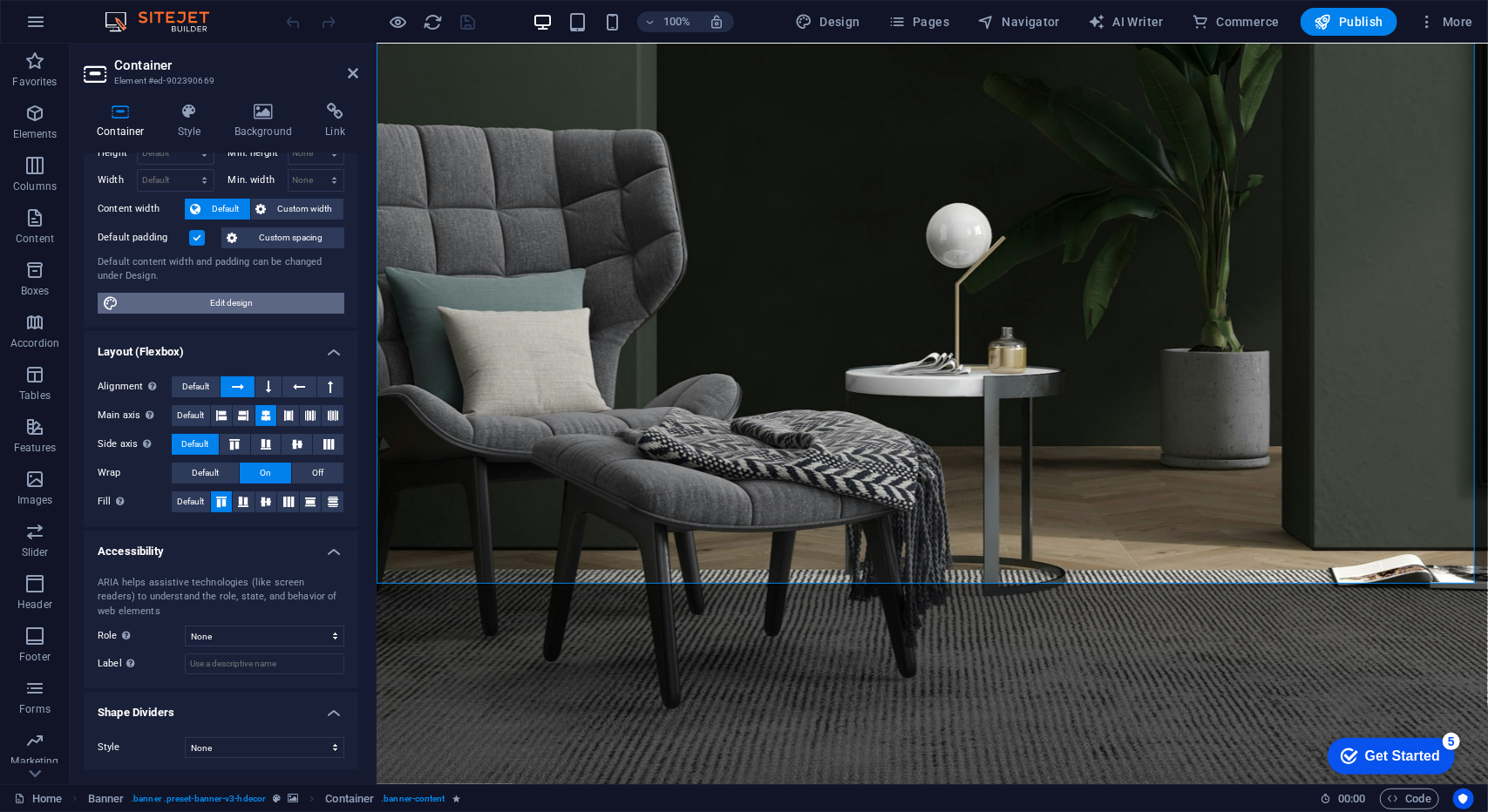
select select "px"
select select "400"
select select "px"
select select "rem"
select select "ease-in-out"
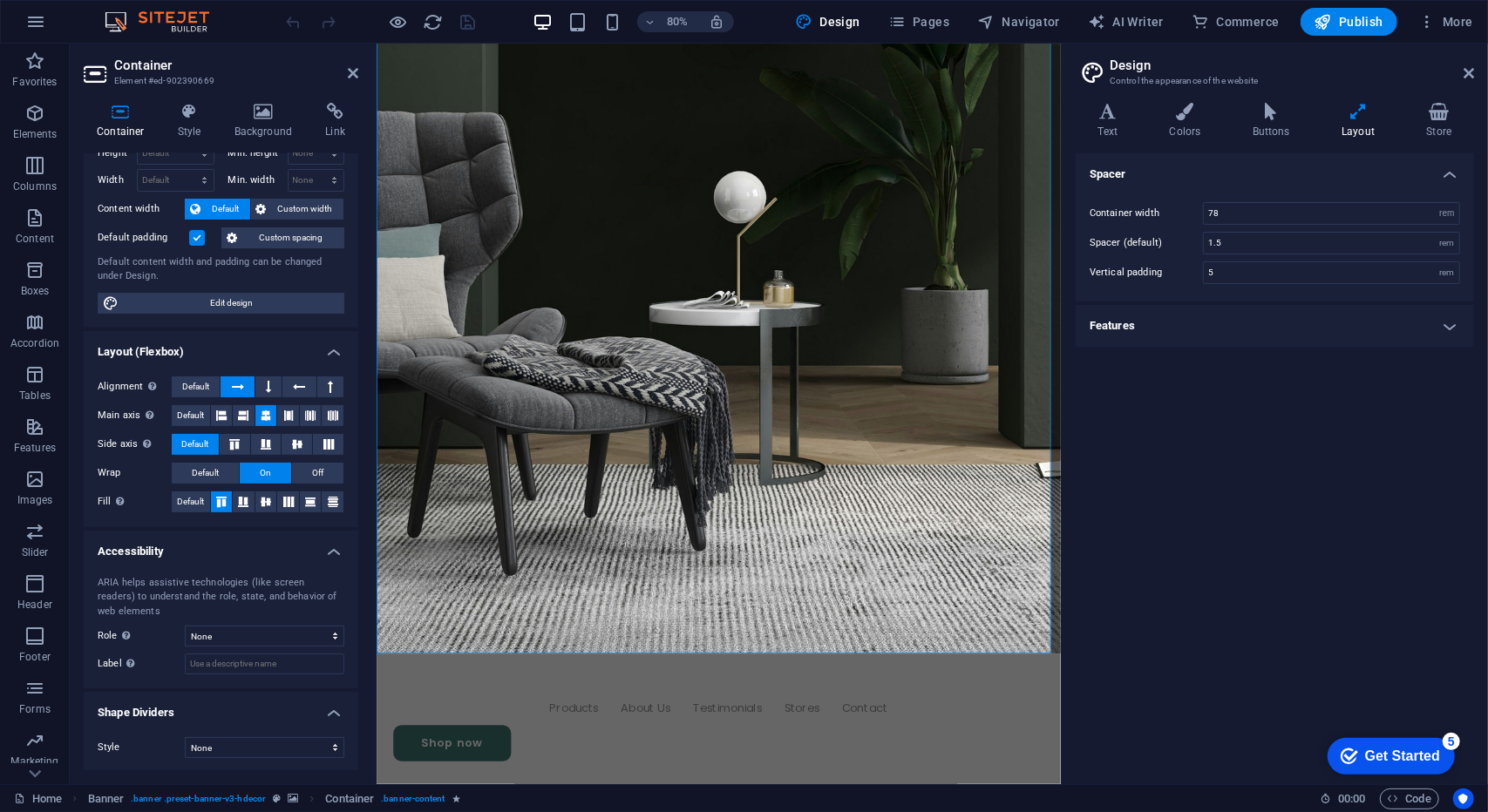
click at [1285, 312] on h4 "Features" at bounding box center [1274, 326] width 398 height 42
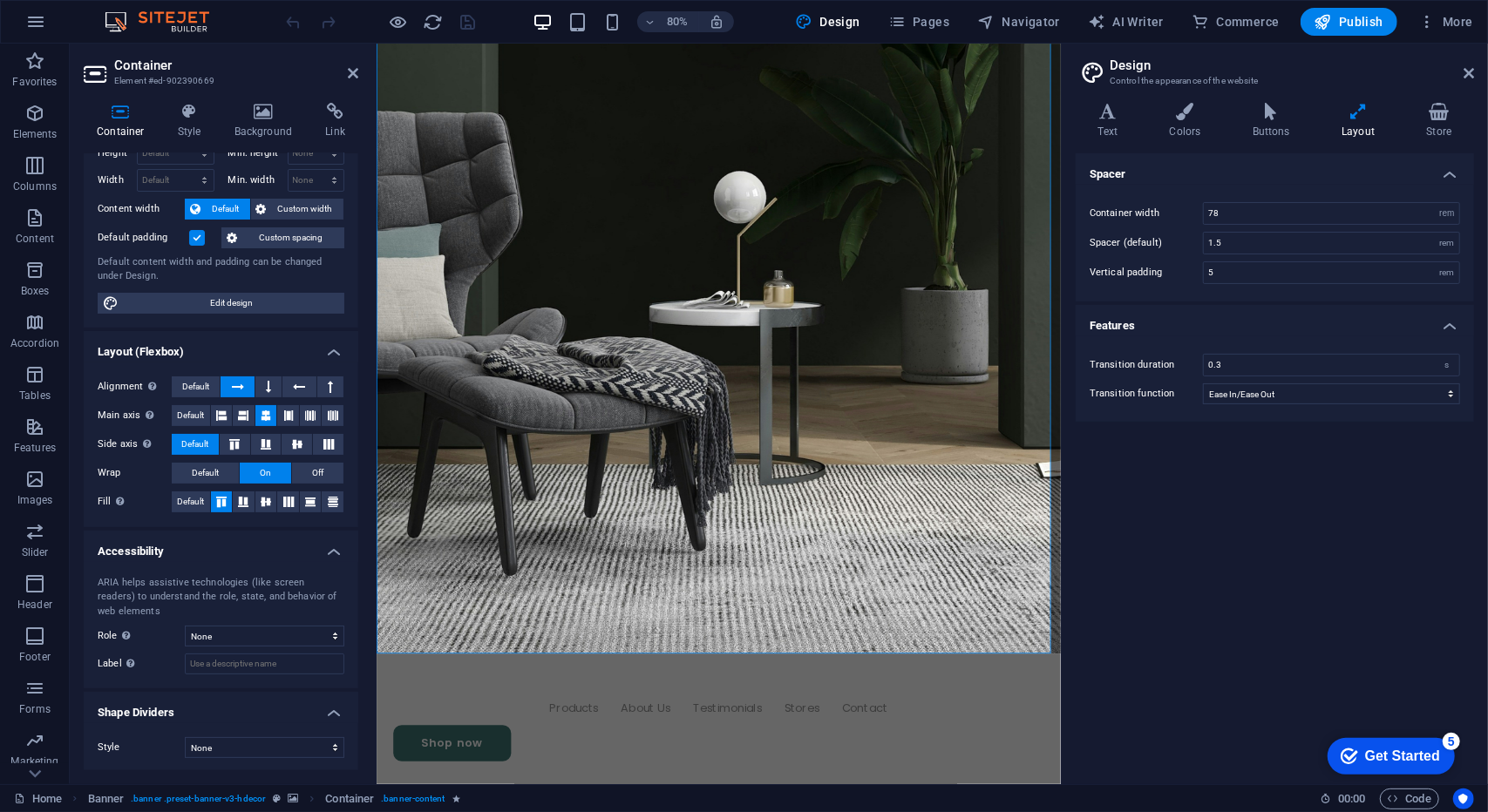
click at [1453, 84] on header "Design Control the appearance of the website" at bounding box center [1276, 67] width 395 height 46
click at [1463, 80] on header "Design Control the appearance of the website" at bounding box center [1276, 67] width 395 height 46
click at [1464, 76] on icon at bounding box center [1469, 74] width 11 height 14
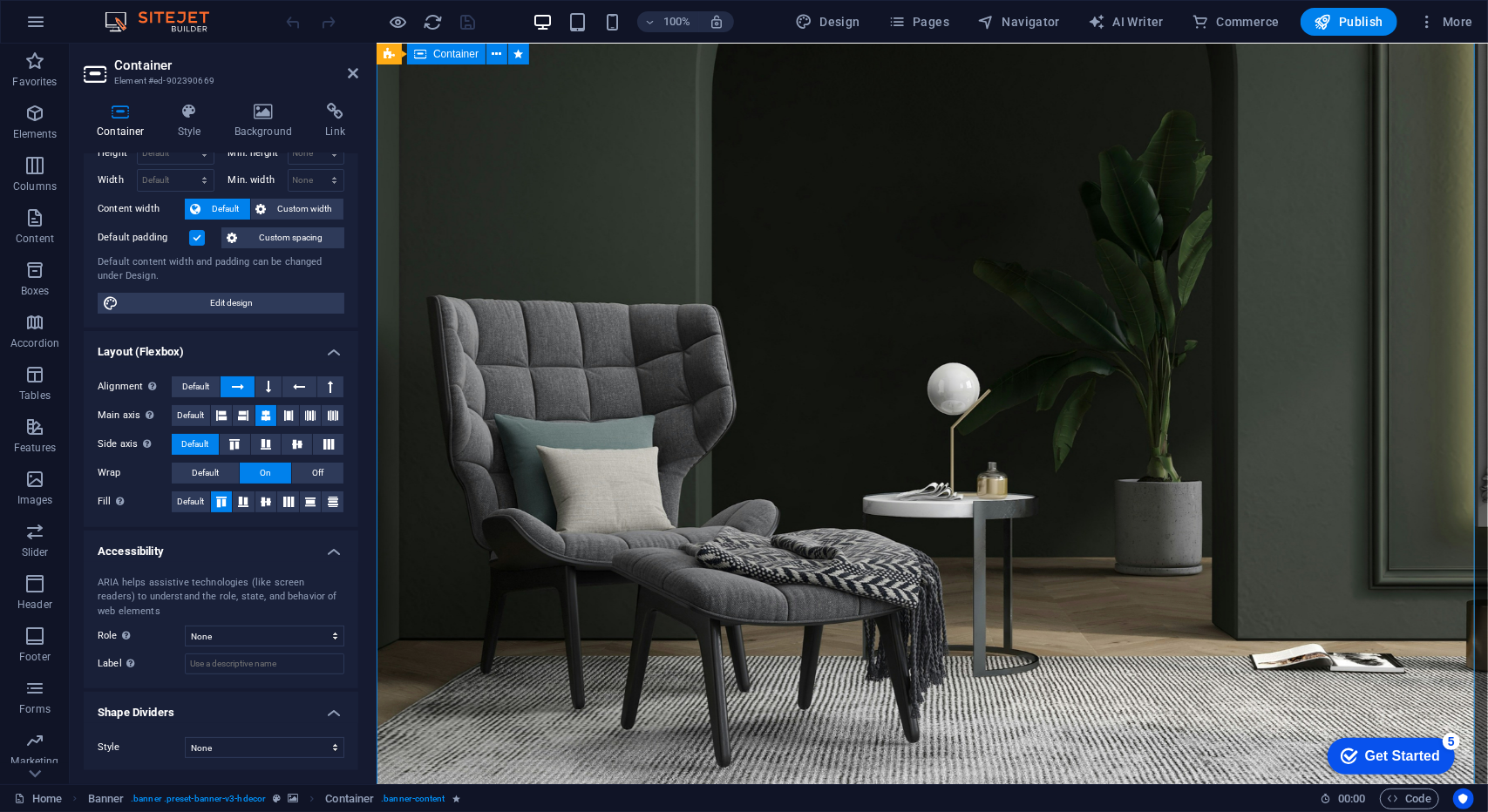
scroll to position [0, 0]
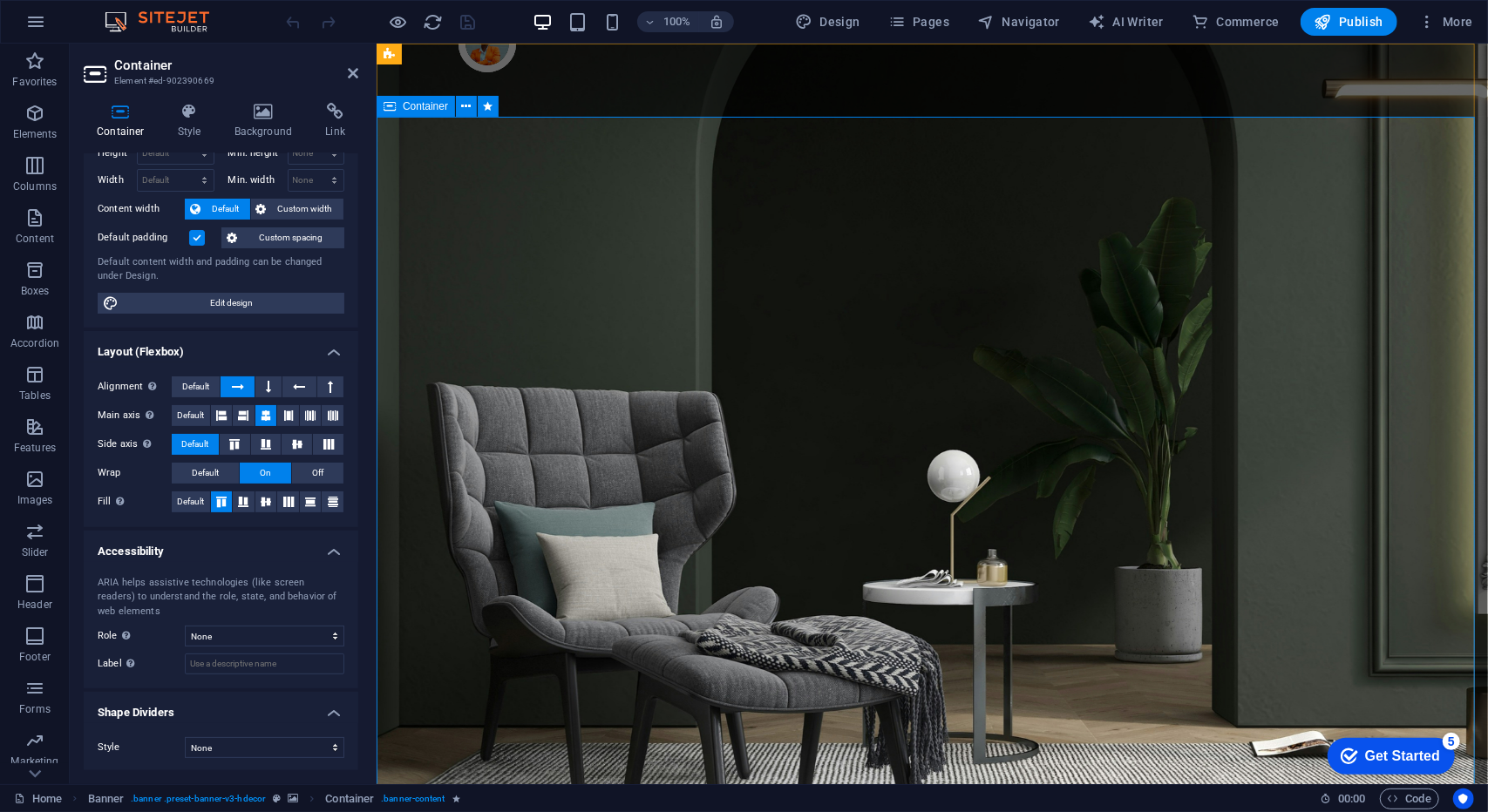
click at [277, 123] on h4 "Background" at bounding box center [267, 121] width 91 height 37
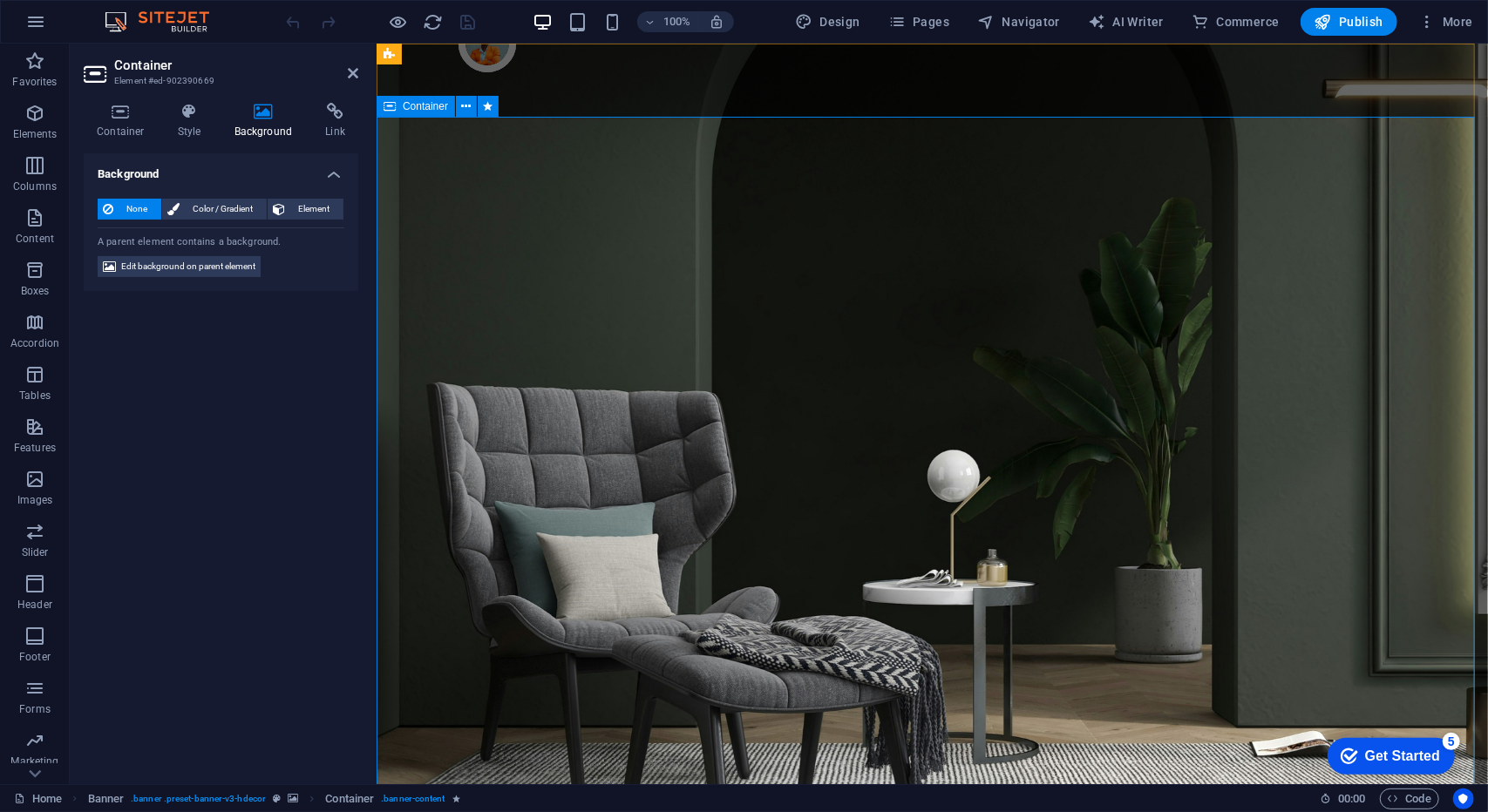
click at [114, 206] on button "None" at bounding box center [129, 209] width 64 height 21
click at [325, 116] on icon at bounding box center [335, 111] width 46 height 18
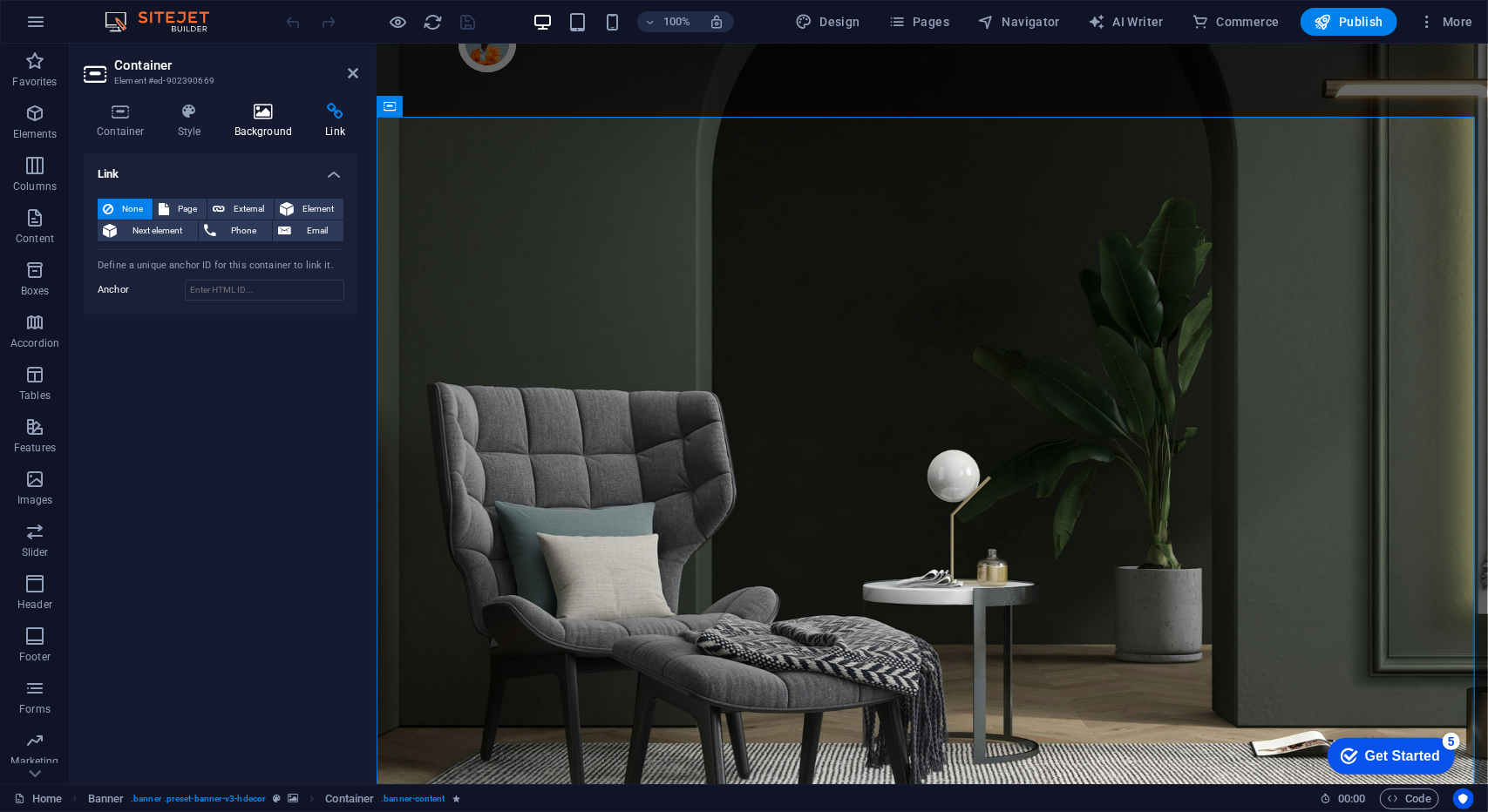
click at [261, 112] on icon at bounding box center [264, 111] width 84 height 18
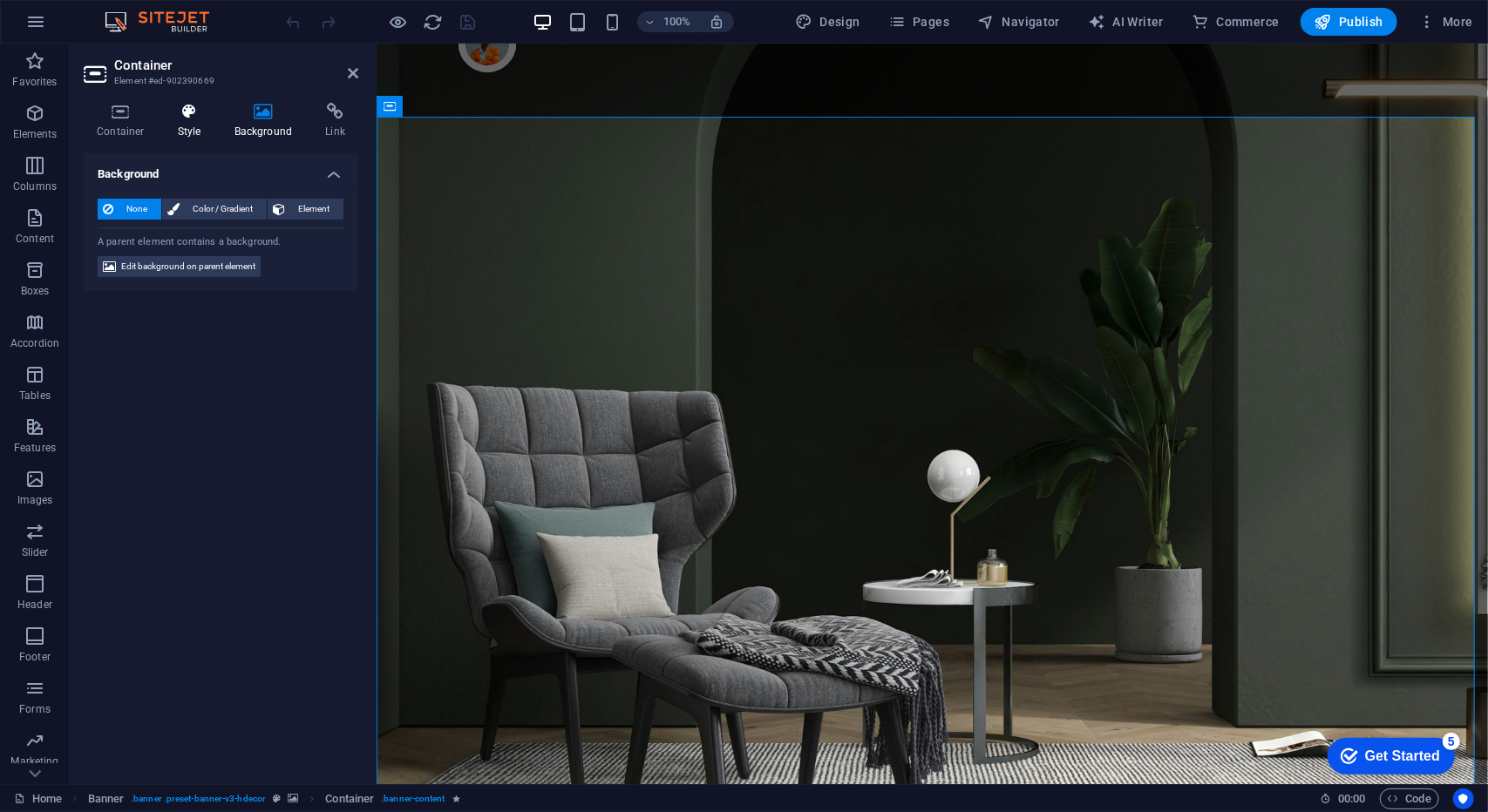
click at [185, 116] on icon at bounding box center [189, 111] width 50 height 18
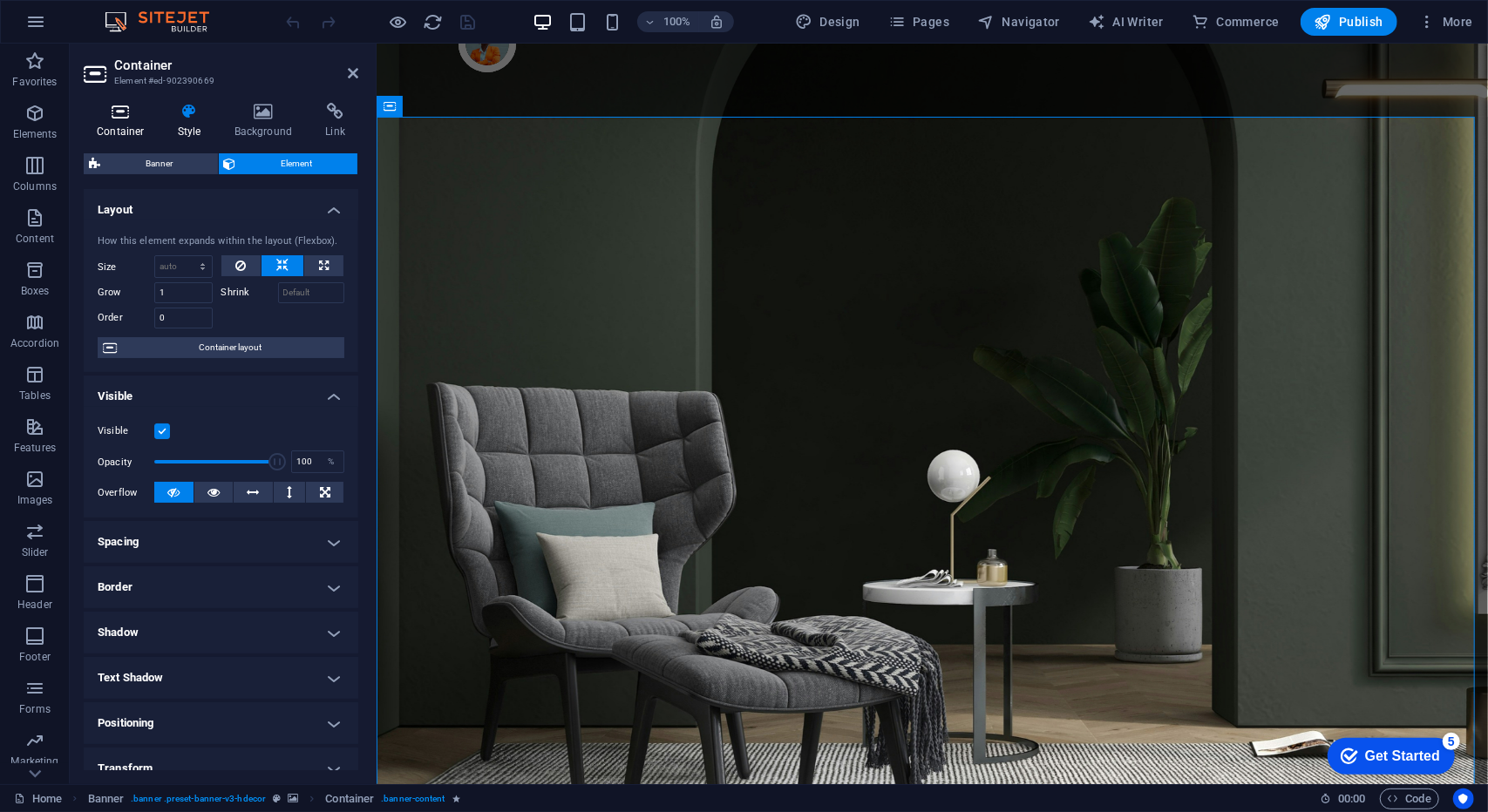
click at [112, 123] on h4 "Container" at bounding box center [124, 121] width 81 height 37
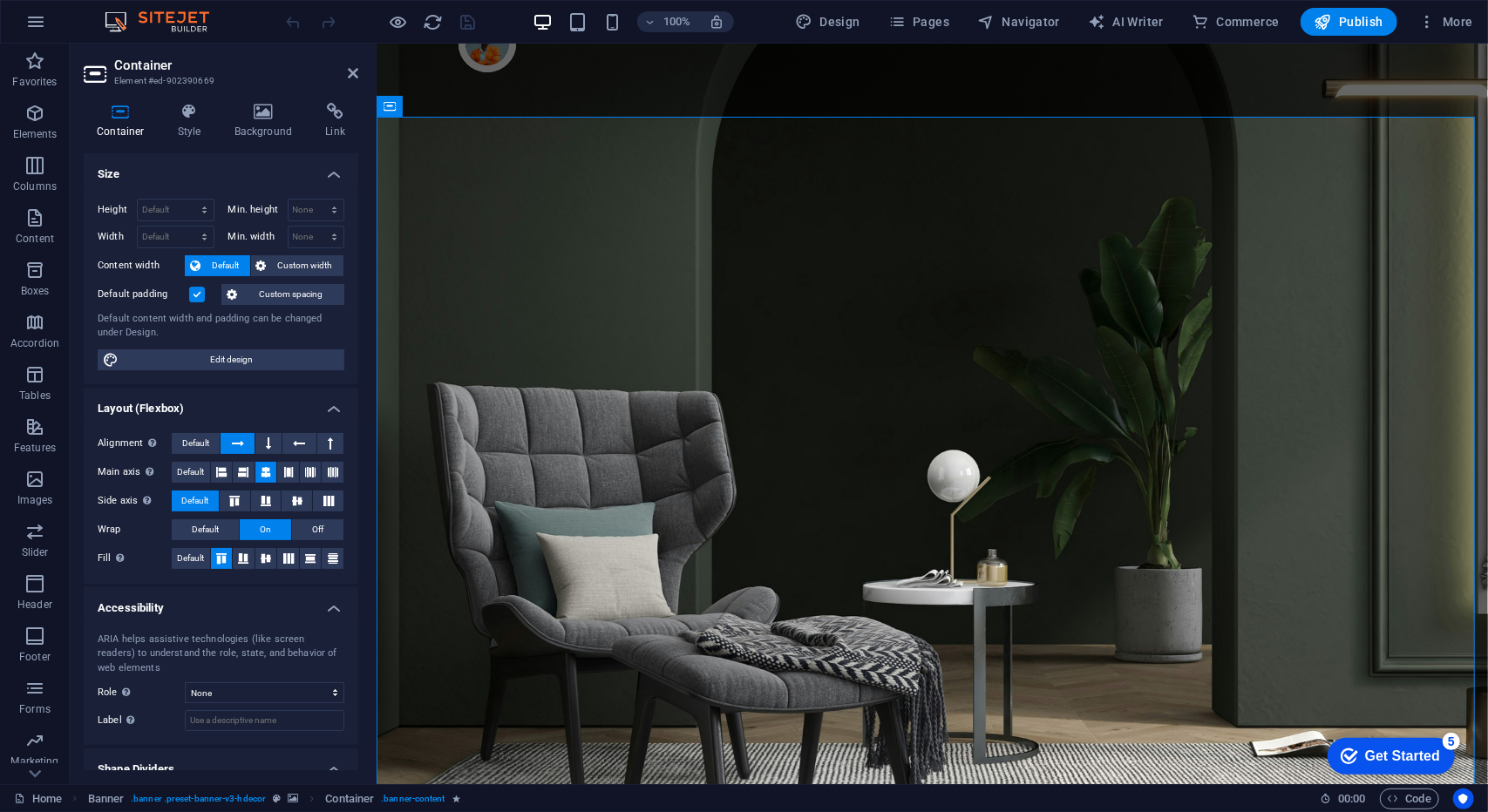
scroll to position [57, 0]
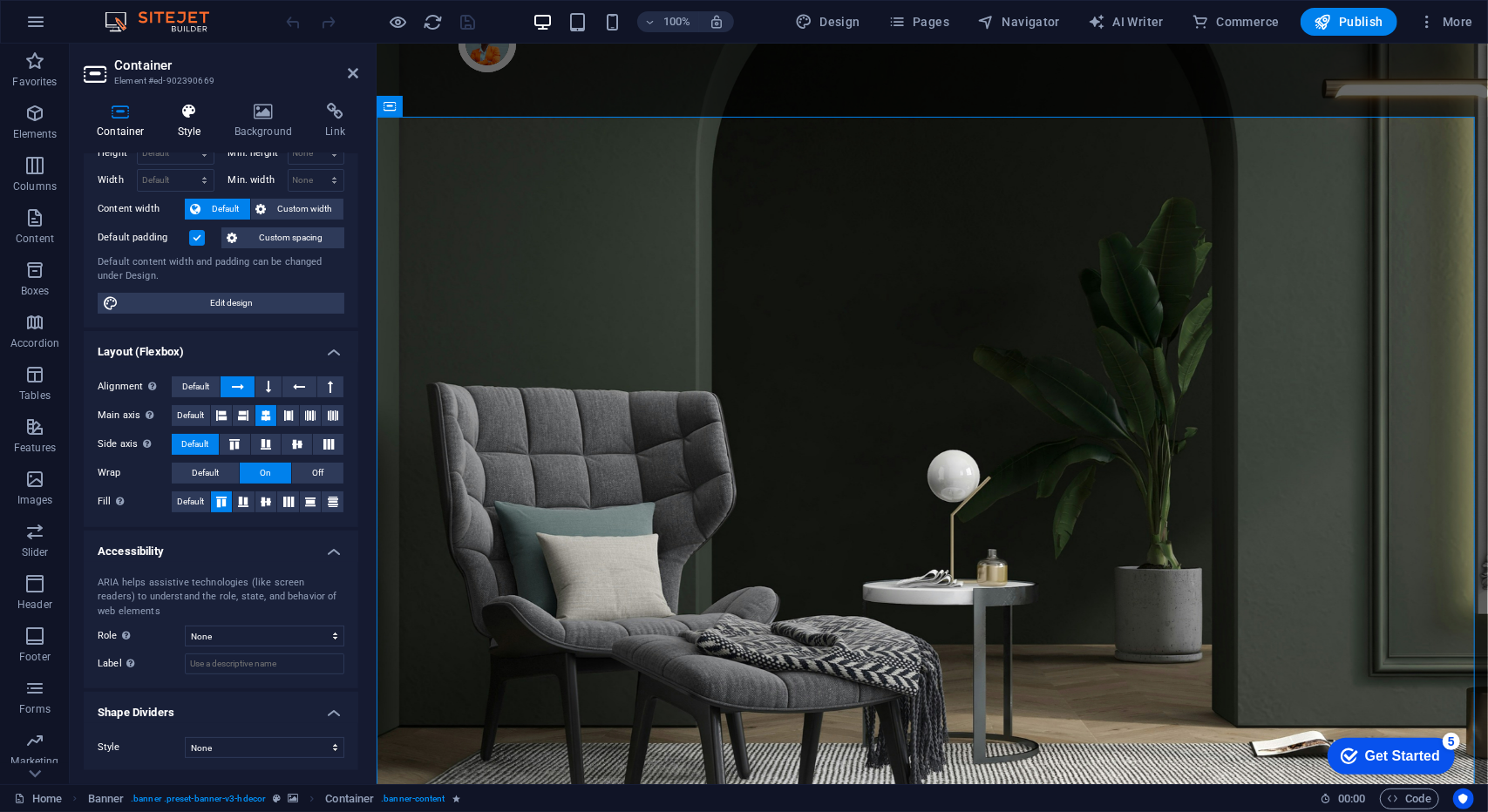
click at [184, 122] on h4 "Style" at bounding box center [193, 121] width 57 height 37
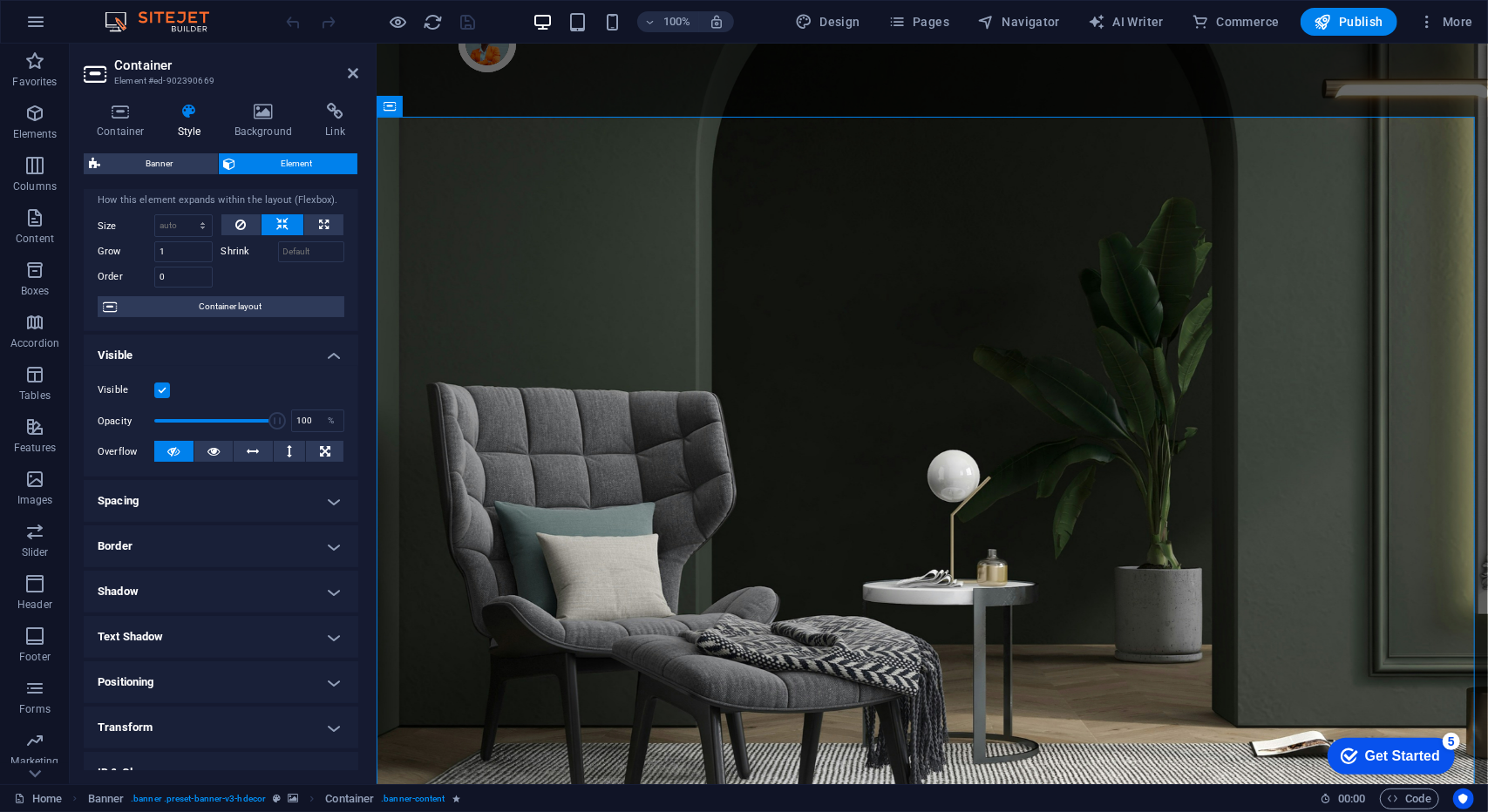
scroll to position [154, 0]
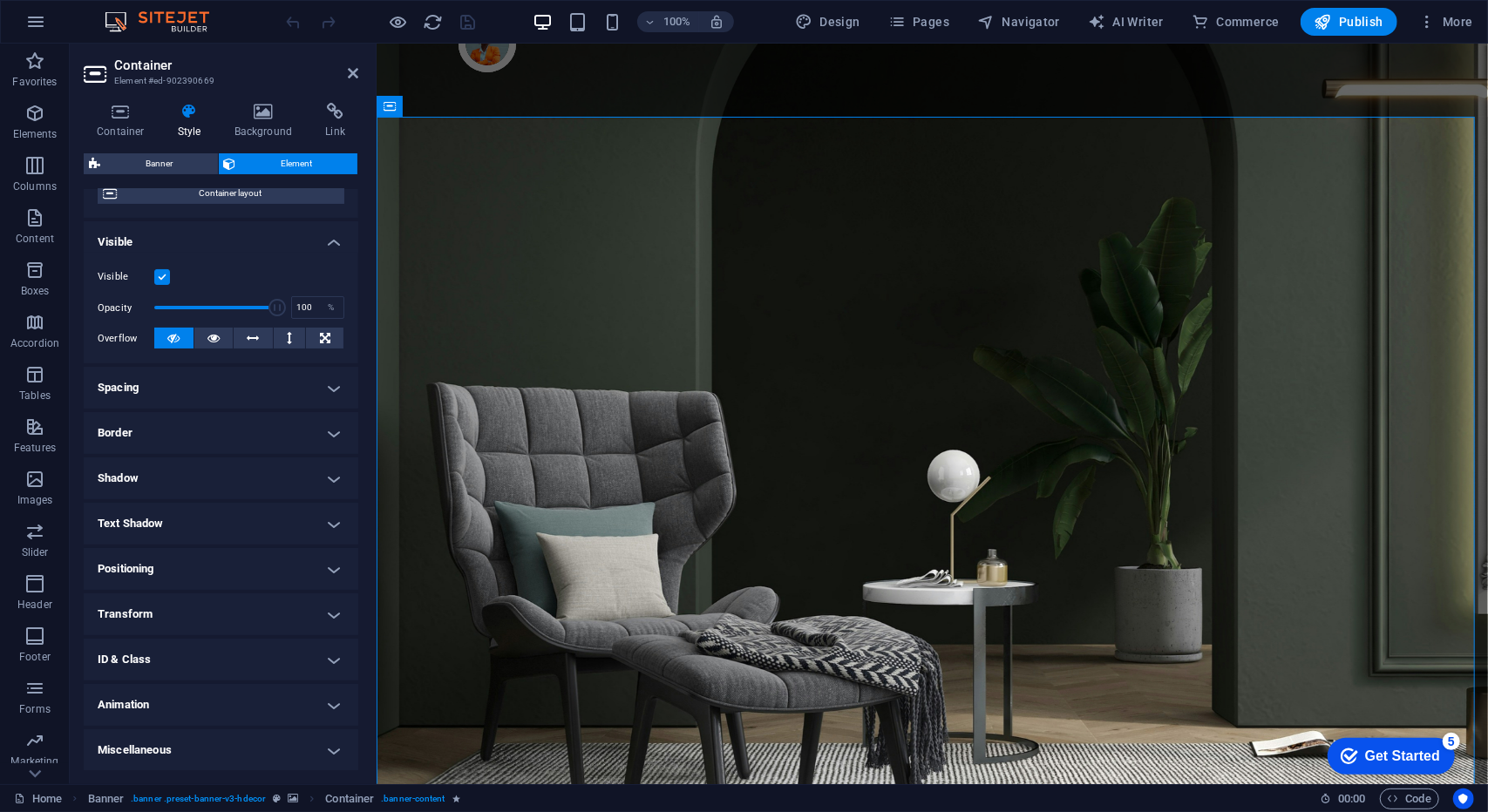
click at [223, 661] on h4 "ID & Class" at bounding box center [220, 660] width 274 height 42
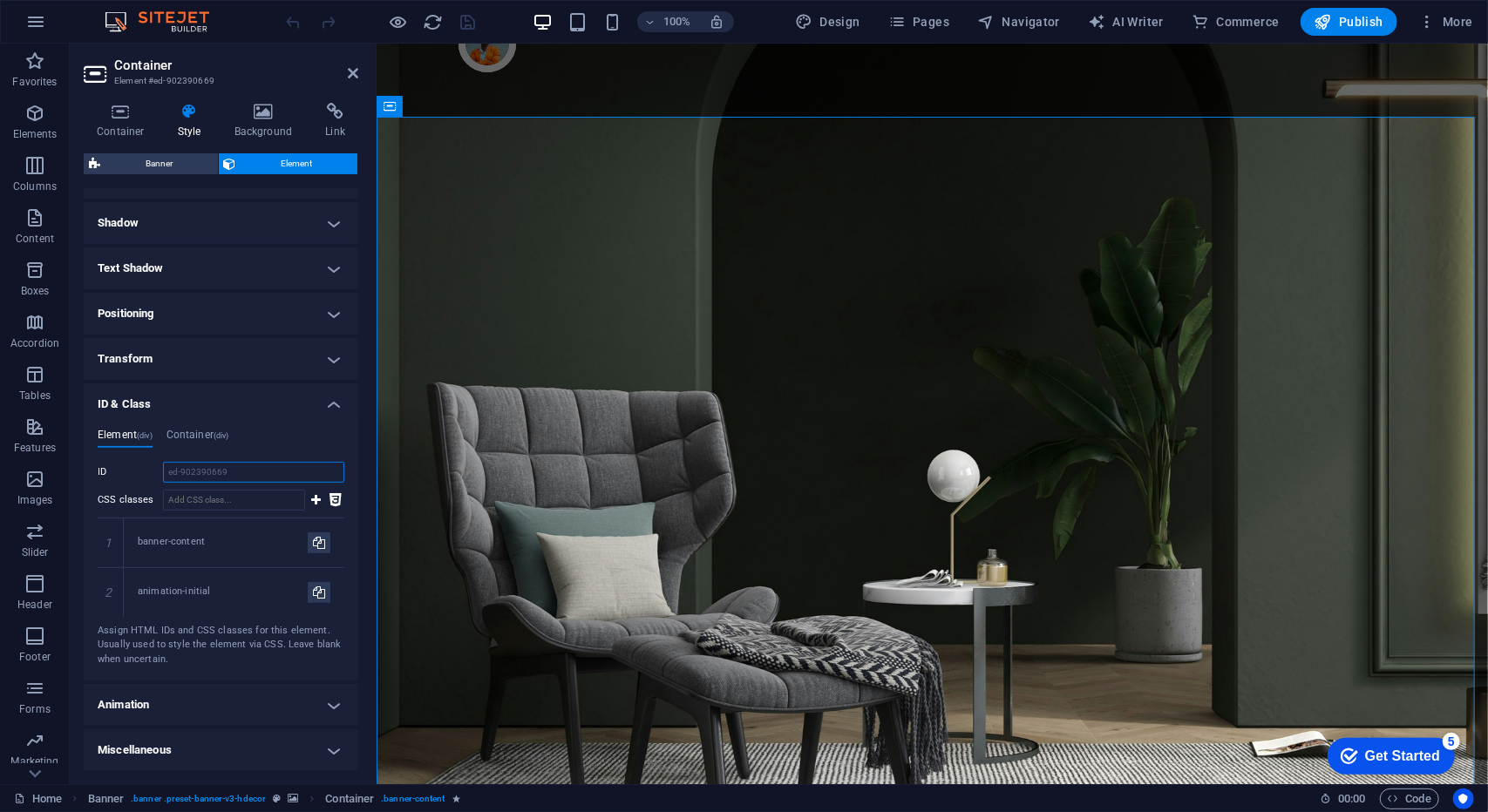
click at [219, 470] on input "ed-902390669" at bounding box center [253, 472] width 181 height 21
click at [273, 478] on input "ed-902390669" at bounding box center [253, 472] width 181 height 21
click at [270, 468] on input "ed-902390669" at bounding box center [253, 472] width 181 height 21
click at [190, 462] on input "ed-902390669" at bounding box center [253, 472] width 181 height 21
click at [209, 474] on input "ed-902390669" at bounding box center [253, 472] width 181 height 21
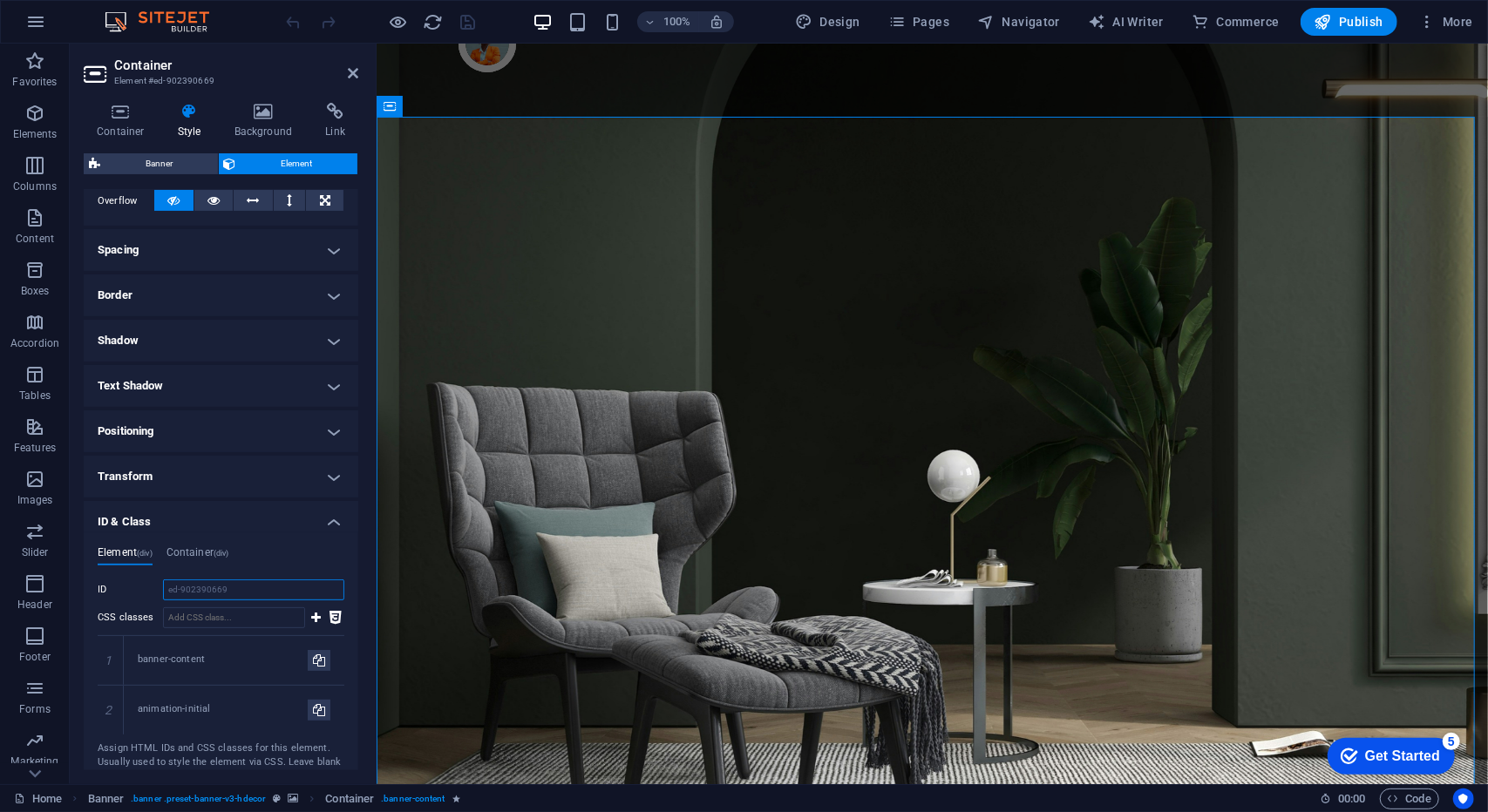
scroll to position [0, 0]
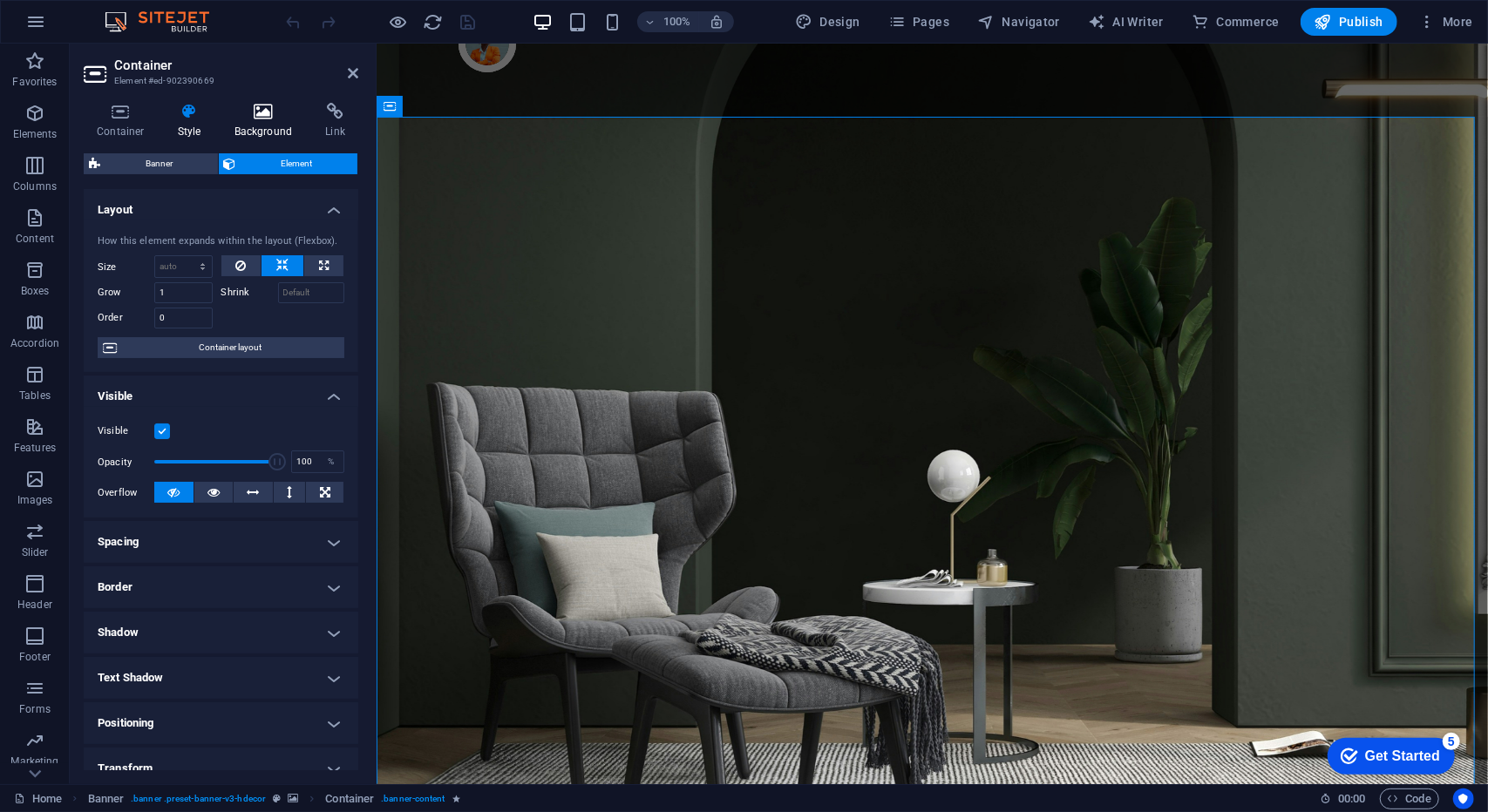
click at [268, 112] on icon at bounding box center [264, 111] width 84 height 18
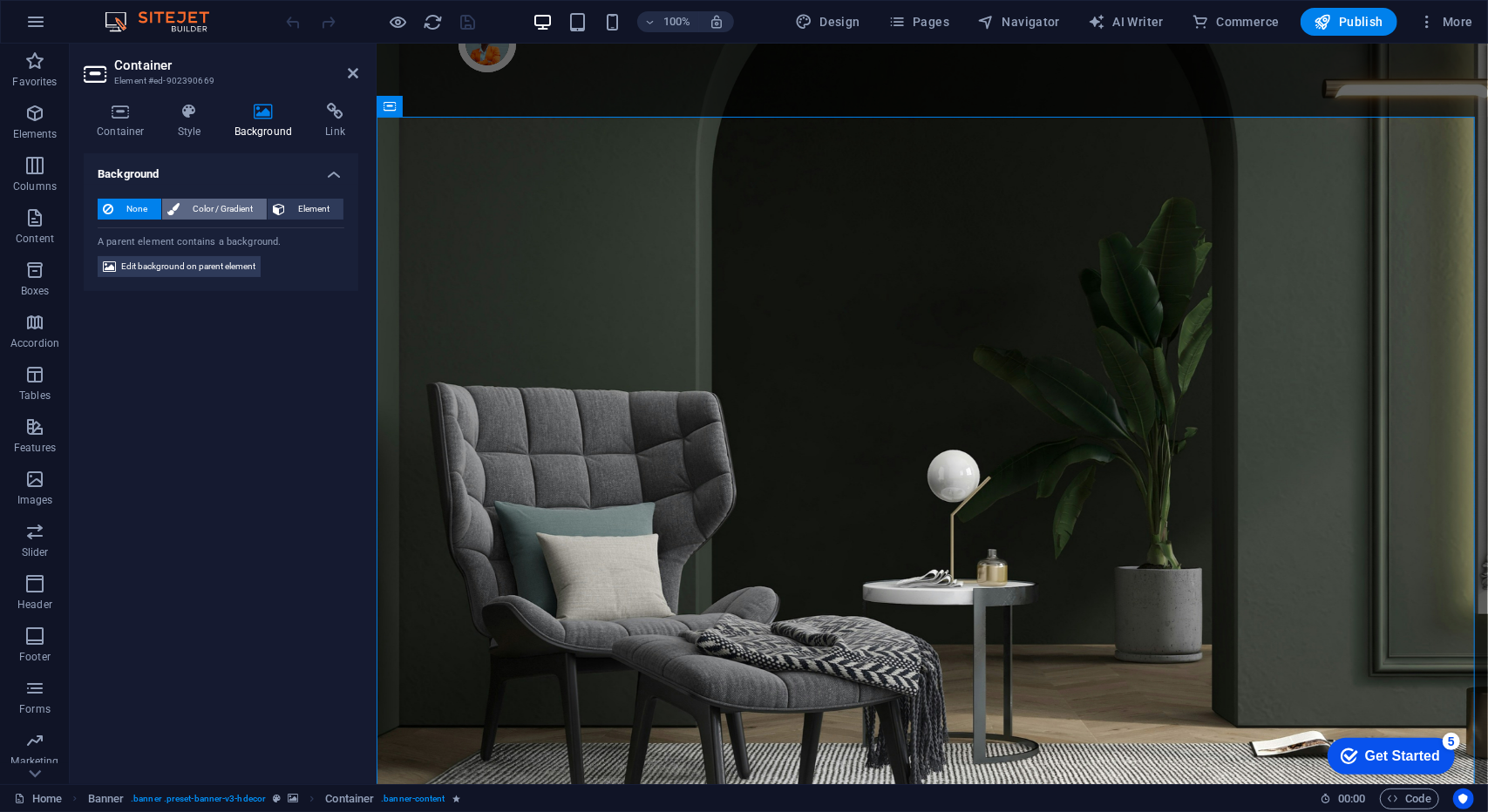
click at [214, 207] on span "Color / Gradient" at bounding box center [223, 209] width 77 height 21
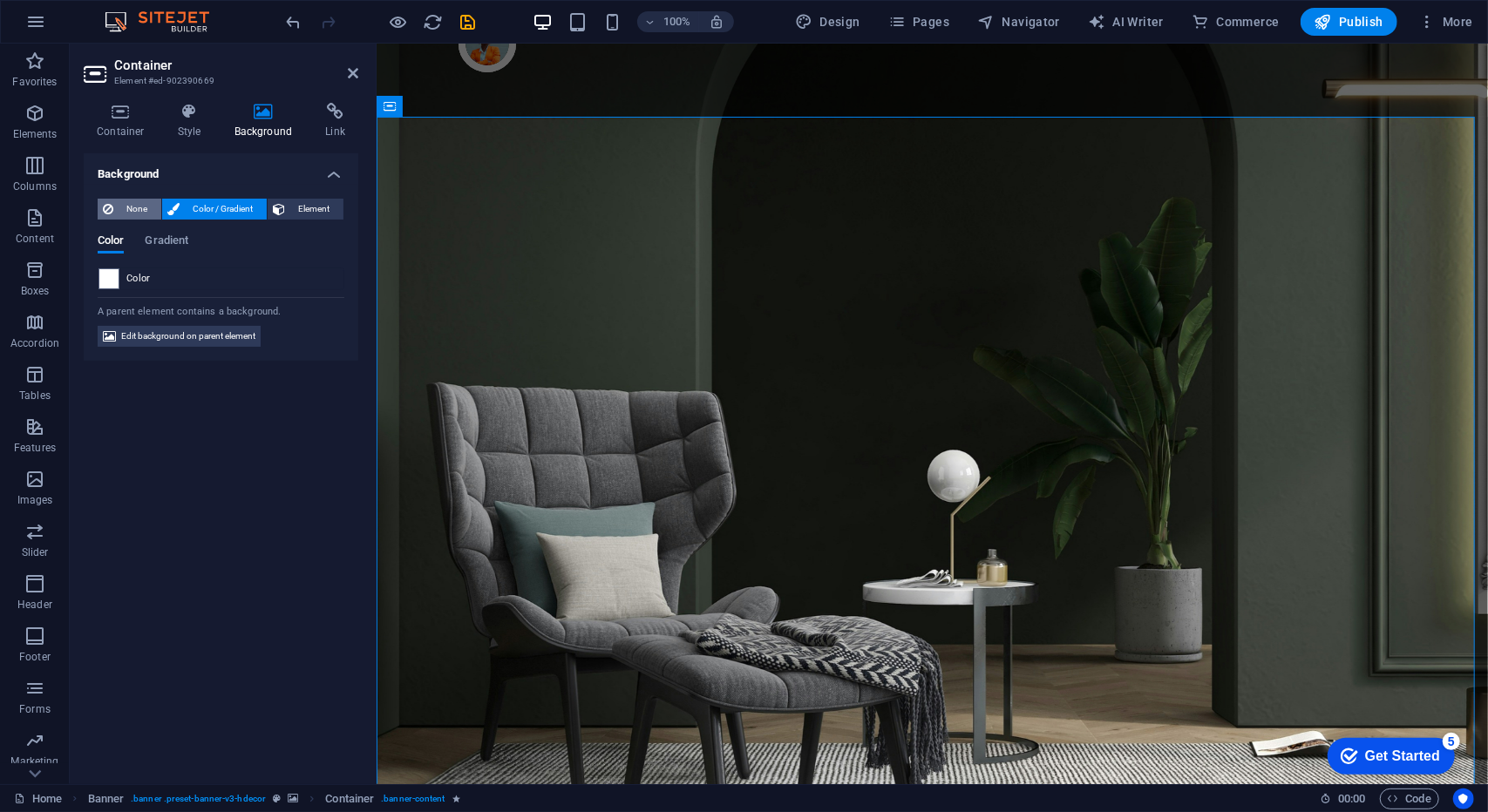
click at [125, 211] on span "None" at bounding box center [137, 209] width 38 height 21
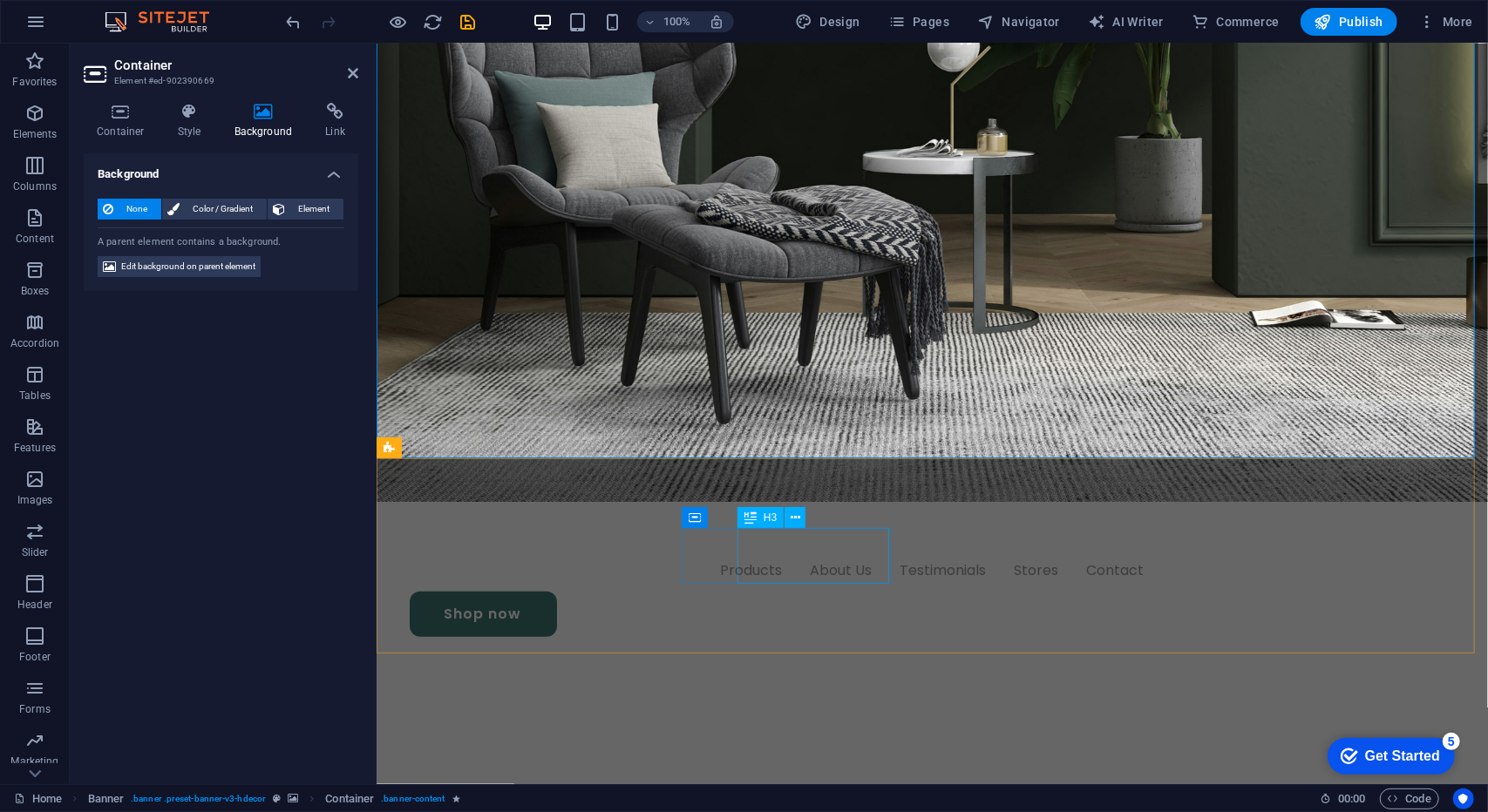
scroll to position [610, 0]
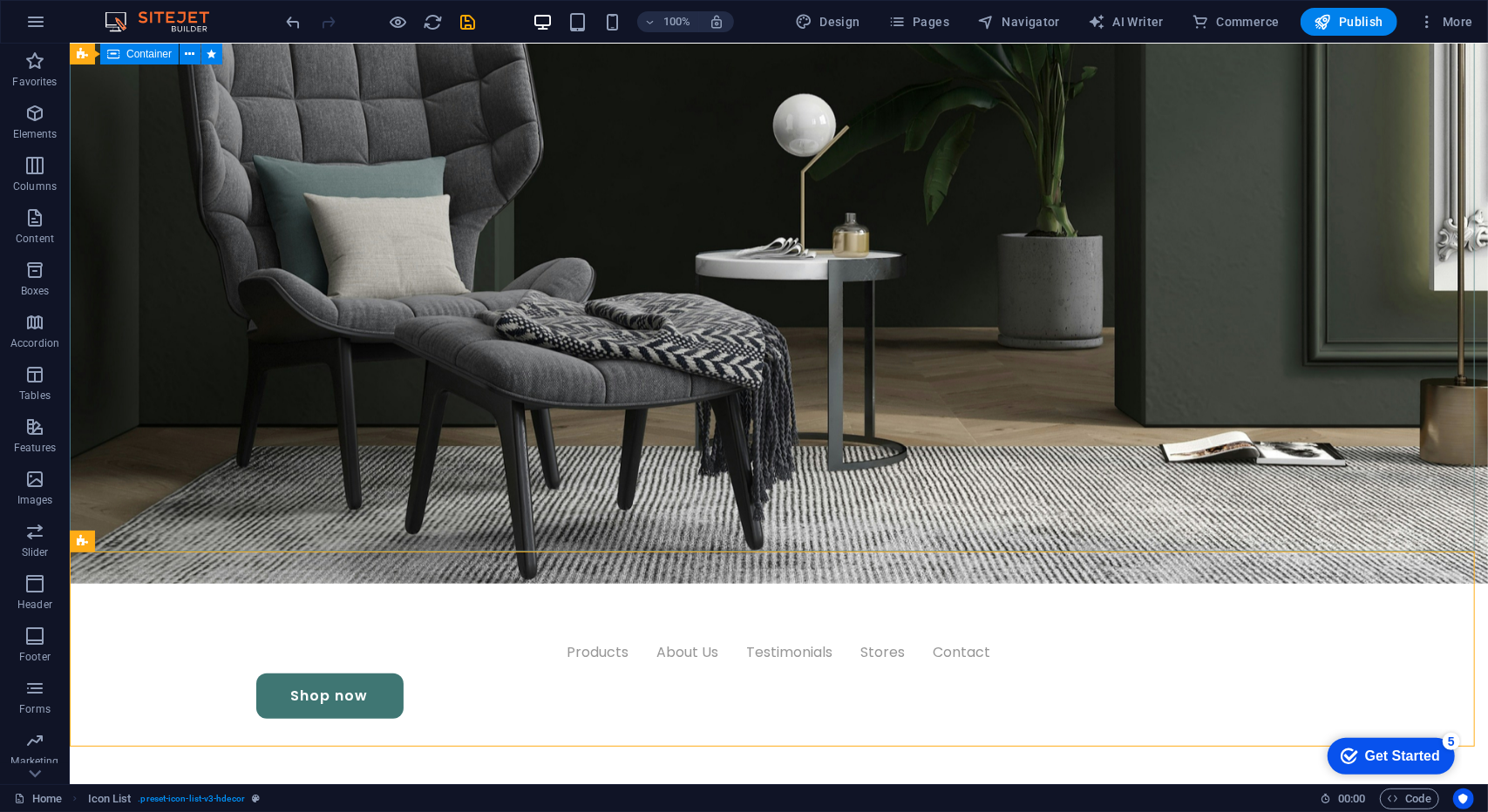
scroll to position [697, 0]
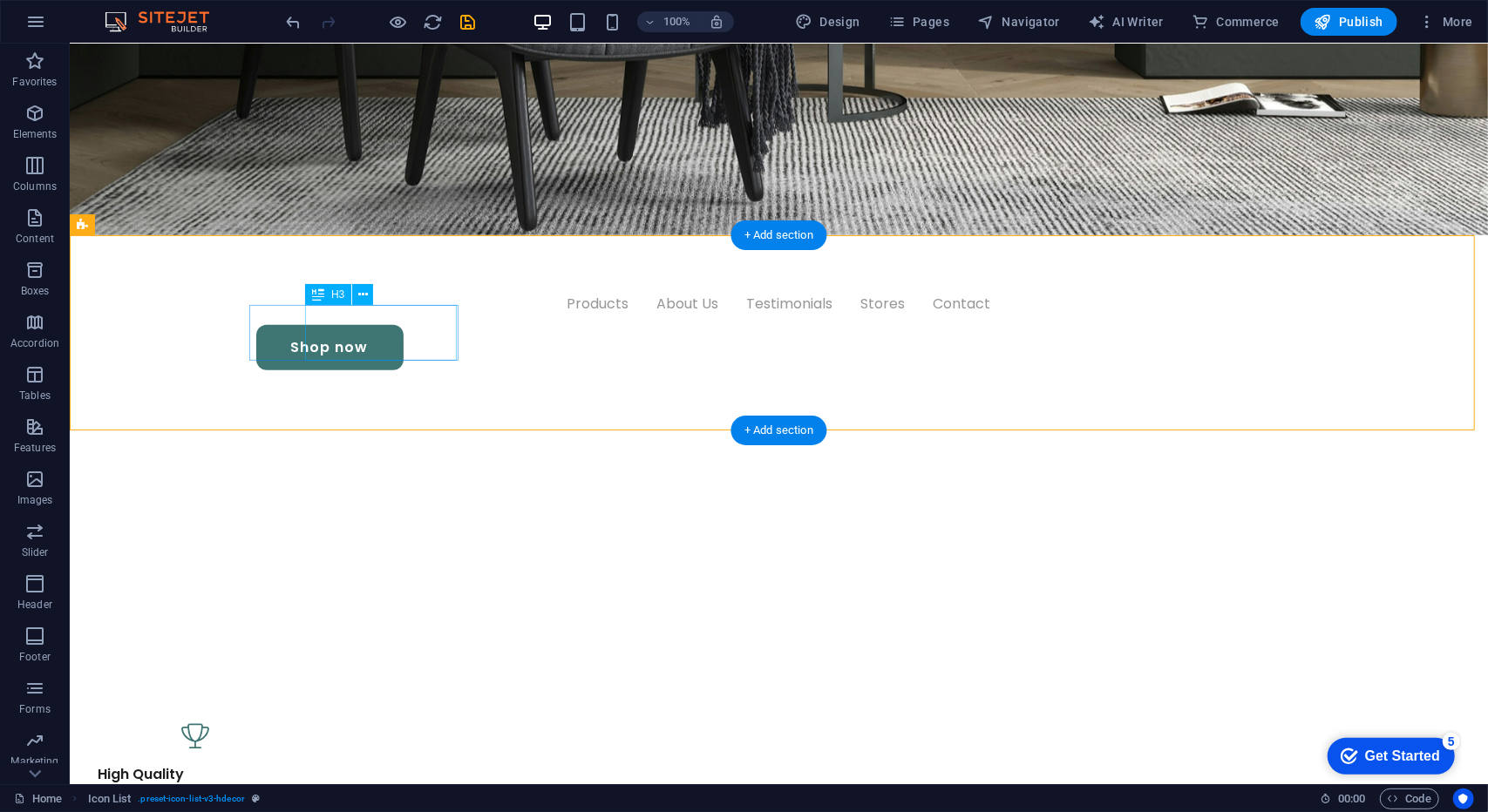
click at [241, 763] on div "High Quality Top materials" at bounding box center [165, 784] width 152 height 42
click at [274, 708] on figure at bounding box center [194, 736] width 209 height 56
click at [241, 763] on div "High Quality Top materials" at bounding box center [165, 784] width 152 height 42
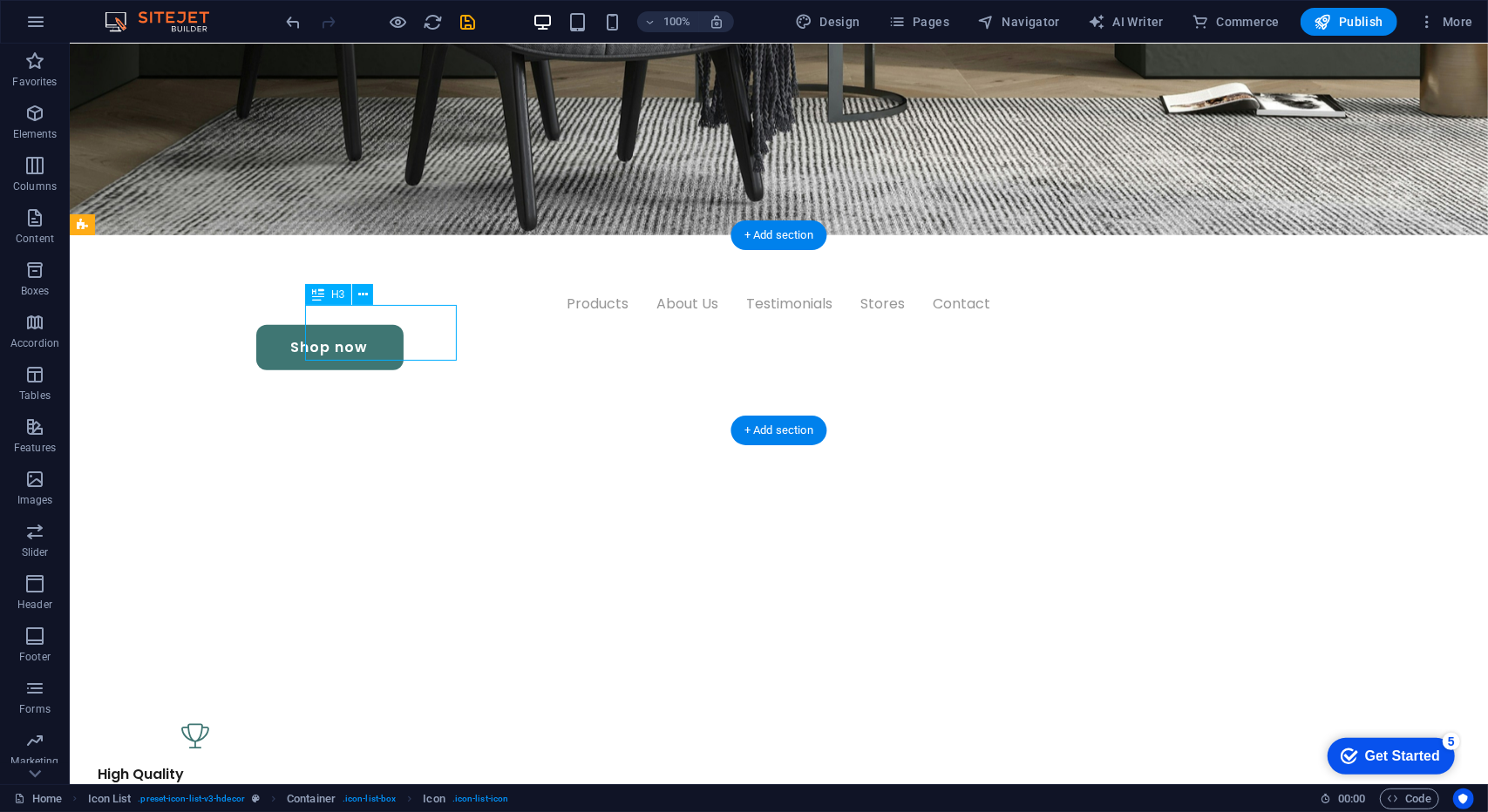
click at [241, 763] on div "High Quality Top materials" at bounding box center [165, 784] width 152 height 42
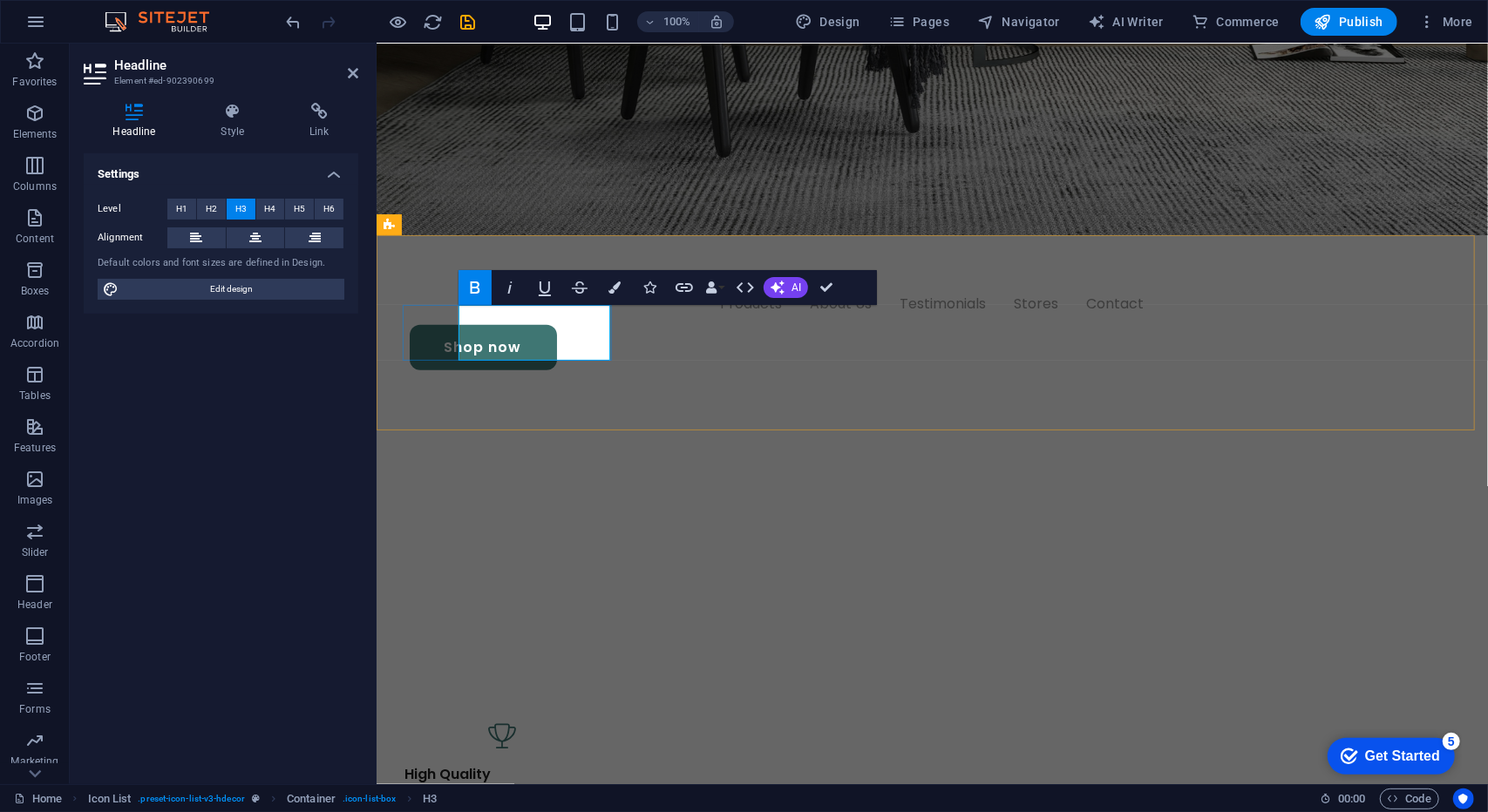
click at [549, 763] on div "High Quality Top materials" at bounding box center [472, 784] width 152 height 42
click at [500, 784] on span "Top materials" at bounding box center [450, 794] width 96 height 20
click at [549, 763] on div "High Quality Top materials" at bounding box center [472, 784] width 152 height 42
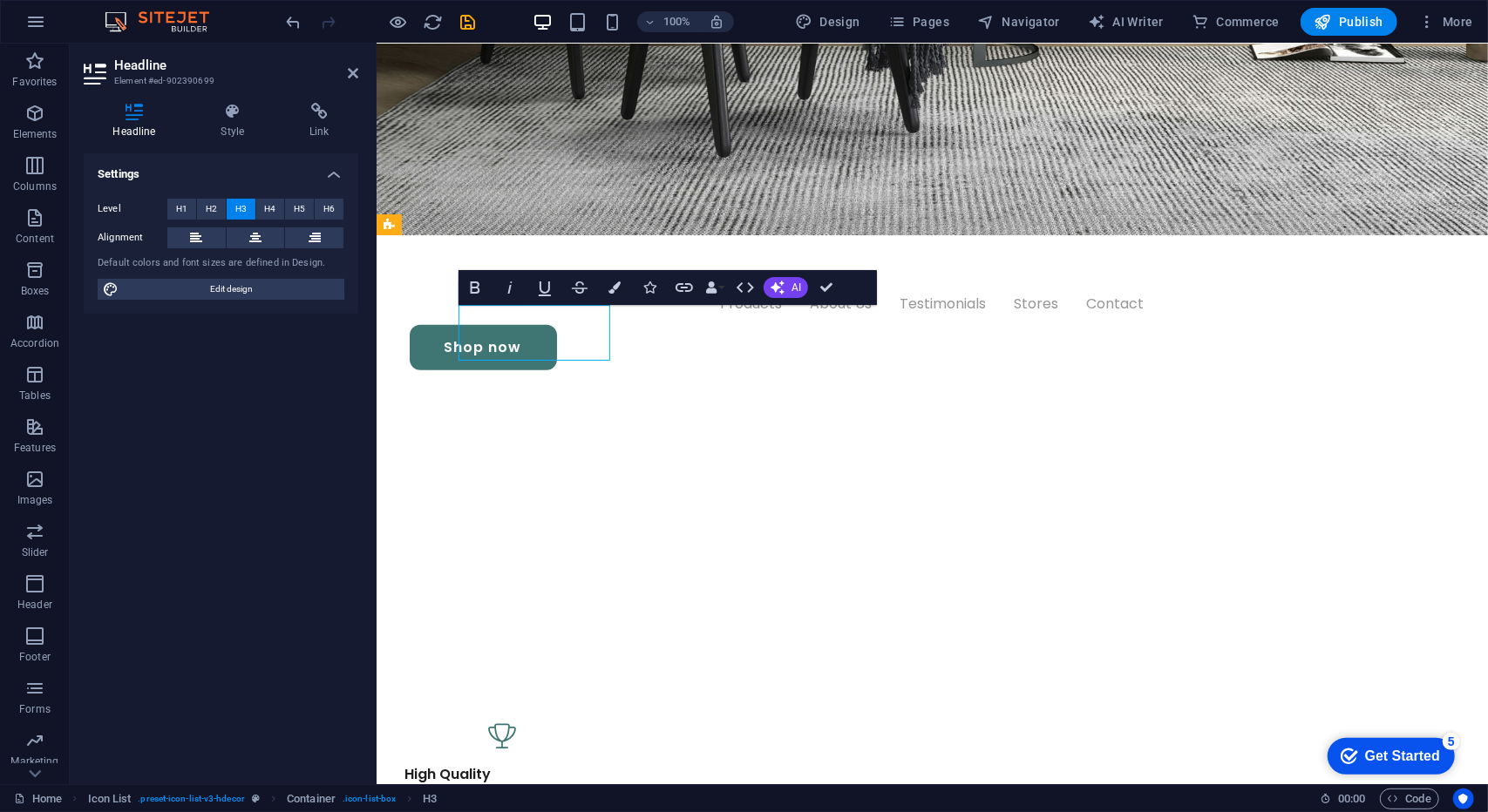
click at [500, 784] on span "Top materials" at bounding box center [450, 794] width 96 height 20
drag, startPoint x: 465, startPoint y: 340, endPoint x: 558, endPoint y: 343, distance: 93.0
click at [500, 784] on span "Top materials" at bounding box center [450, 794] width 96 height 20
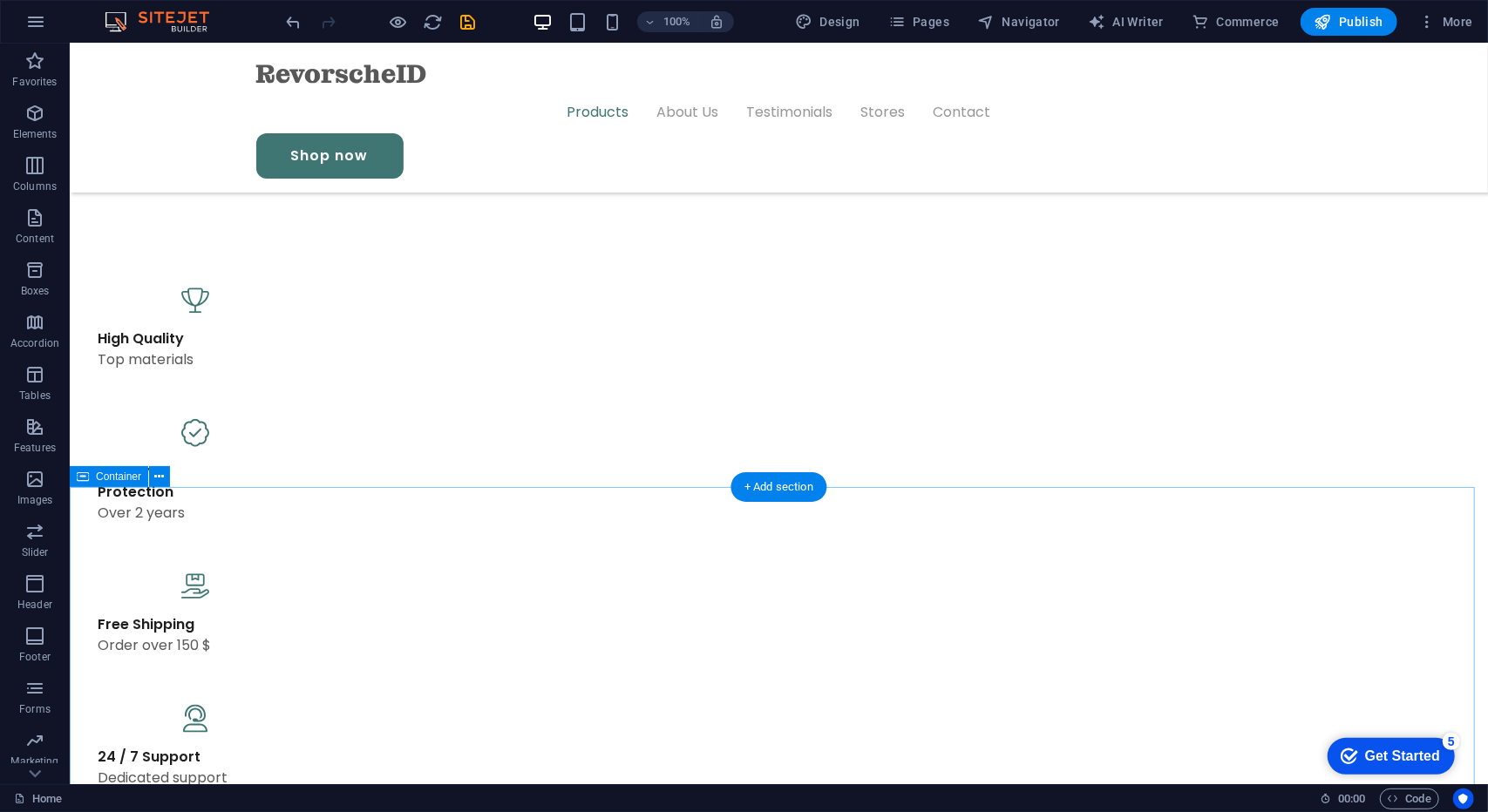
scroll to position [1045, 0]
